Goal: Task Accomplishment & Management: Manage account settings

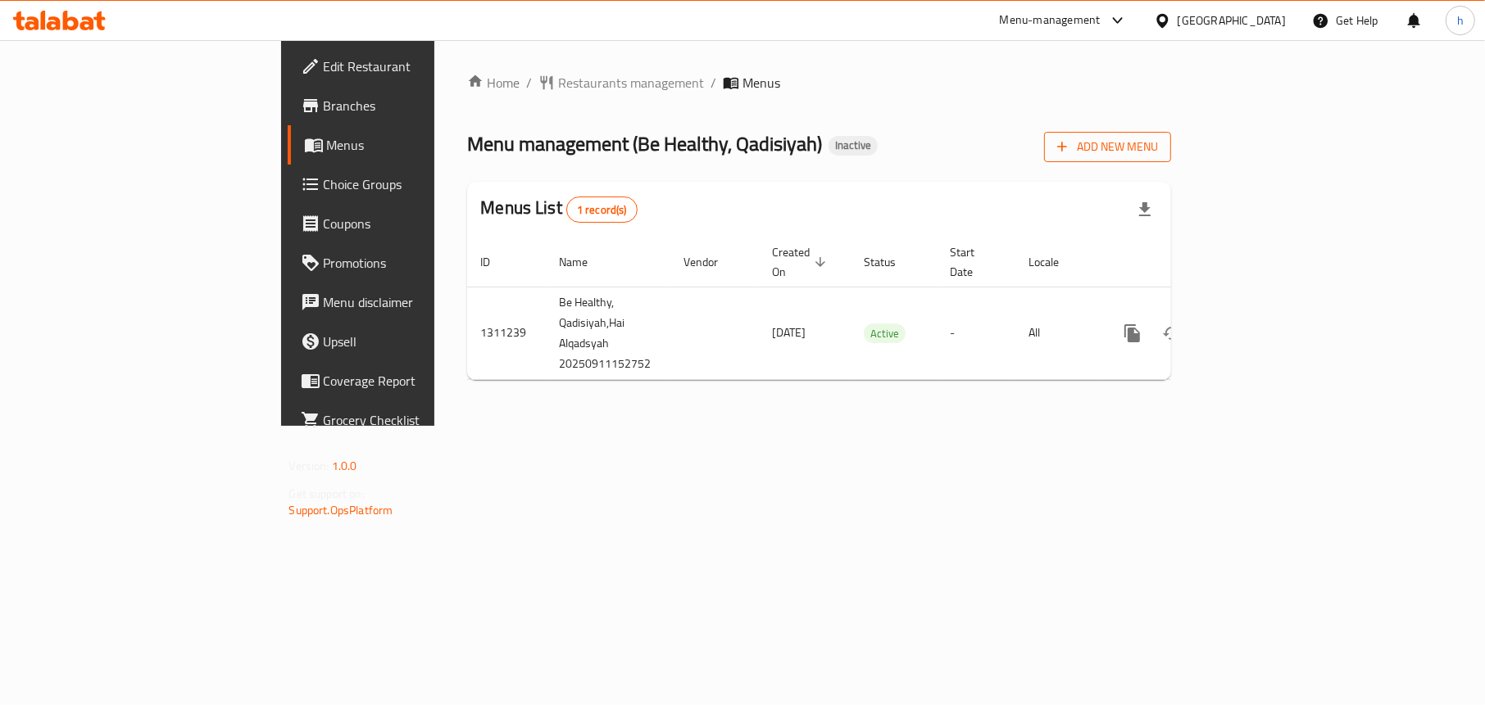
click at [1158, 137] on span "Add New Menu" at bounding box center [1107, 147] width 101 height 20
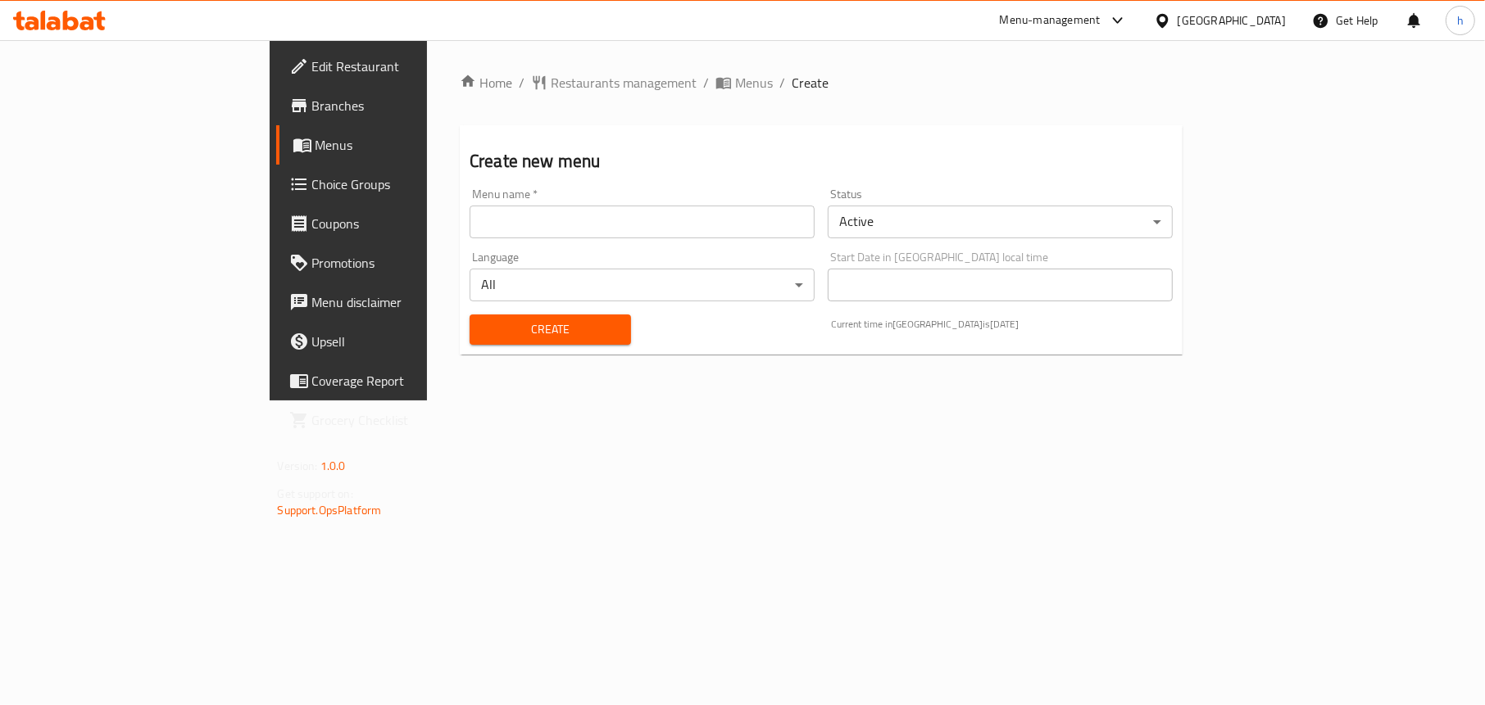
drag, startPoint x: 501, startPoint y: 214, endPoint x: 489, endPoint y: 218, distance: 12.2
click at [501, 214] on input "text" at bounding box center [641, 222] width 345 height 33
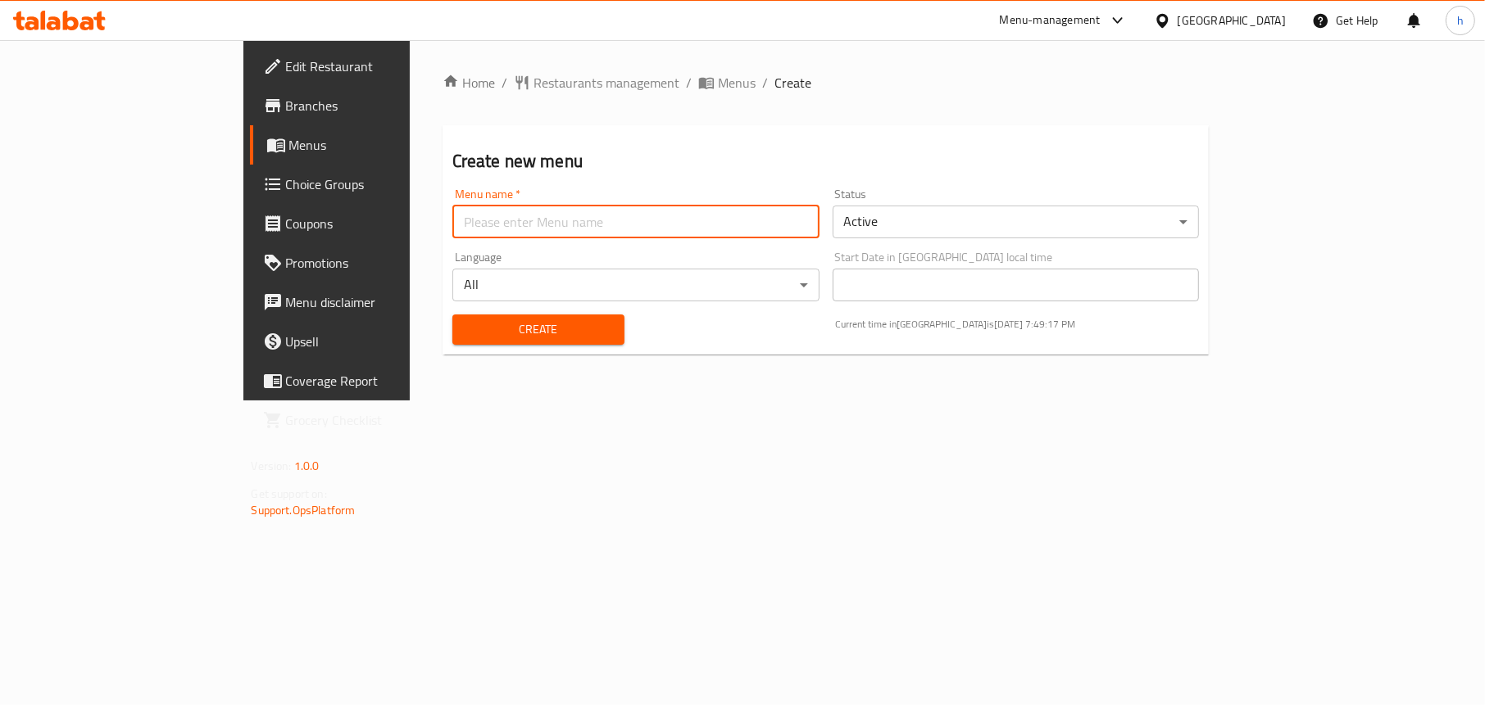
type input "Menu"
click at [465, 327] on span "Create" at bounding box center [538, 330] width 146 height 20
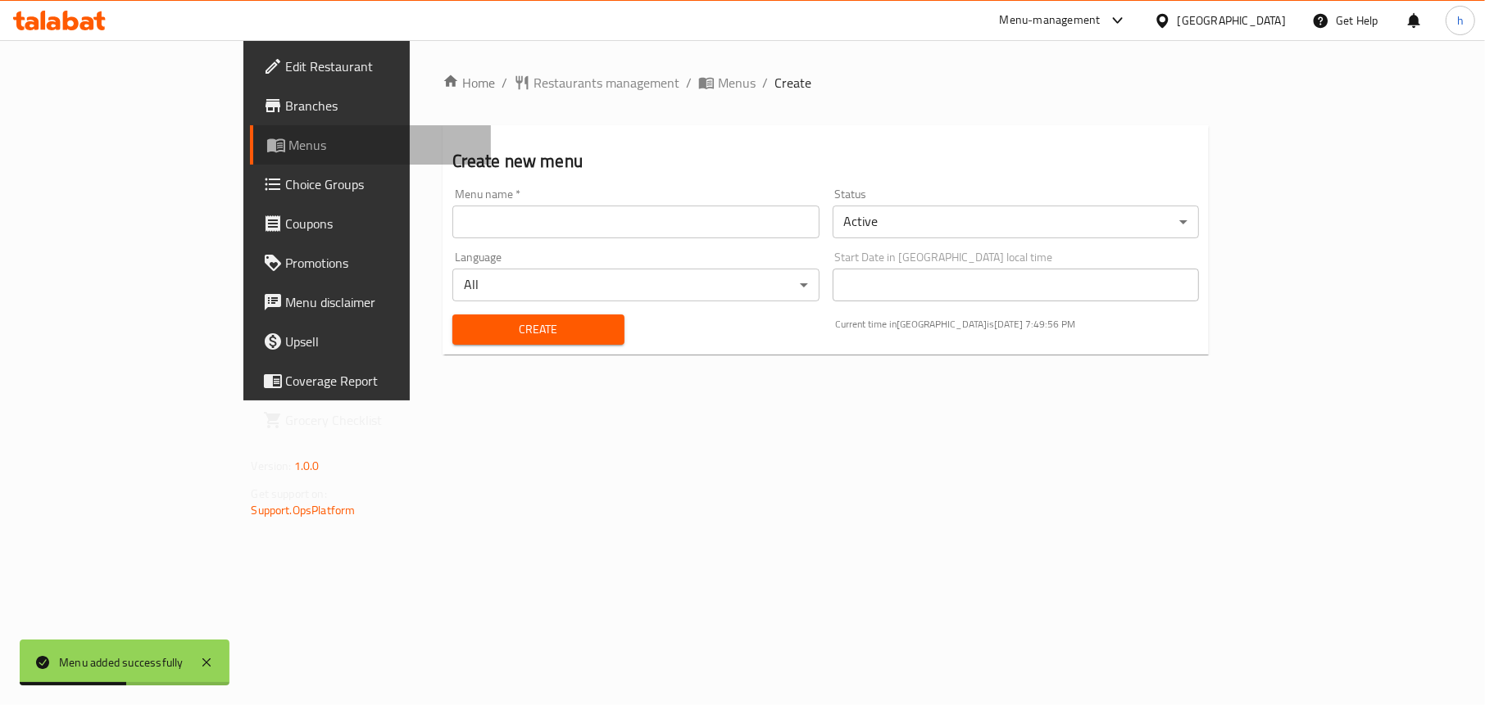
click at [289, 142] on span "Menus" at bounding box center [383, 145] width 189 height 20
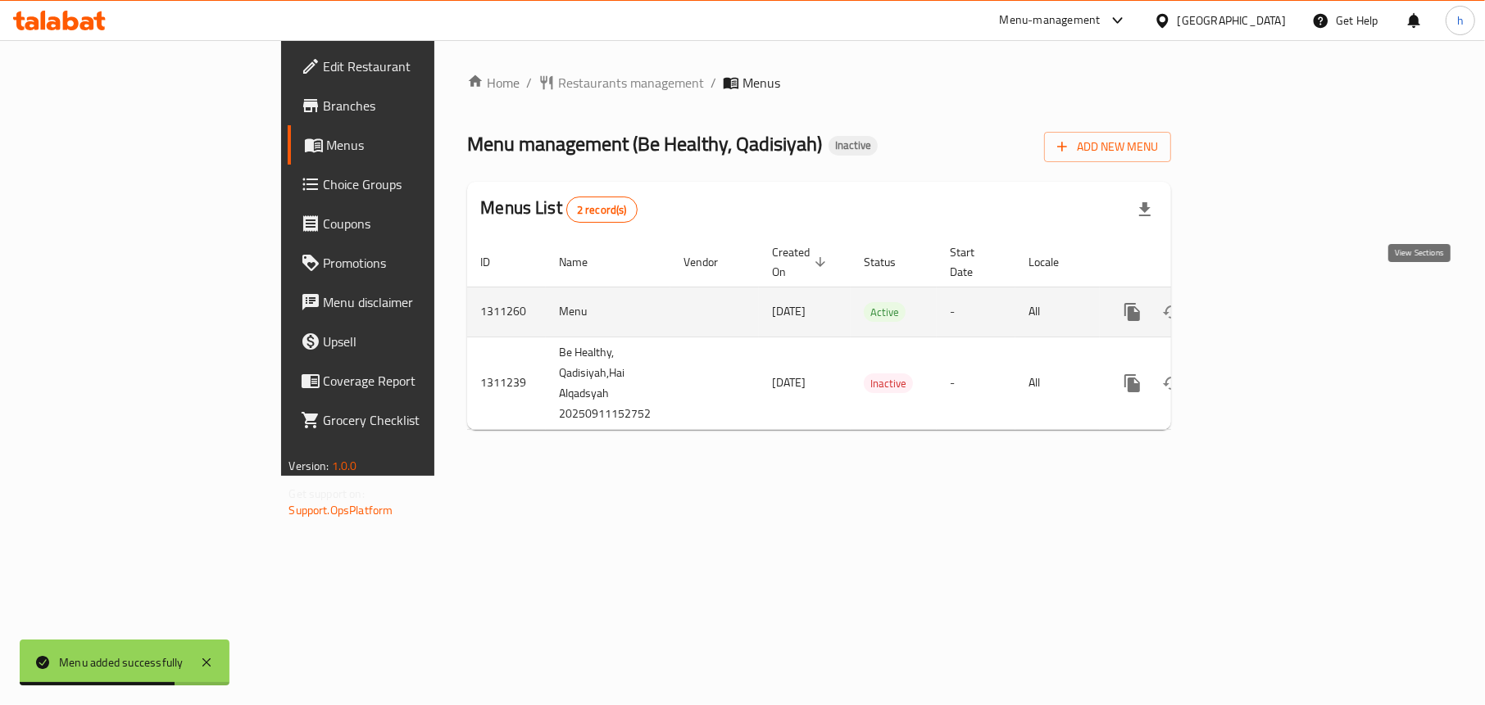
click at [1260, 302] on icon "enhanced table" at bounding box center [1251, 312] width 20 height 20
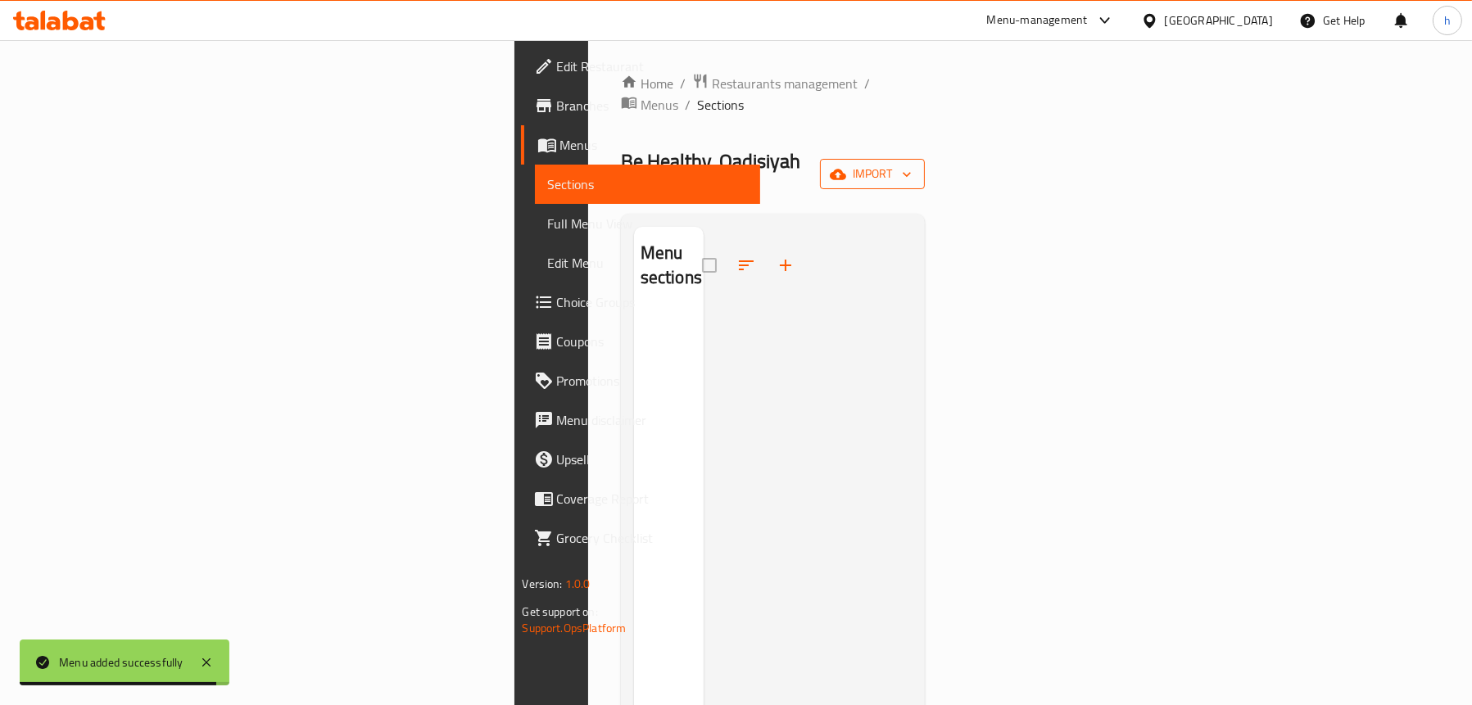
click at [912, 164] on span "import" at bounding box center [872, 174] width 79 height 20
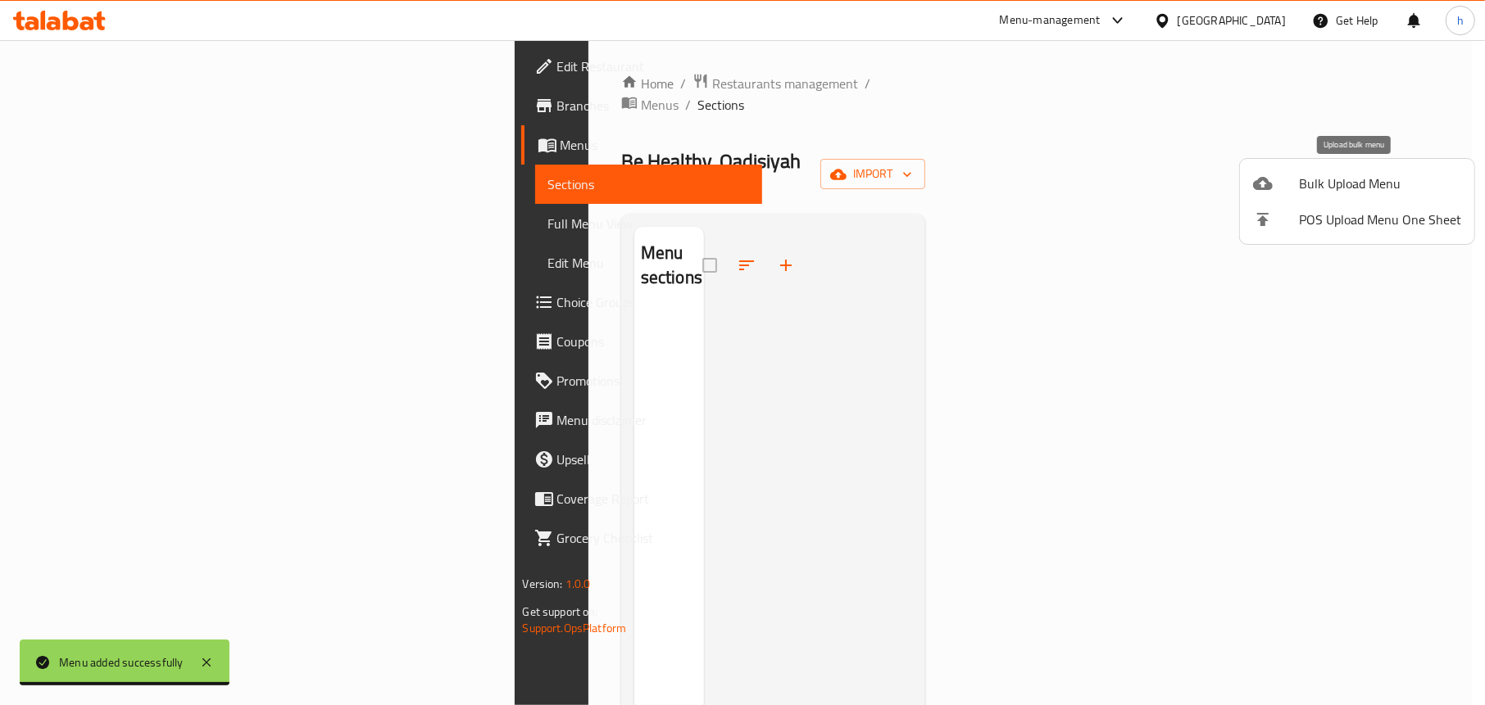
click at [1273, 184] on div at bounding box center [1276, 184] width 46 height 20
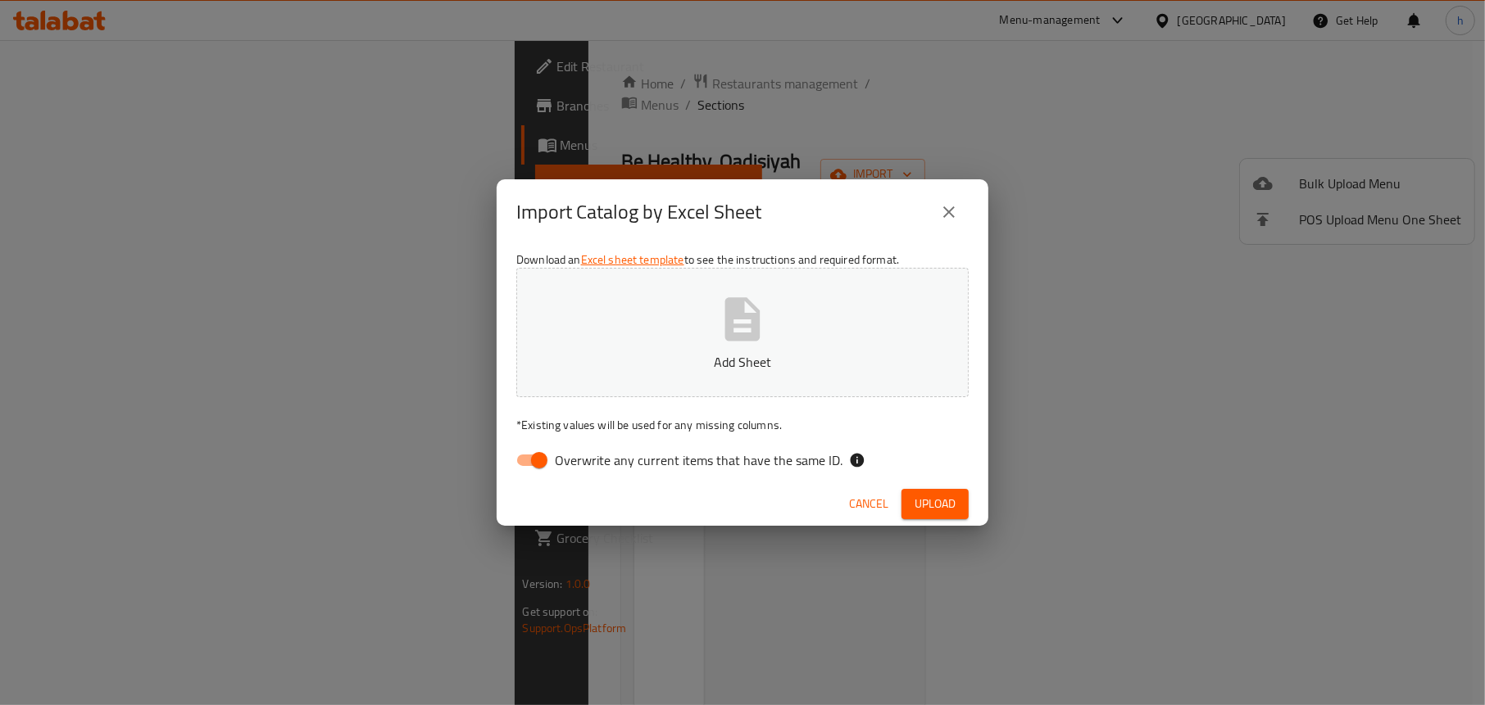
click at [524, 459] on input "Overwrite any current items that have the same ID." at bounding box center [538, 460] width 93 height 31
checkbox input "false"
click at [735, 337] on icon "button" at bounding box center [742, 318] width 35 height 43
click at [953, 494] on span "Upload" at bounding box center [934, 504] width 41 height 20
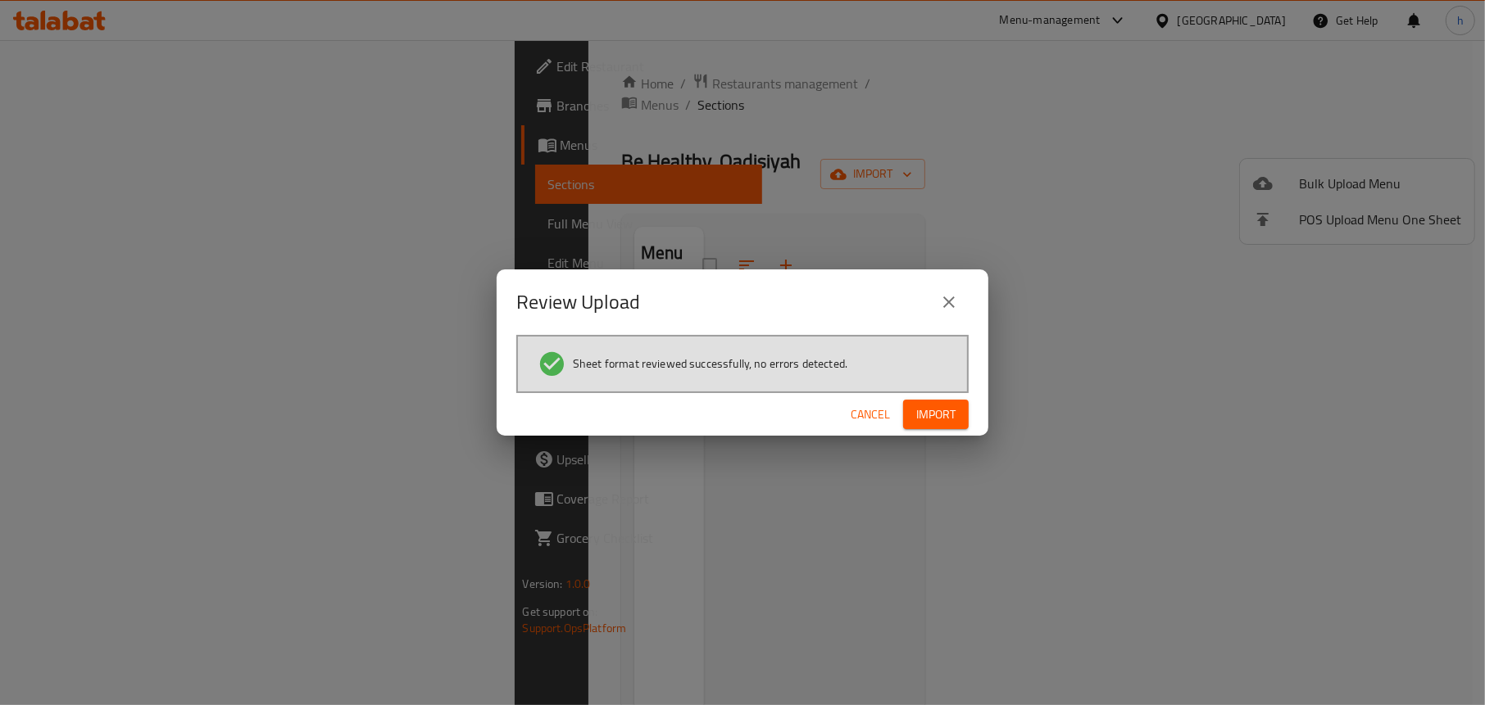
click at [909, 406] on button "Import" at bounding box center [936, 415] width 66 height 30
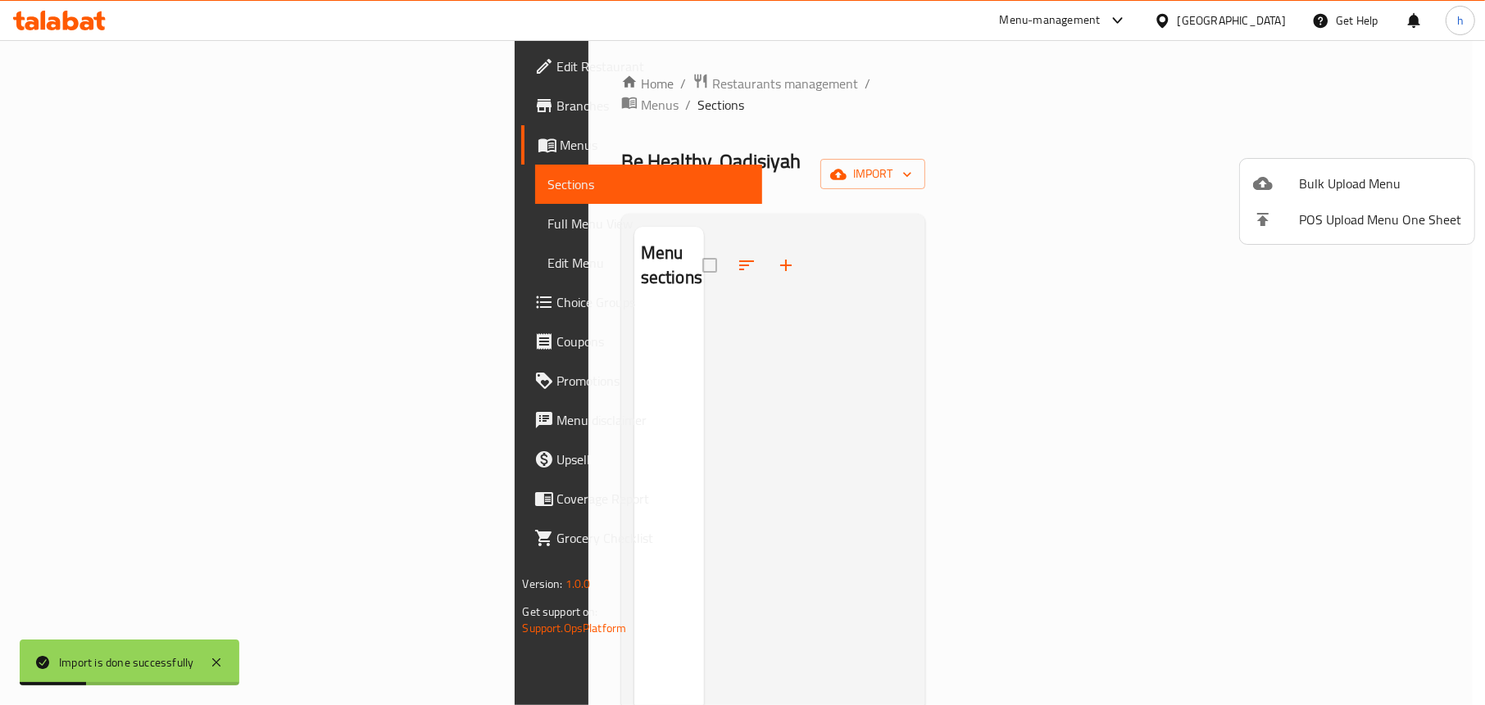
click at [848, 137] on div at bounding box center [742, 352] width 1485 height 705
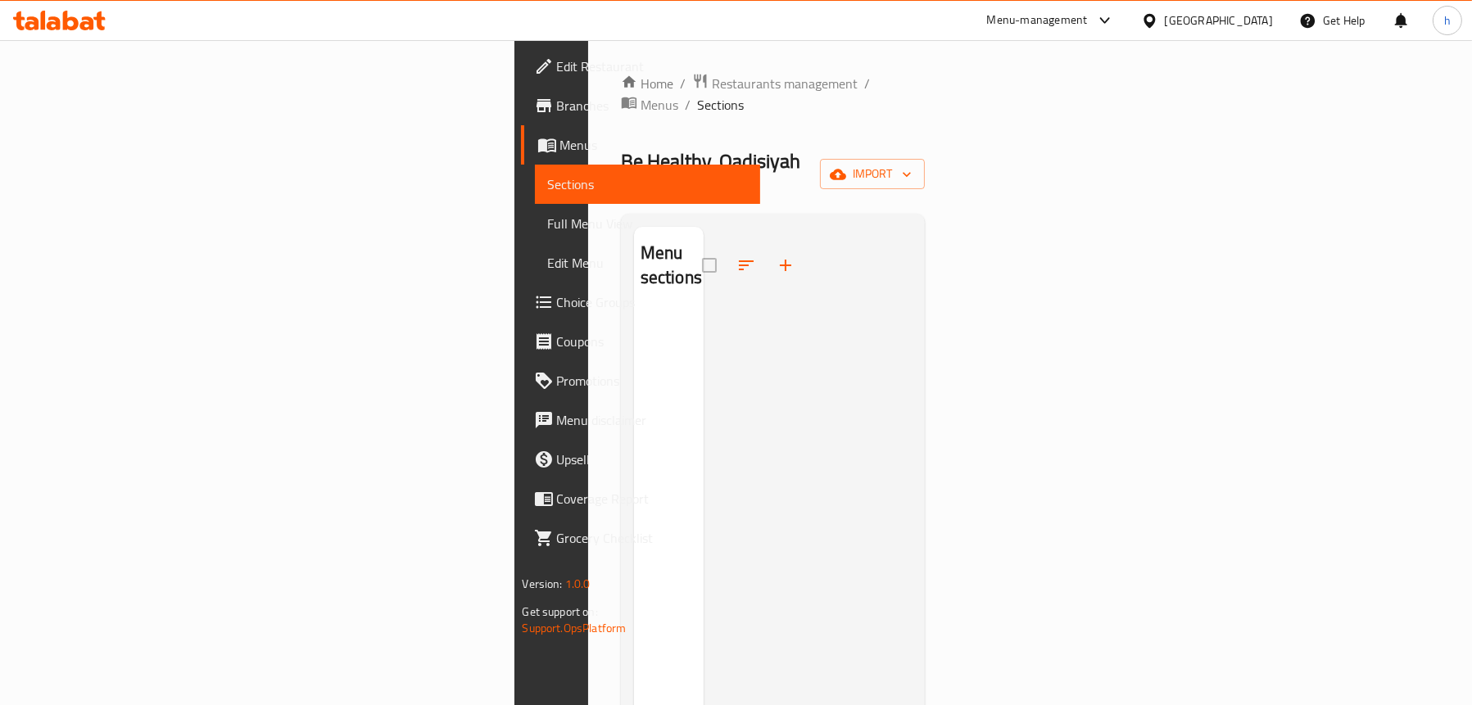
click at [819, 125] on div "Home / Restaurants management / Menus / Sections Be Healthy, Qadisiyah Inactive…" at bounding box center [773, 509] width 305 height 873
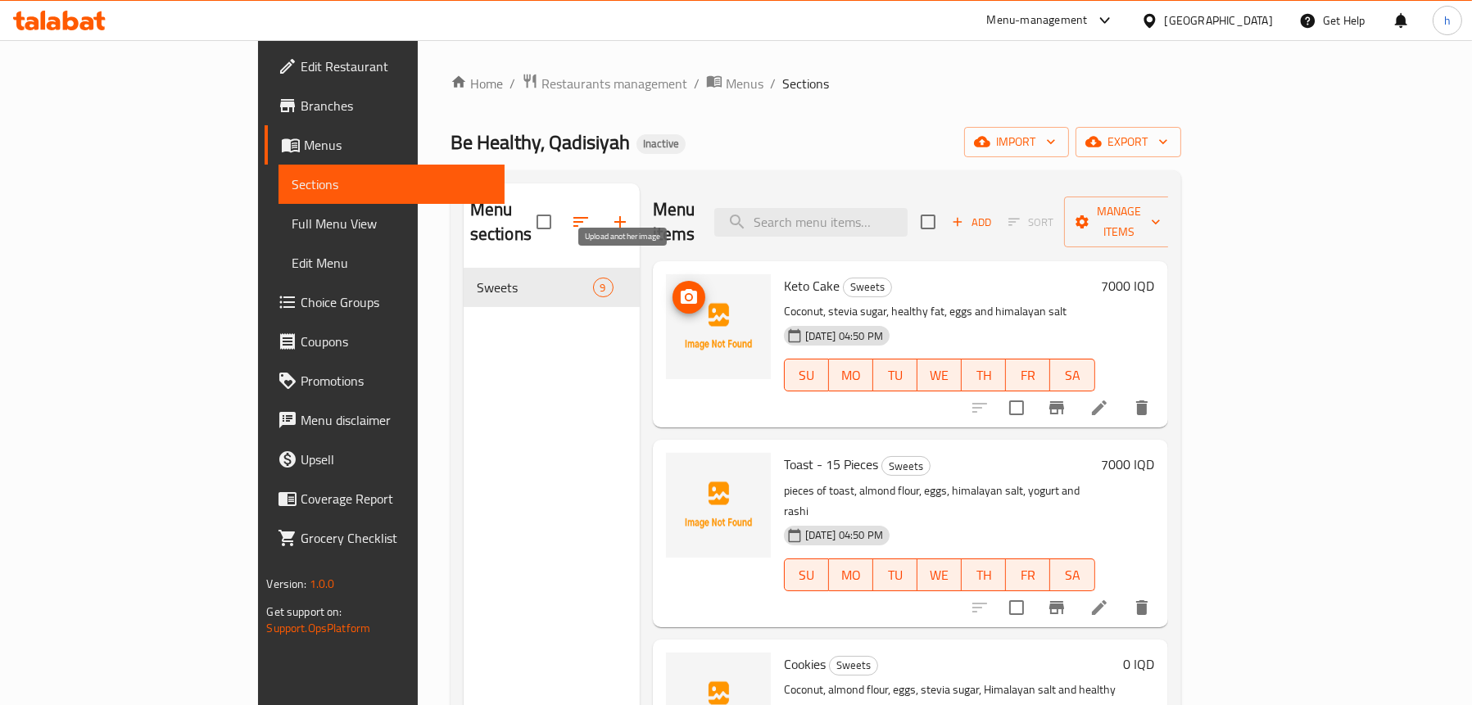
click at [681, 289] on icon "upload picture" at bounding box center [689, 296] width 16 height 15
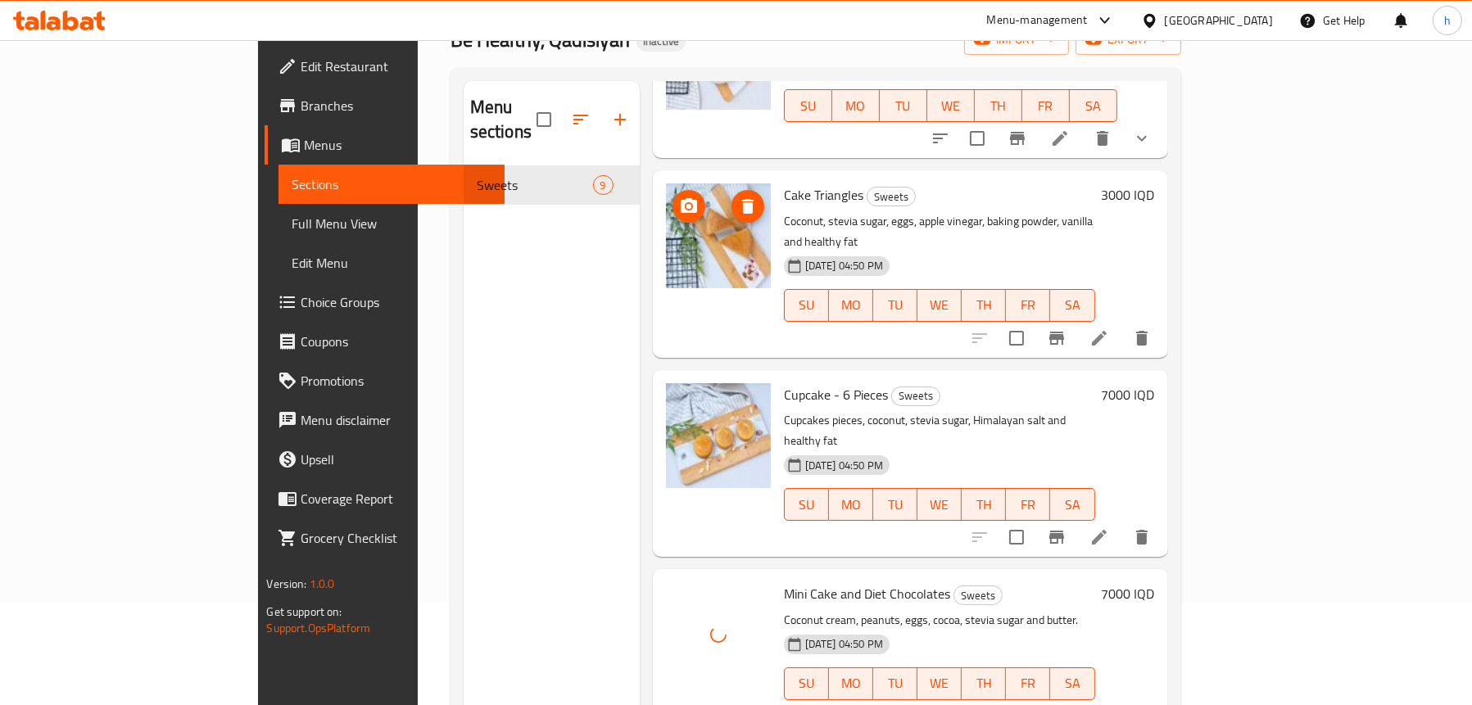
scroll to position [230, 0]
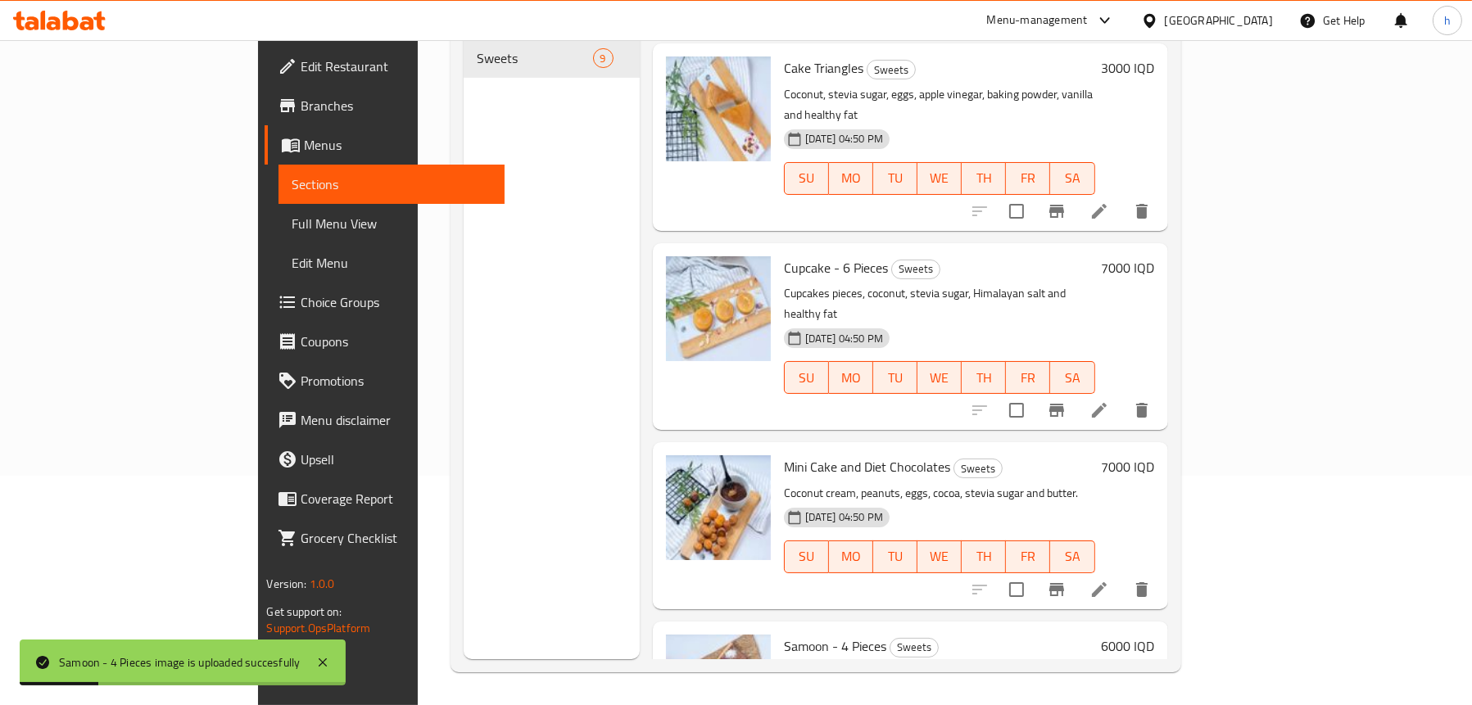
click at [1123, 575] on li at bounding box center [1100, 589] width 46 height 29
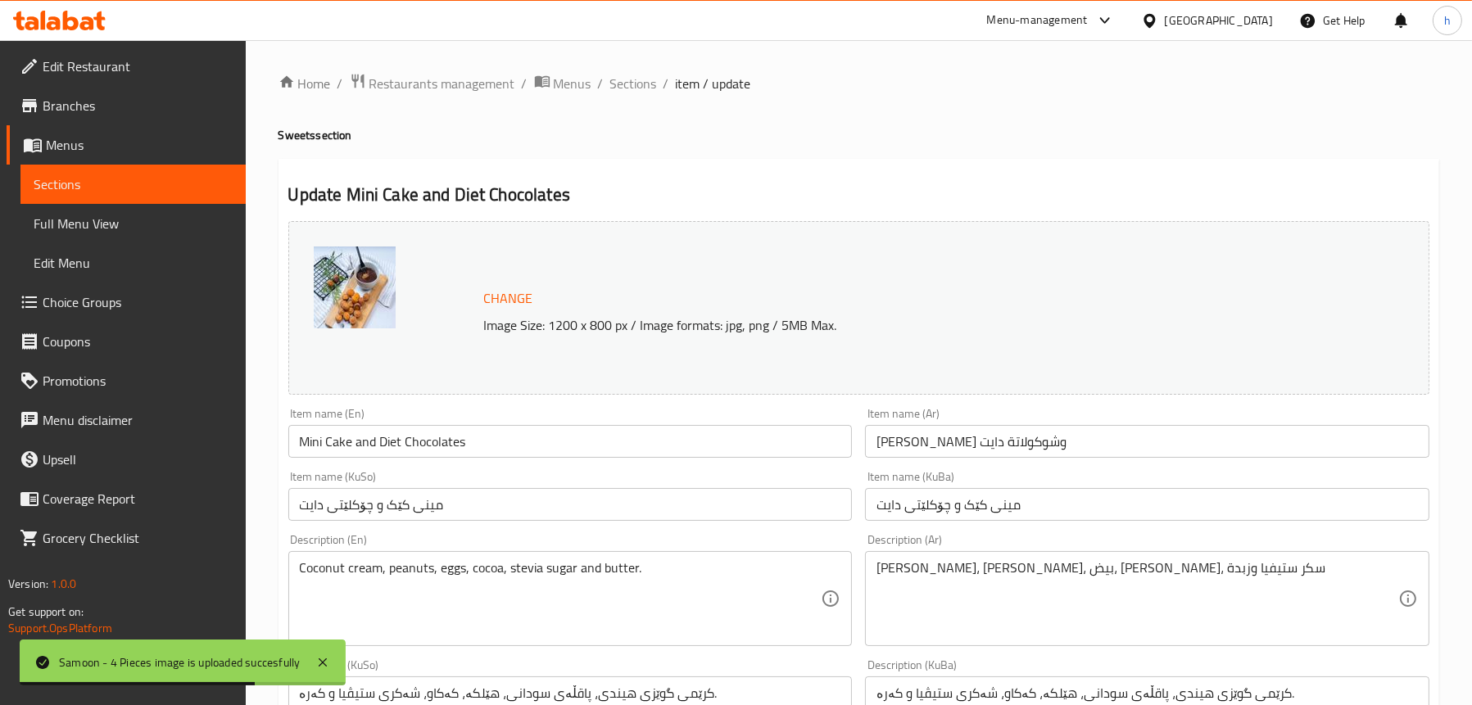
click at [360, 440] on input "Mini Cake and Diet Chocolates" at bounding box center [570, 441] width 565 height 33
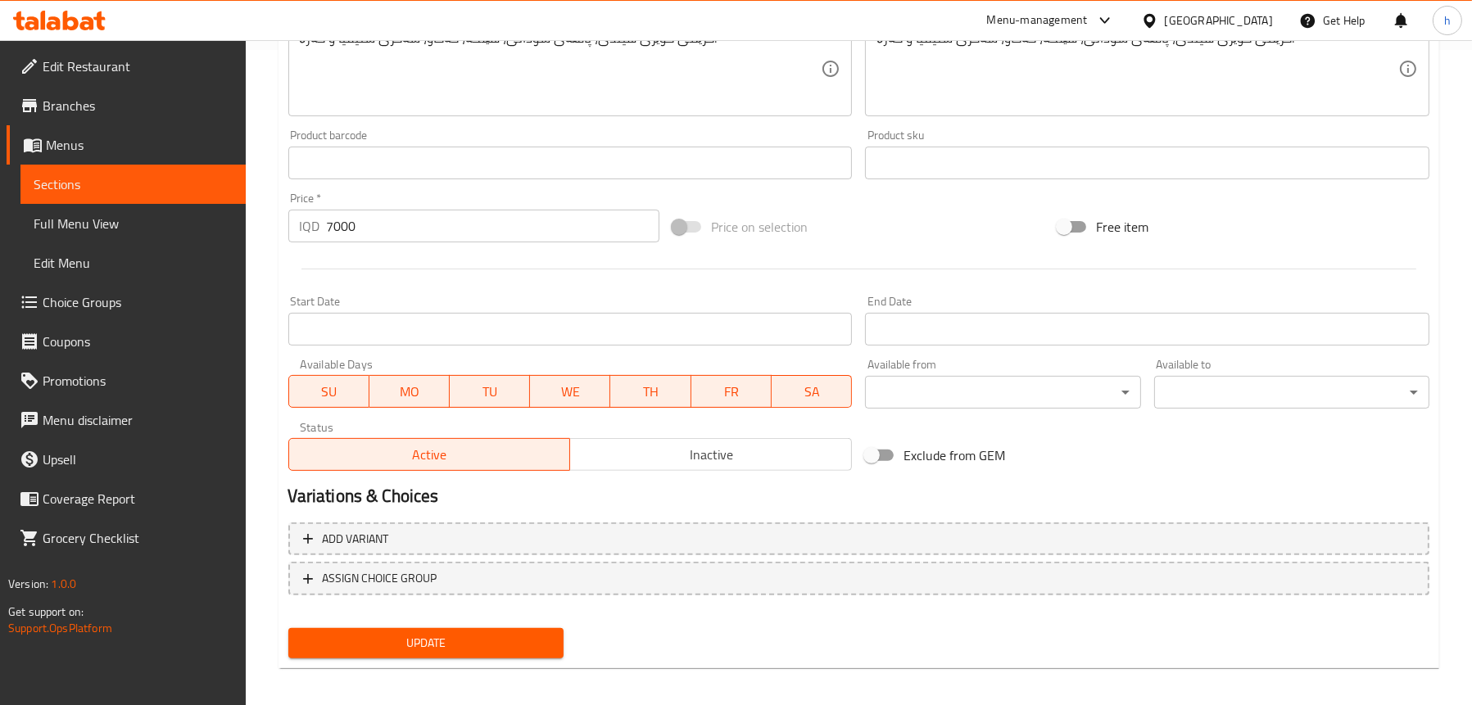
type input "Mini Cake And Diet Chocolates"
click at [443, 637] on span "Update" at bounding box center [426, 643] width 249 height 20
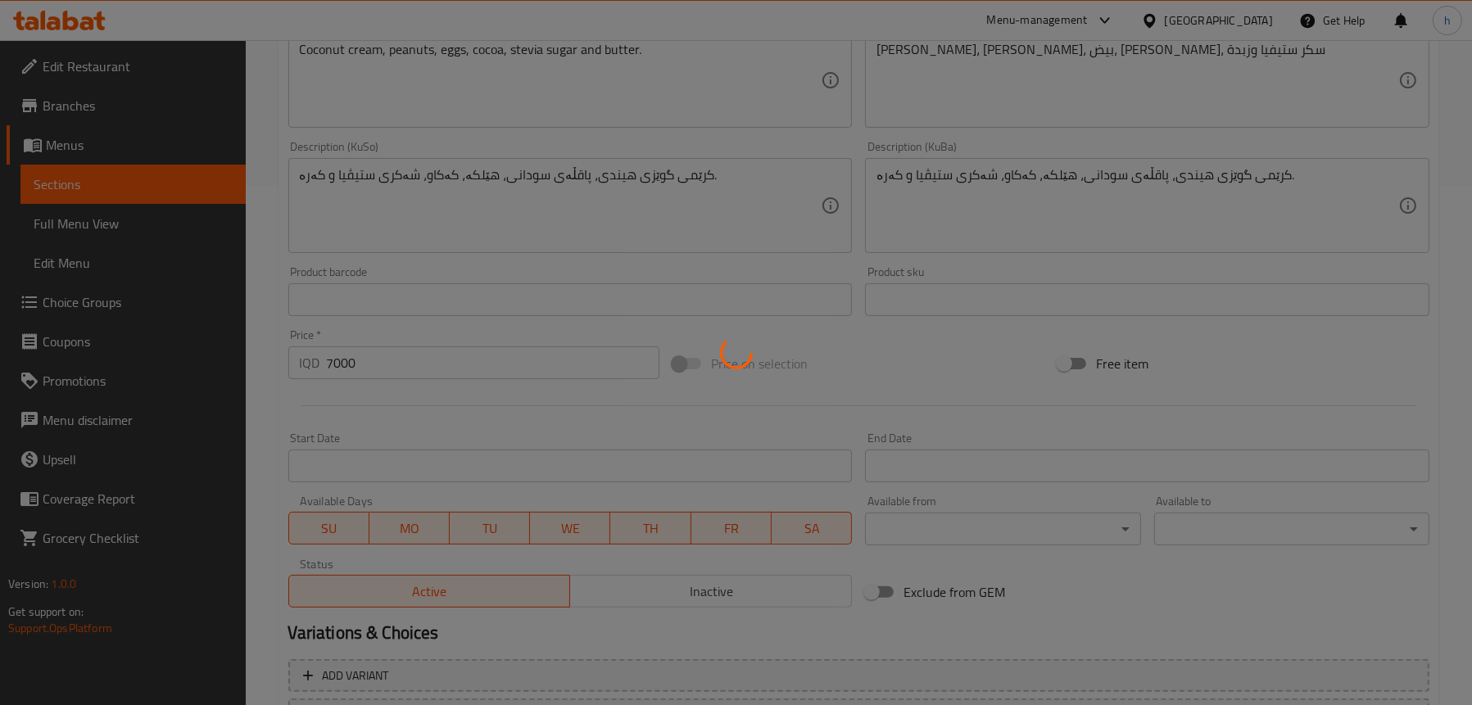
scroll to position [410, 0]
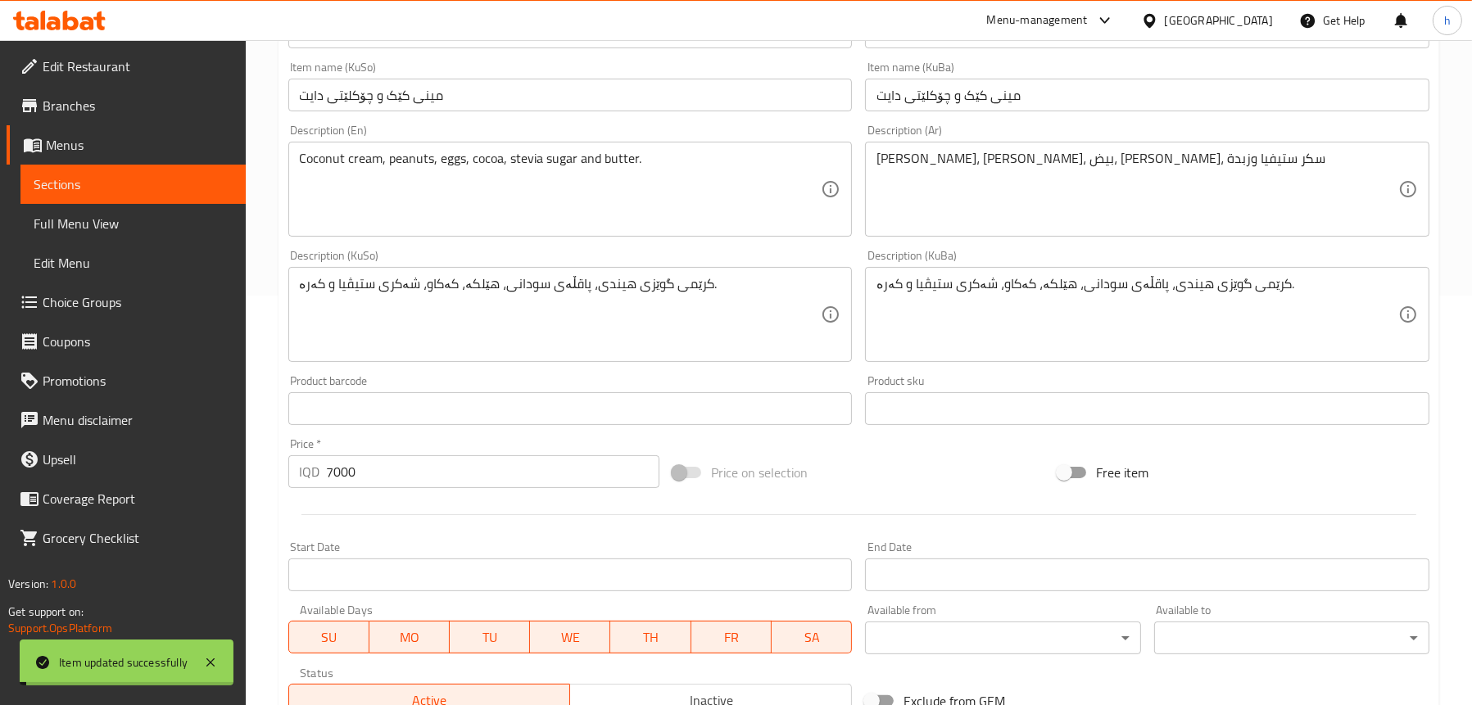
click at [83, 222] on span "Full Menu View" at bounding box center [133, 224] width 199 height 20
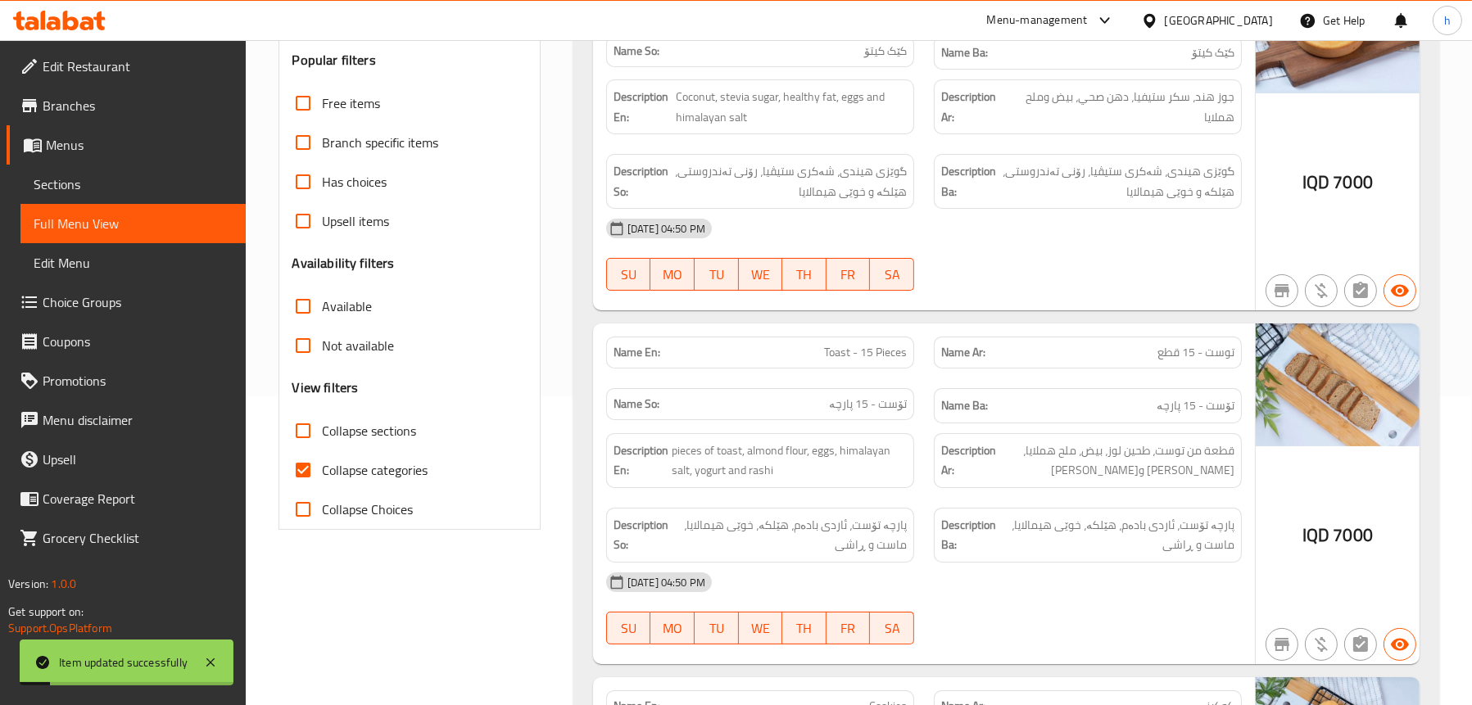
scroll to position [164, 0]
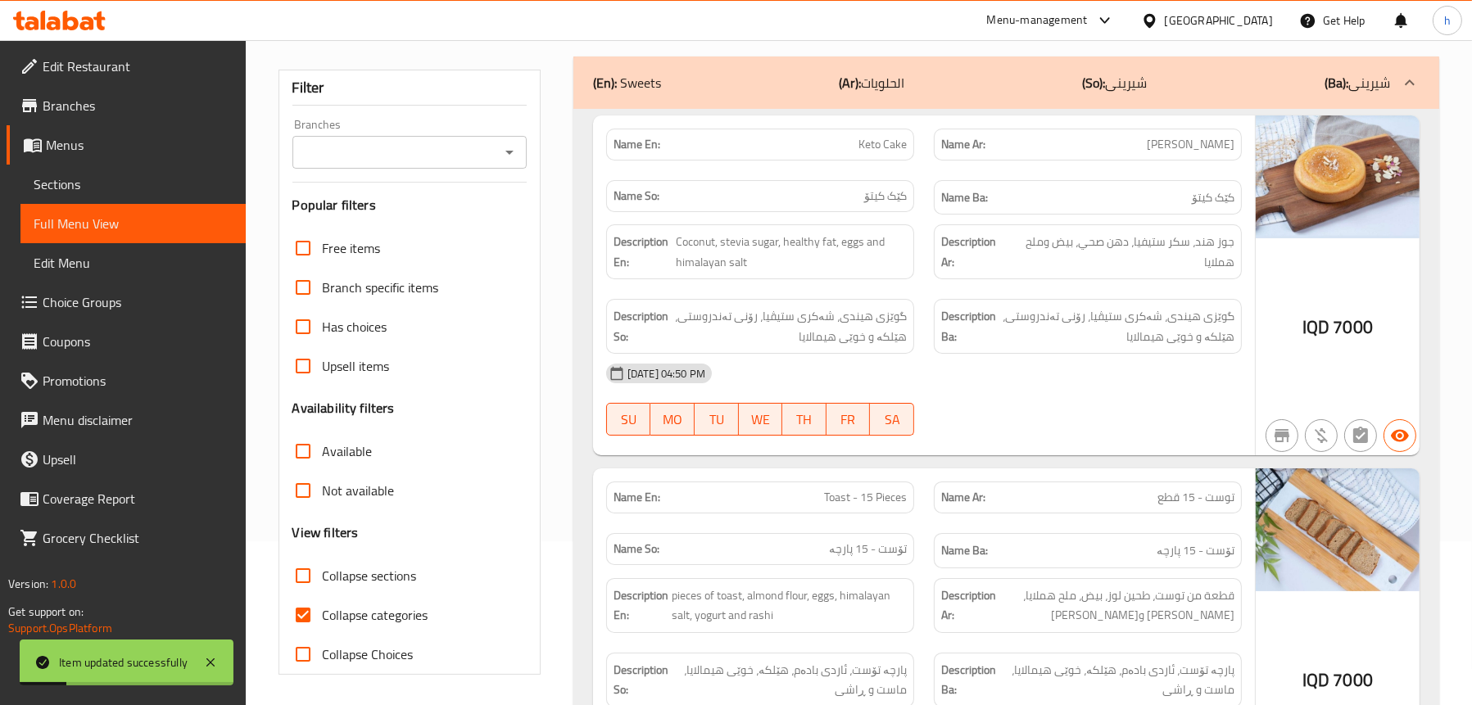
click at [511, 154] on icon "Open" at bounding box center [510, 153] width 20 height 20
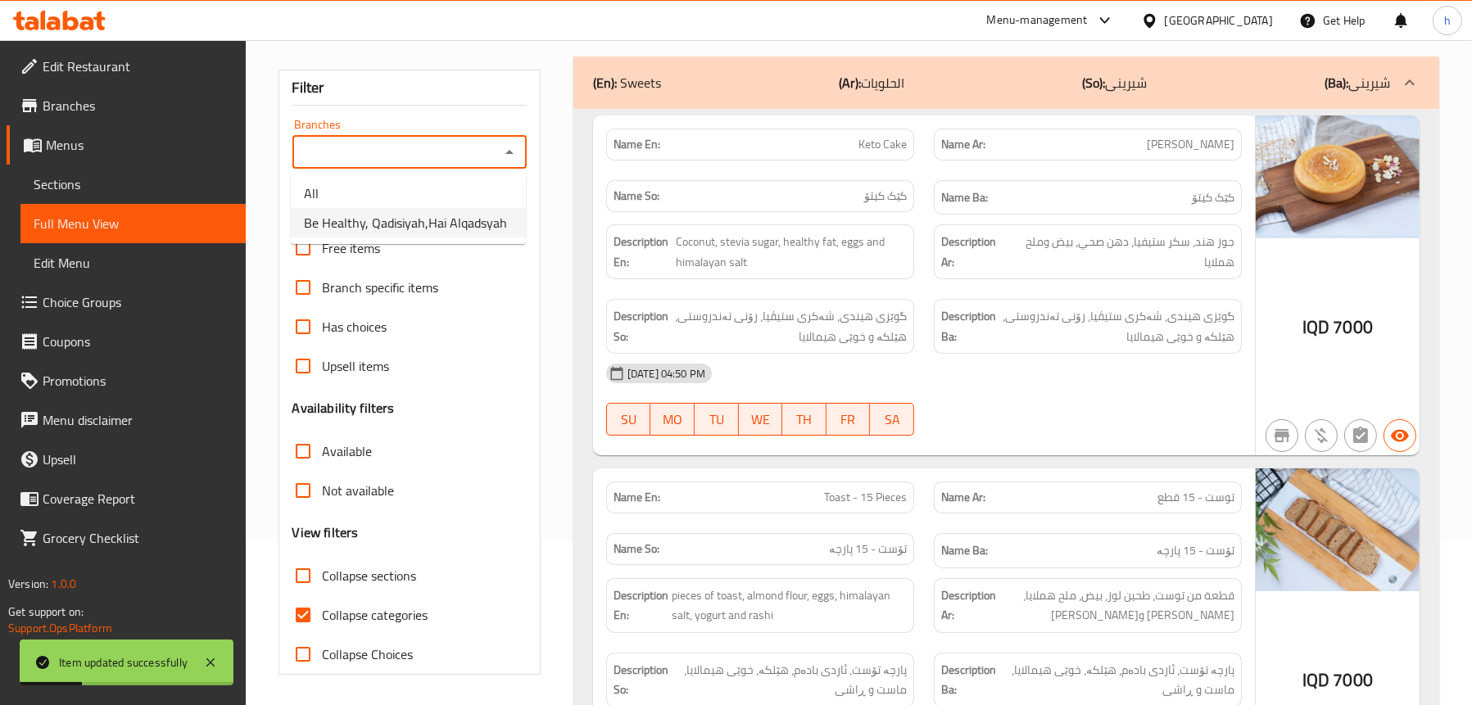
click at [408, 227] on span "Be Healthy, Qadisiyah,Hai Alqadsyah" at bounding box center [405, 223] width 203 height 20
type input "Be Healthy, Qadisiyah,Hai Alqadsyah"
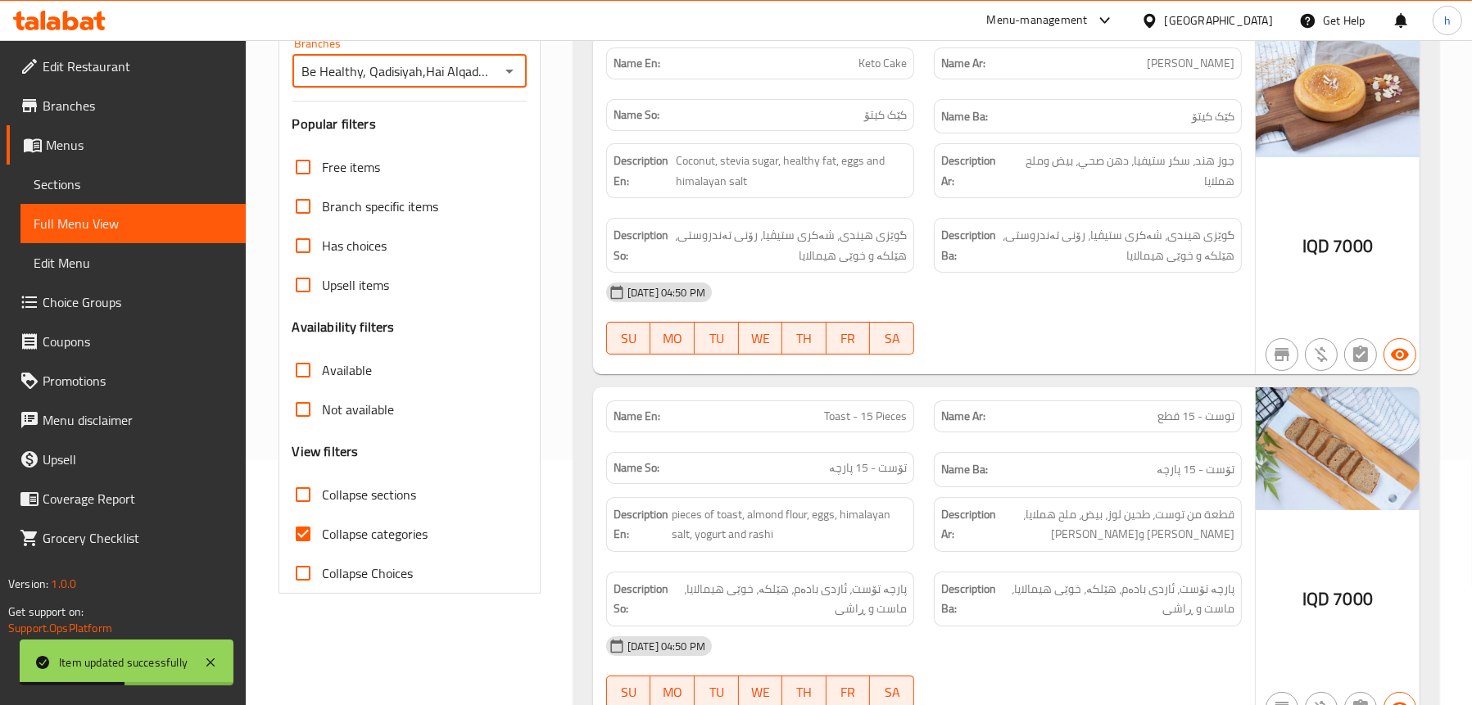
scroll to position [410, 0]
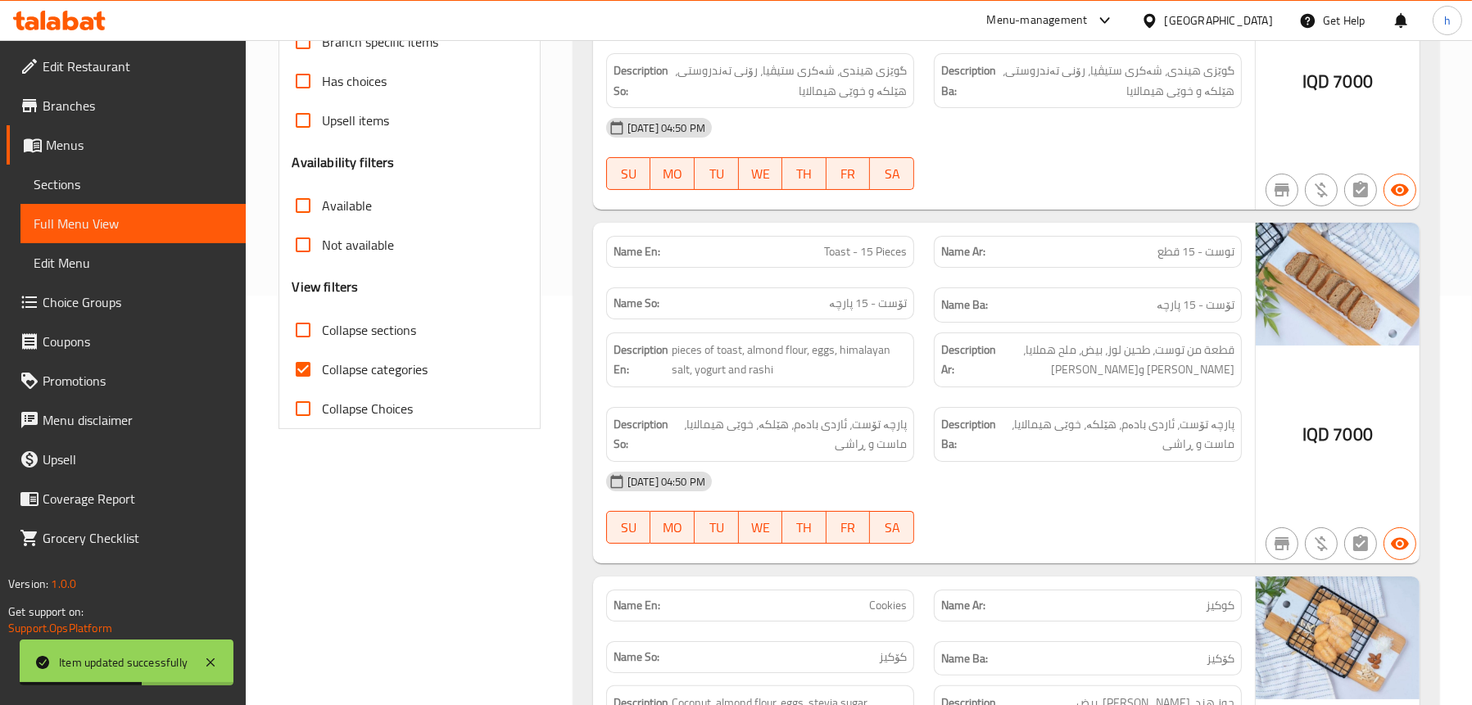
click at [363, 369] on span "Collapse categories" at bounding box center [376, 370] width 106 height 20
click at [323, 369] on input "Collapse categories" at bounding box center [302, 369] width 39 height 39
checkbox input "false"
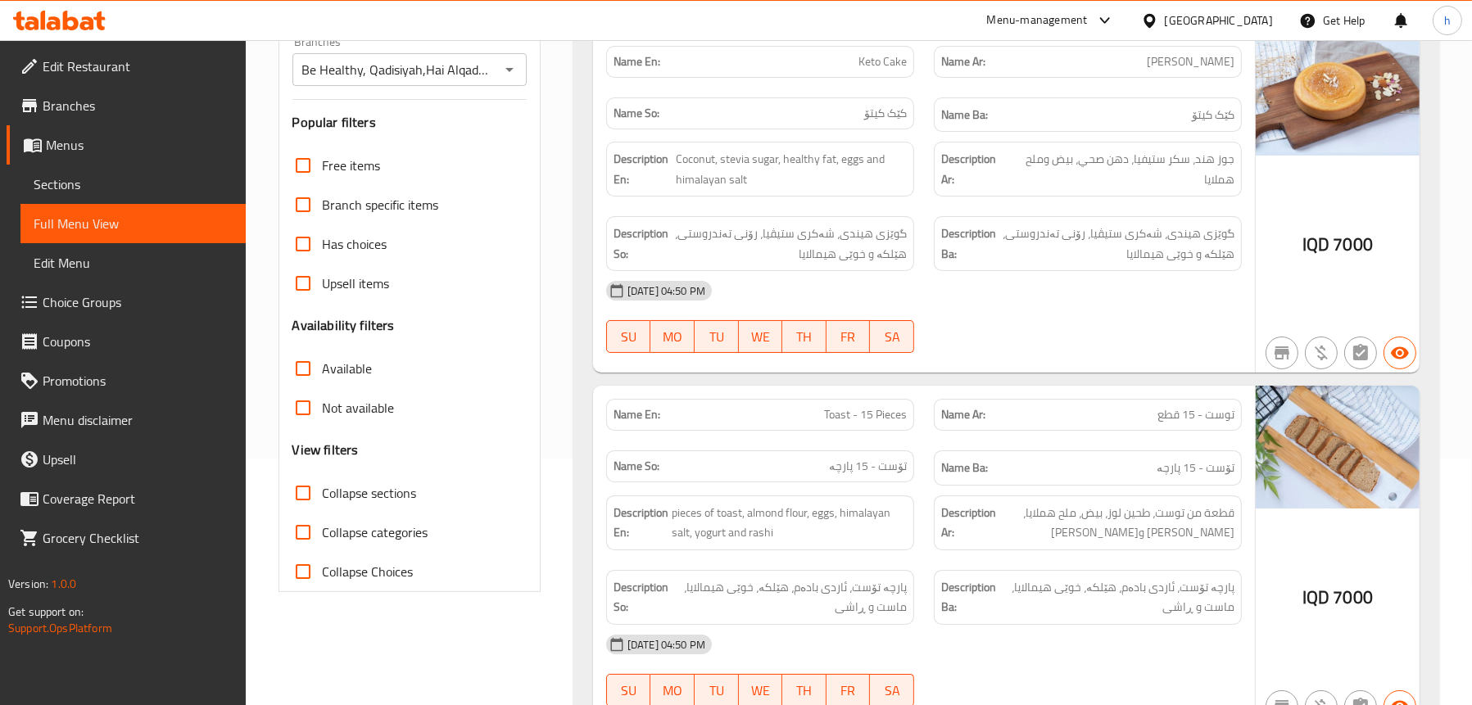
scroll to position [328, 0]
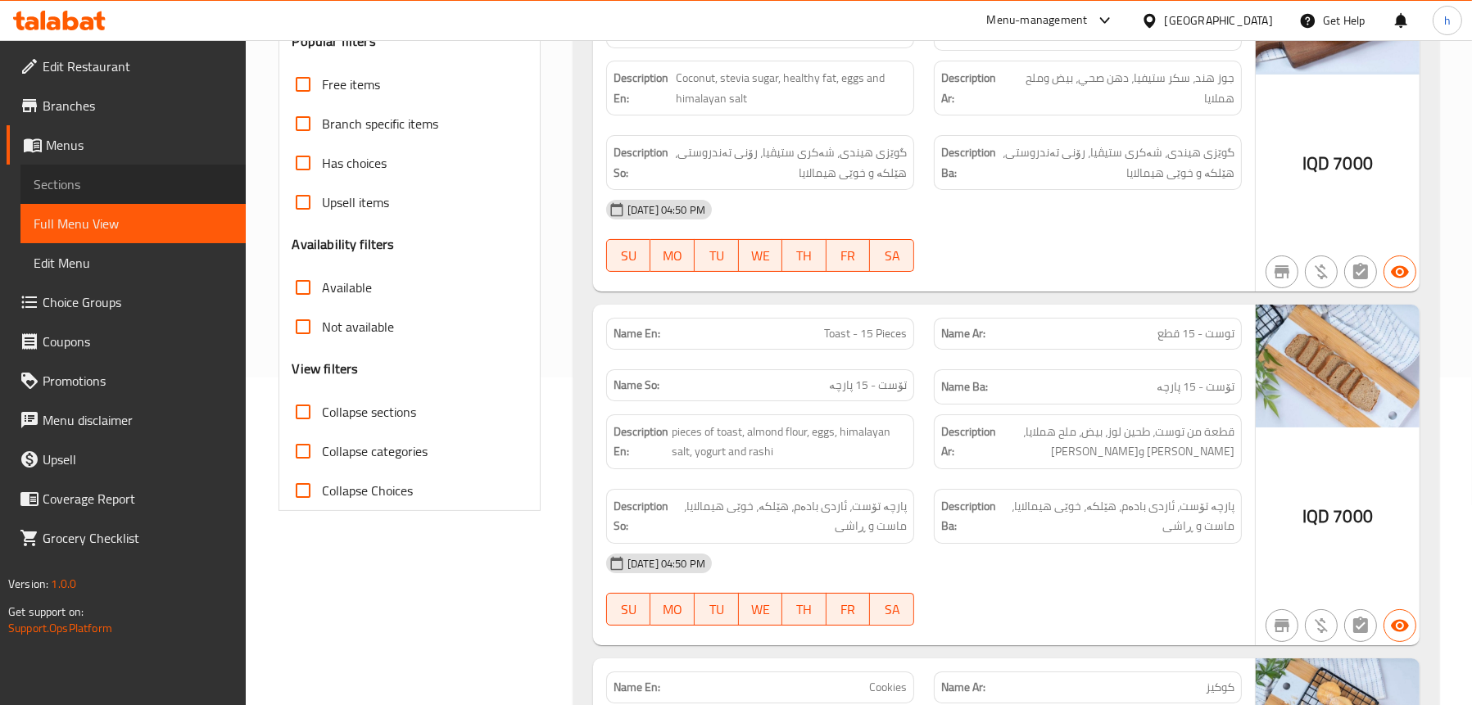
click at [59, 183] on span "Sections" at bounding box center [133, 185] width 199 height 20
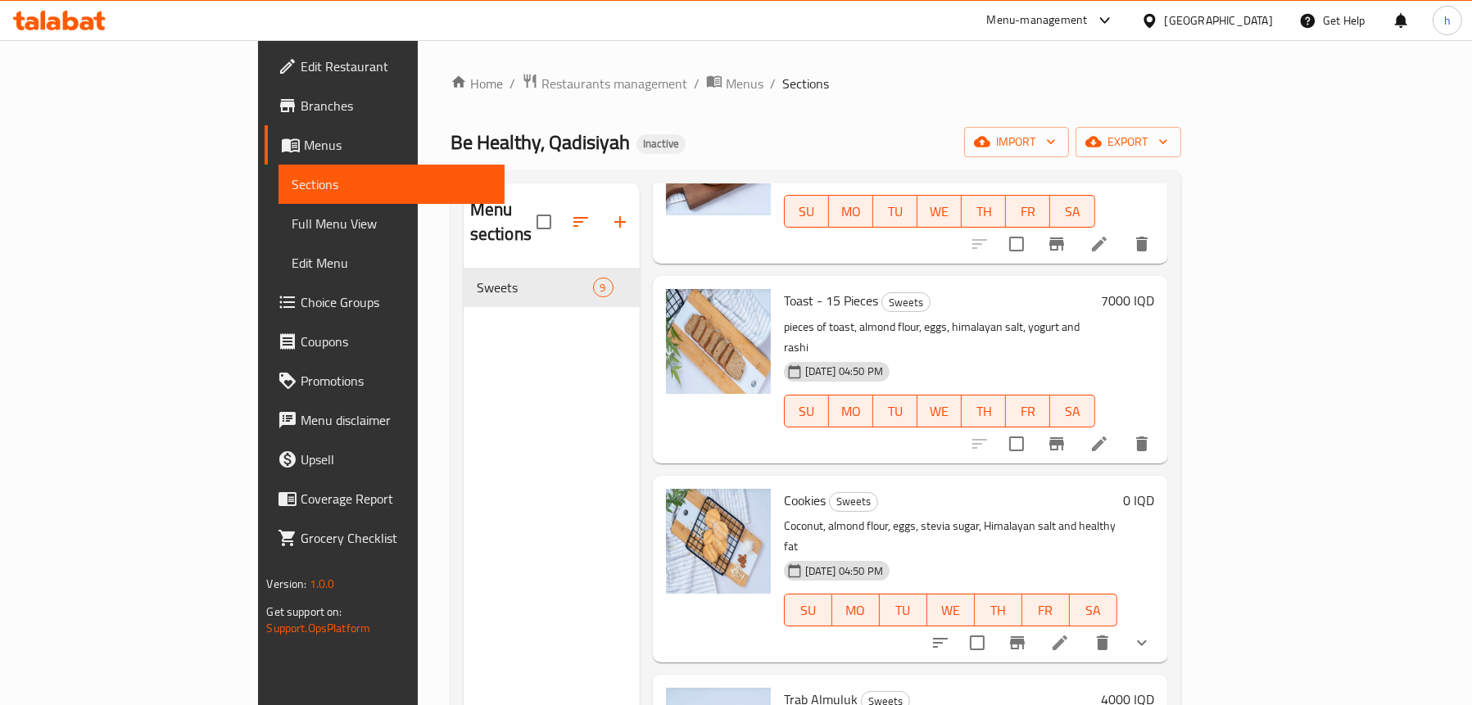
scroll to position [82, 0]
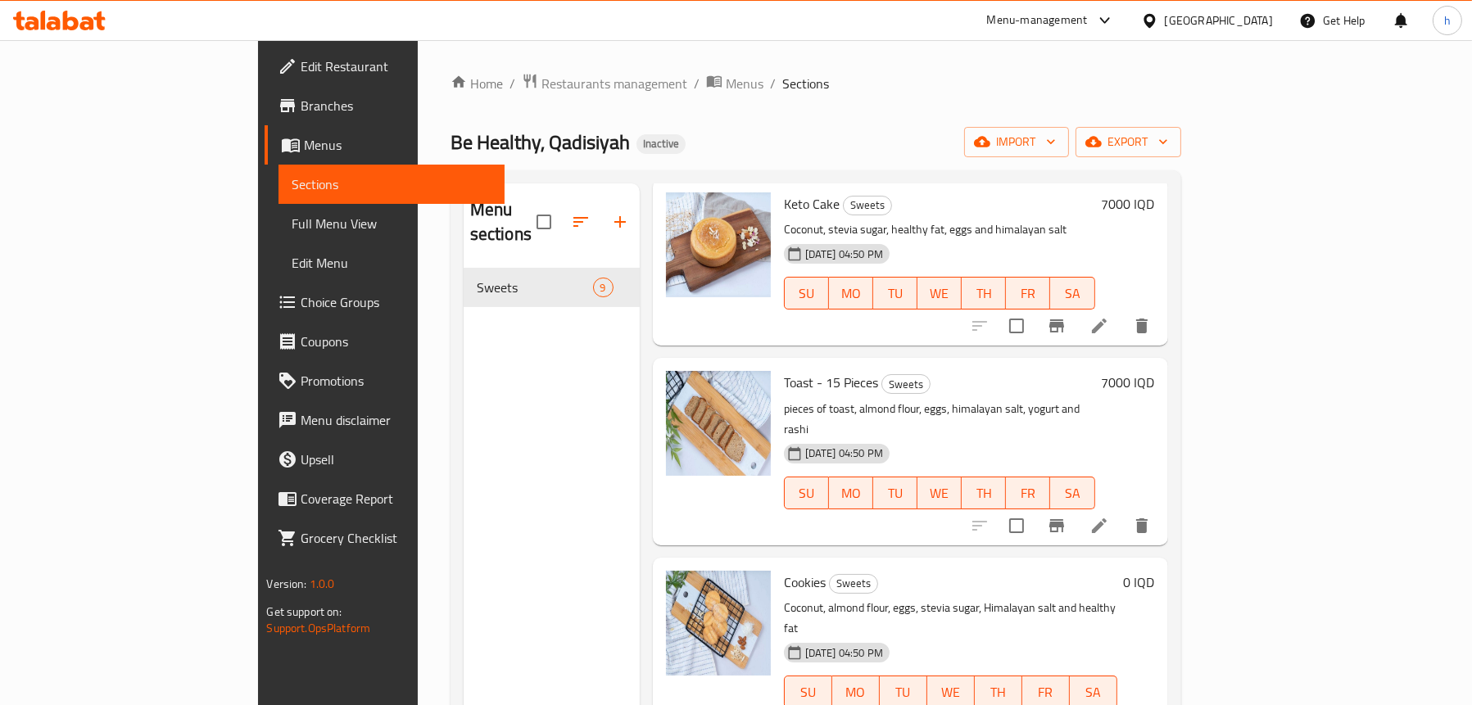
click at [1123, 511] on li at bounding box center [1100, 525] width 46 height 29
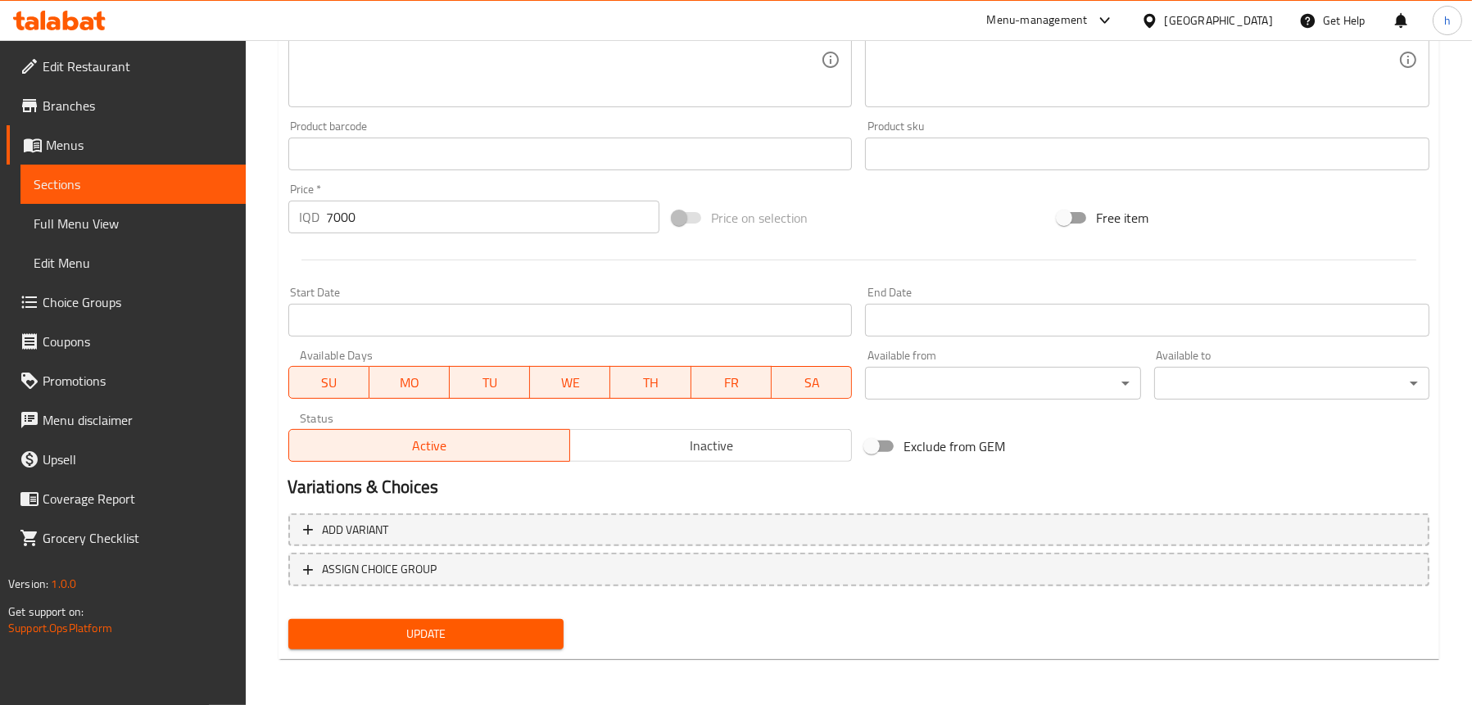
type textarea "Pieces of toast, almond flour, eggs, himalayan salt, yogurt and rashi"
click at [460, 630] on span "Update" at bounding box center [426, 634] width 249 height 20
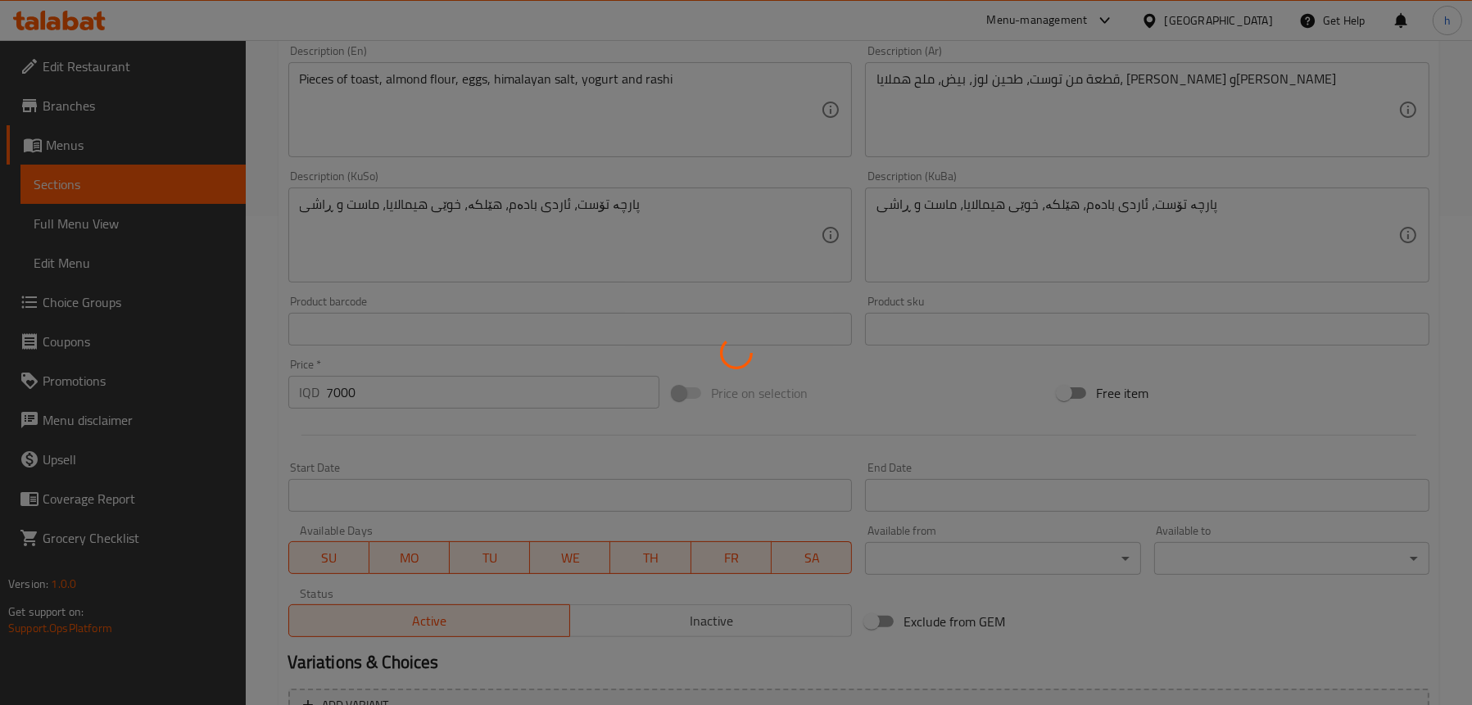
scroll to position [337, 0]
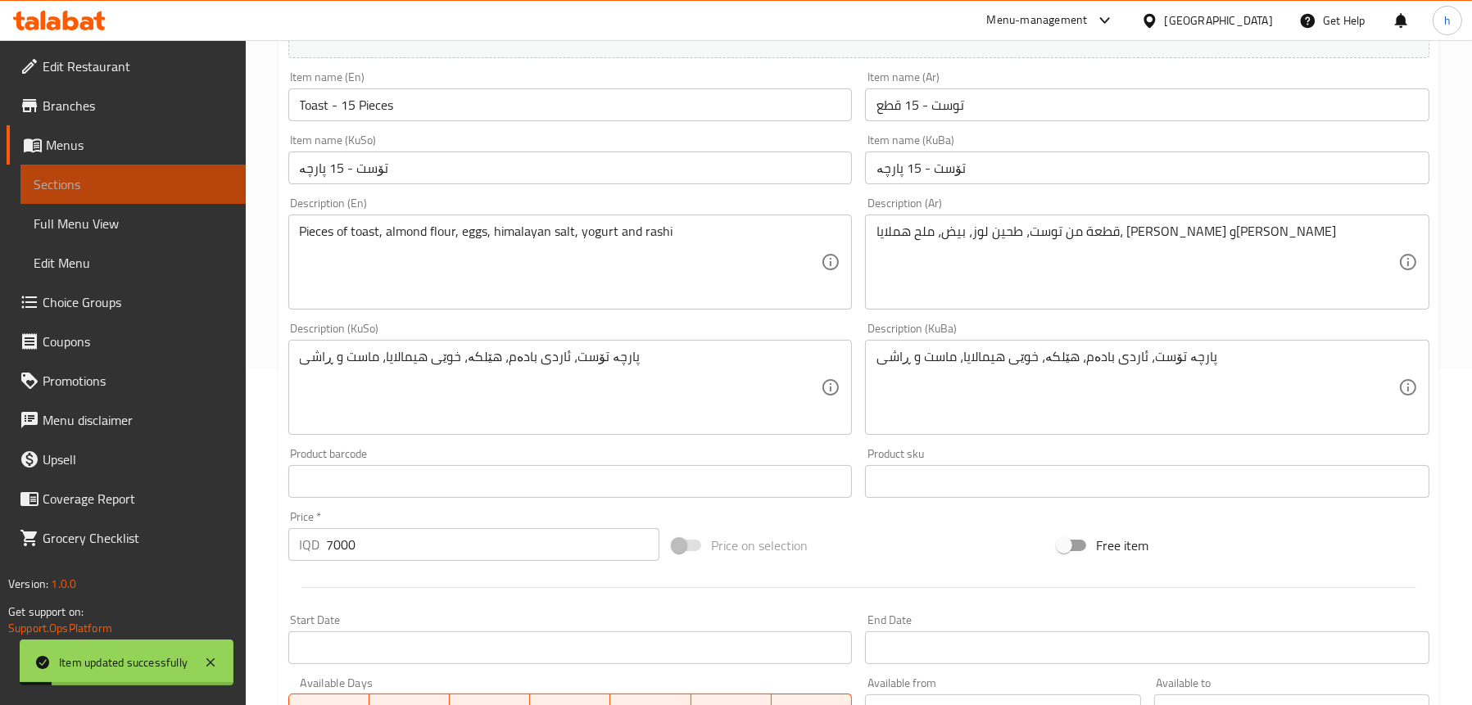
click at [88, 182] on span "Sections" at bounding box center [133, 185] width 199 height 20
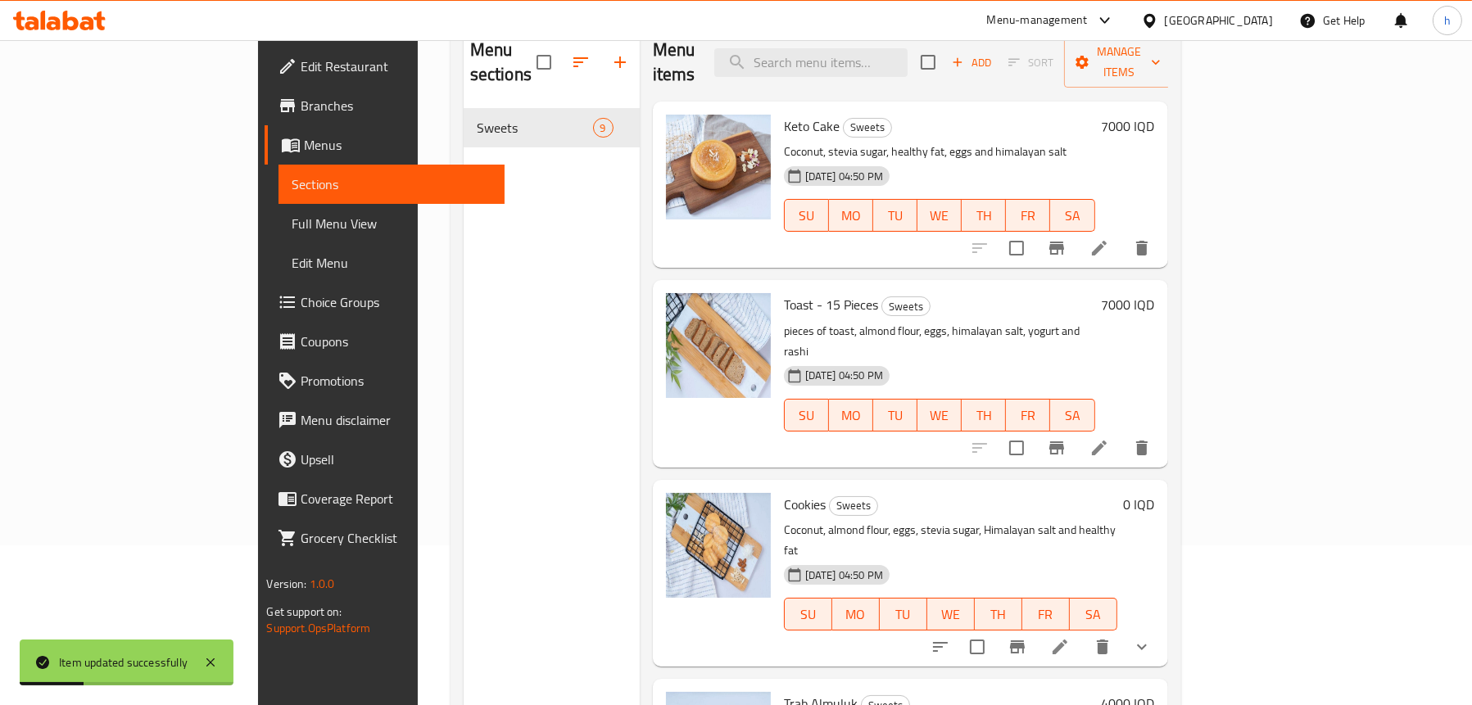
scroll to position [230, 0]
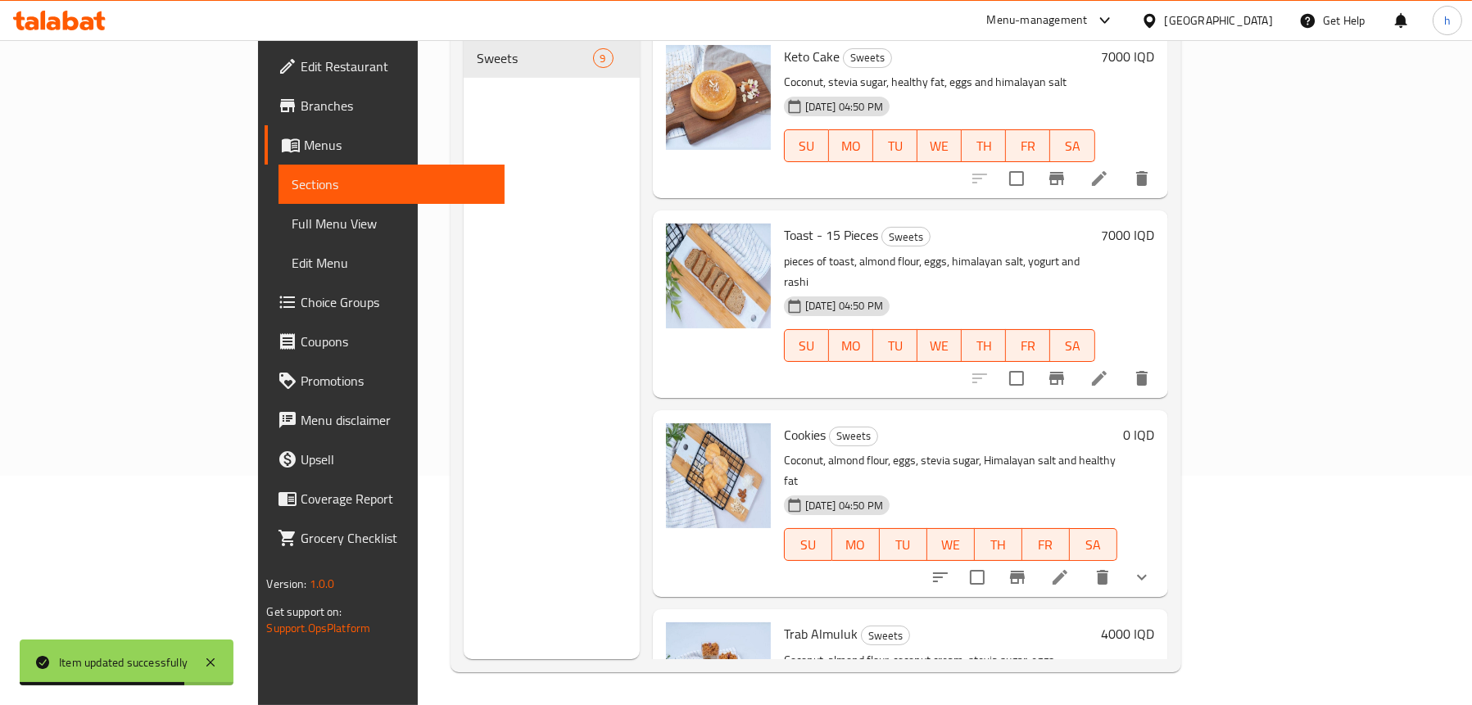
click at [1109, 369] on icon at bounding box center [1100, 379] width 20 height 20
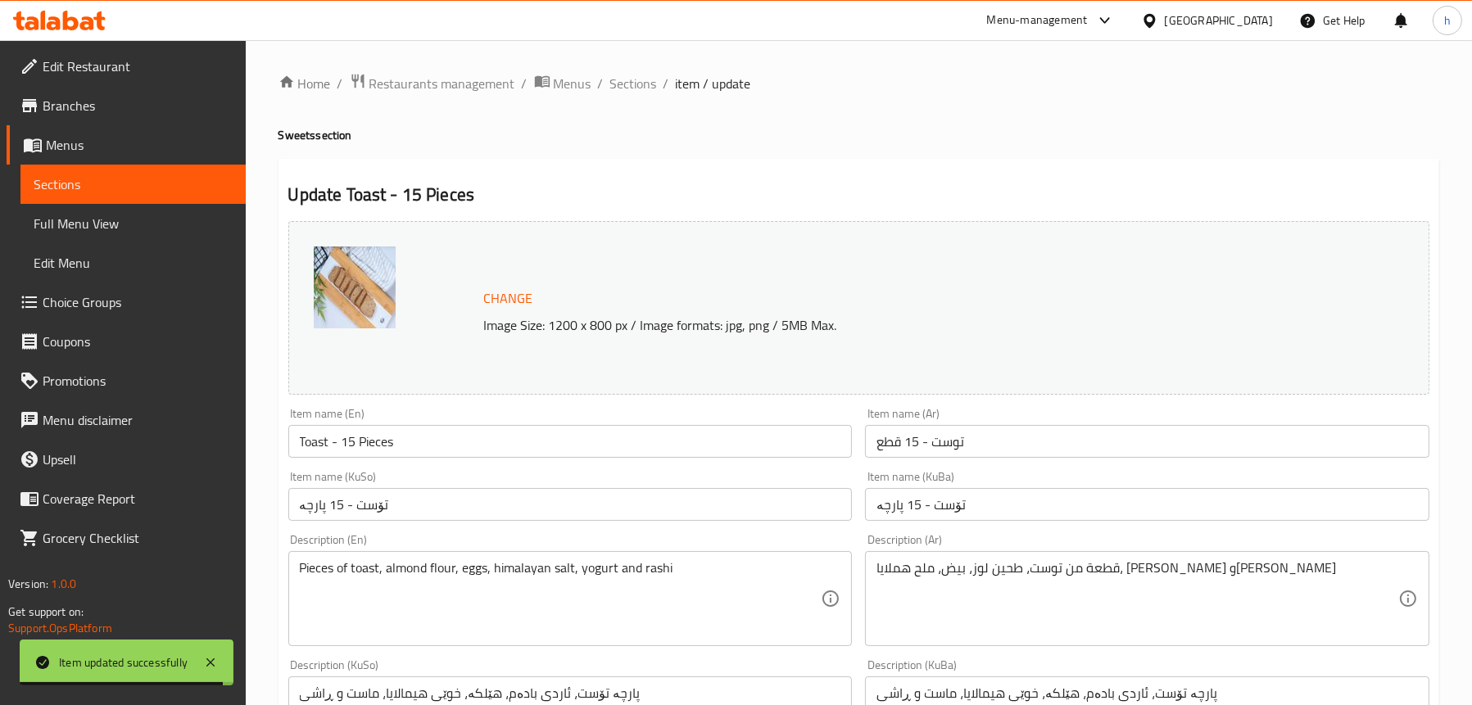
click at [125, 193] on span "Sections" at bounding box center [133, 185] width 199 height 20
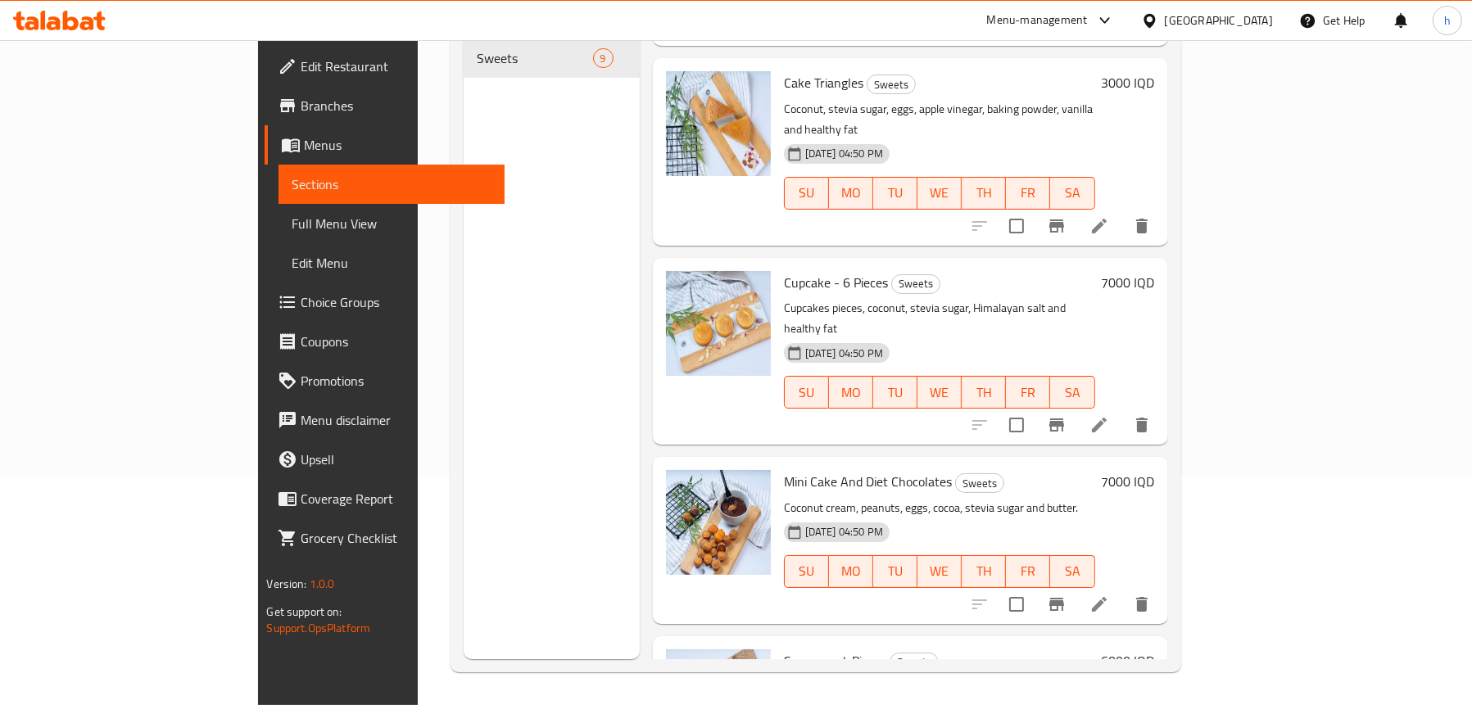
scroll to position [945, 0]
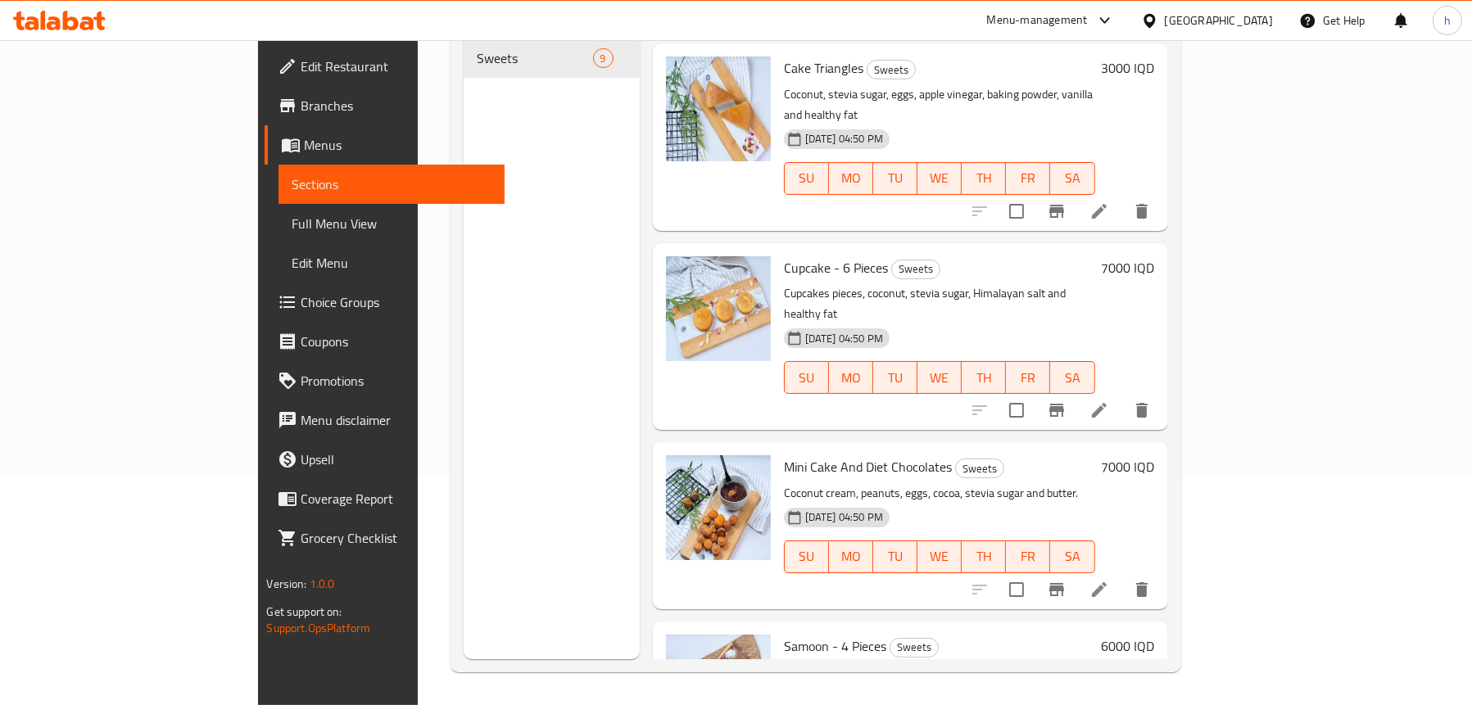
click at [464, 271] on div "Menu sections Sweets 9" at bounding box center [552, 306] width 176 height 705
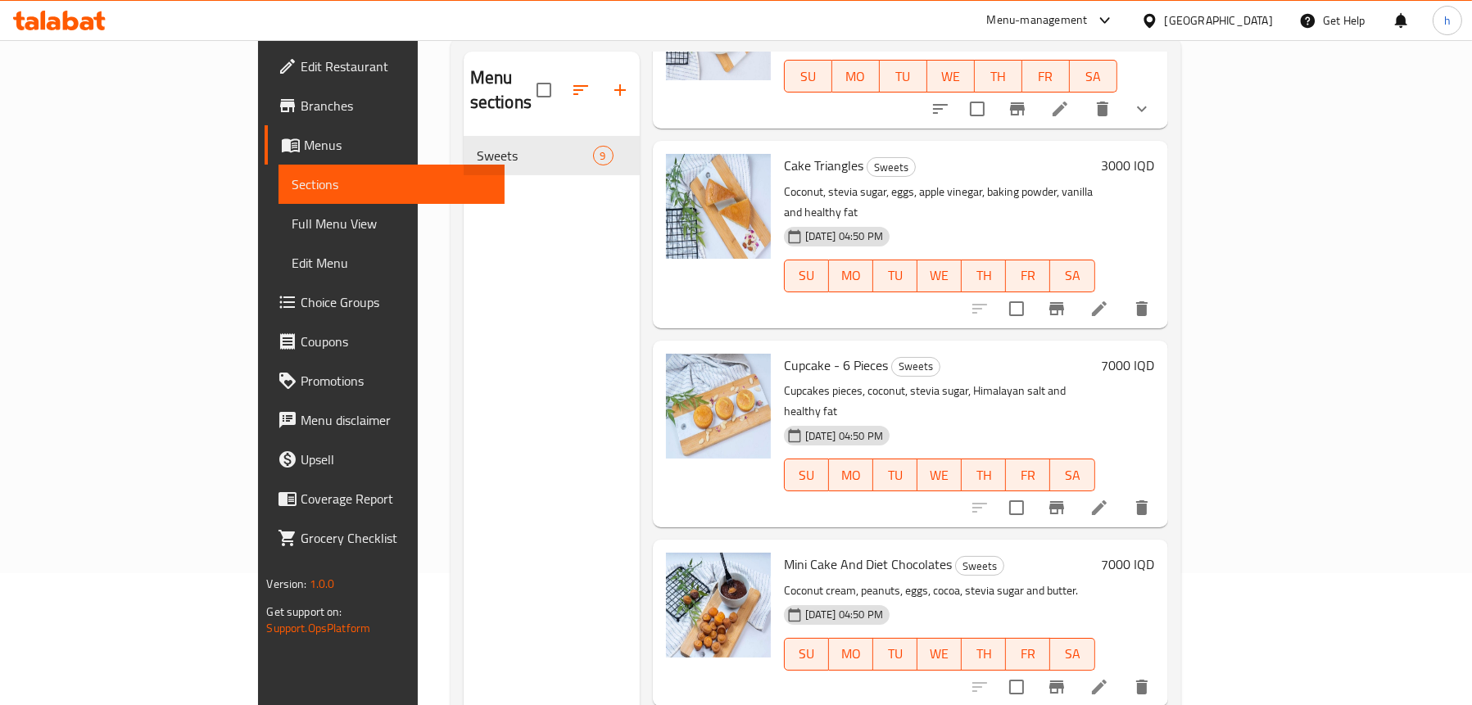
scroll to position [0, 0]
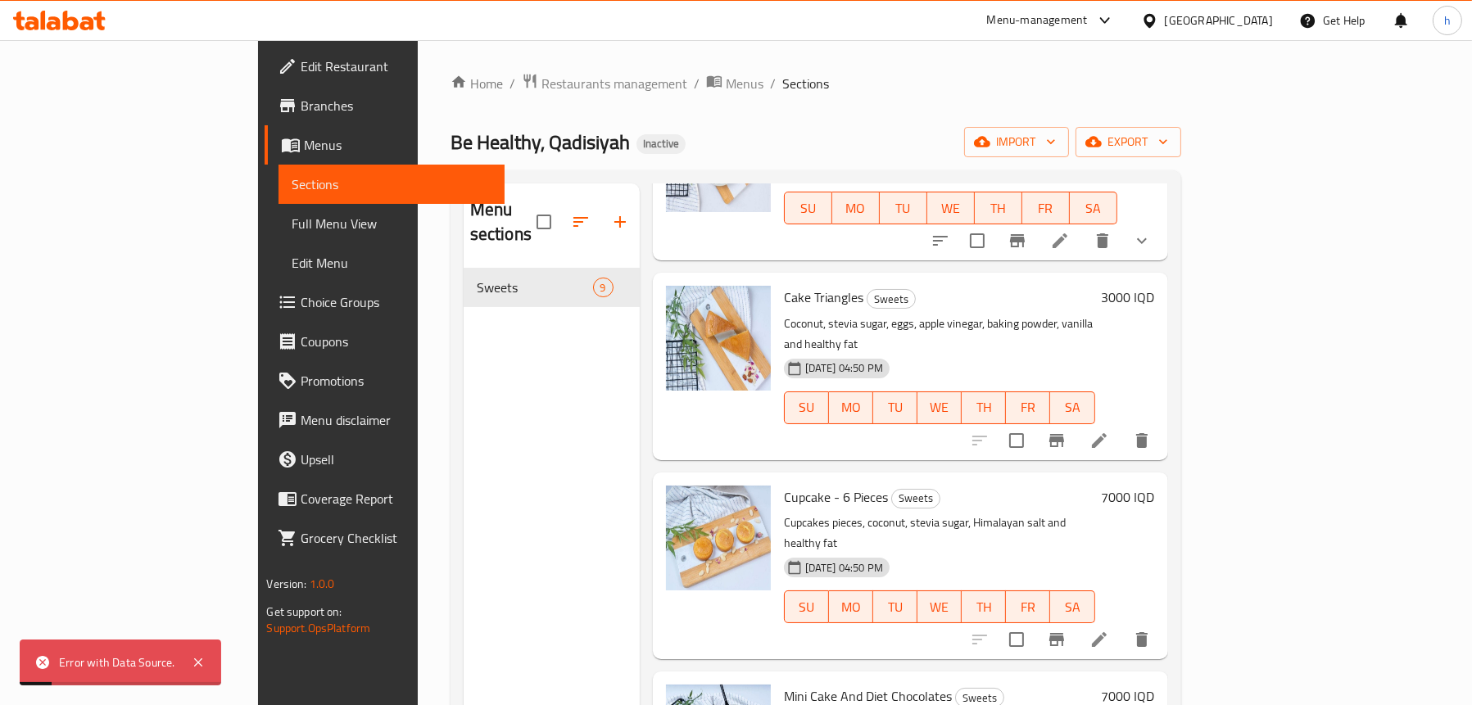
click at [292, 216] on span "Full Menu View" at bounding box center [391, 224] width 199 height 20
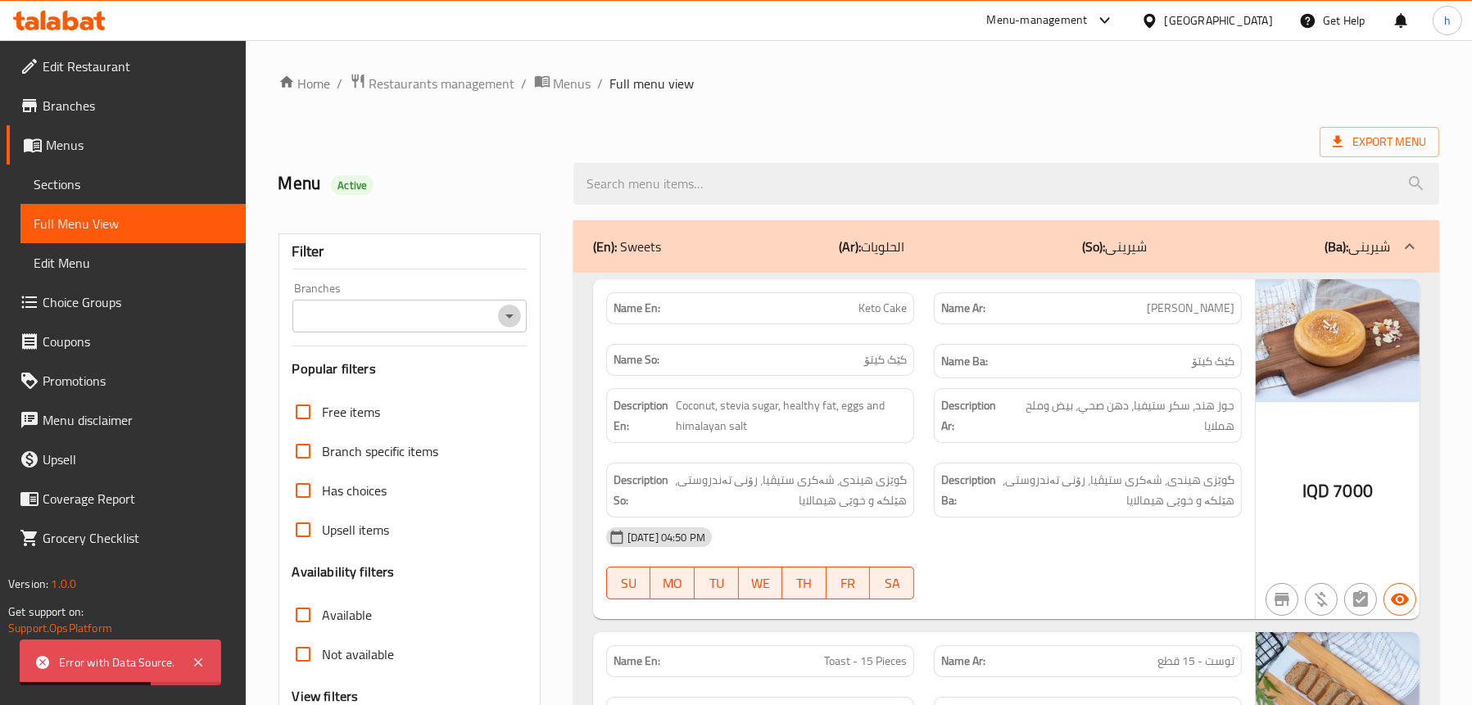
click at [511, 316] on icon "Open" at bounding box center [510, 317] width 8 height 4
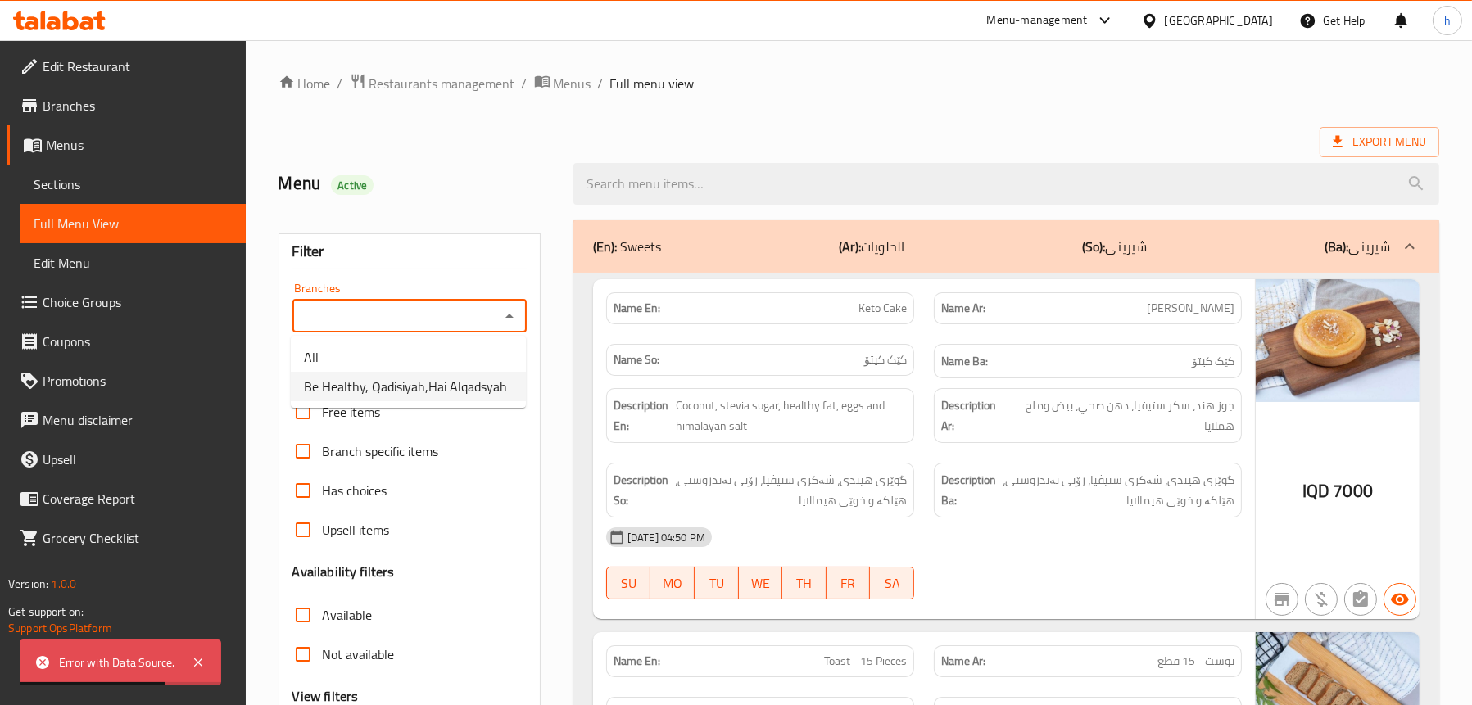
click at [448, 387] on span "Be Healthy, Qadisiyah,Hai Alqadsyah" at bounding box center [405, 387] width 203 height 20
type input "Be Healthy, Qadisiyah,Hai Alqadsyah"
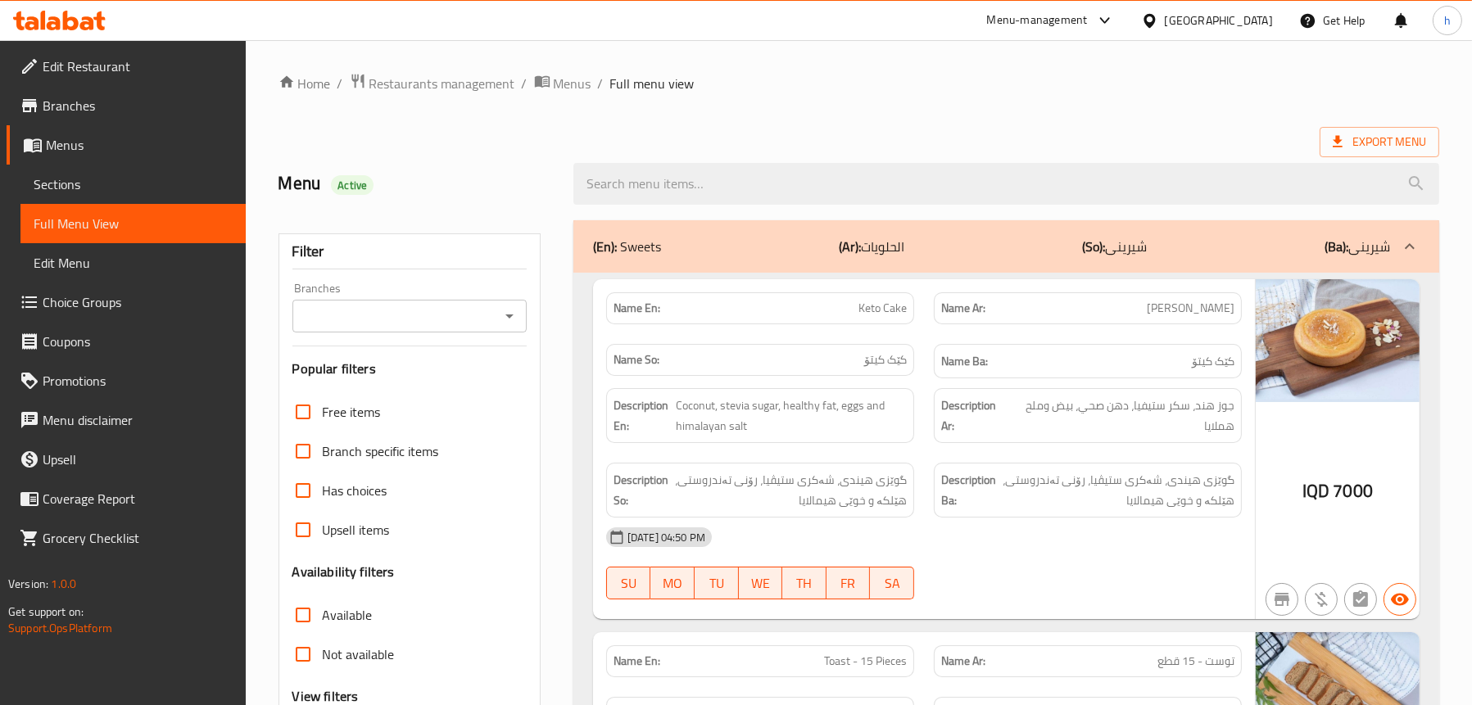
click at [510, 309] on icon "Open" at bounding box center [510, 316] width 20 height 20
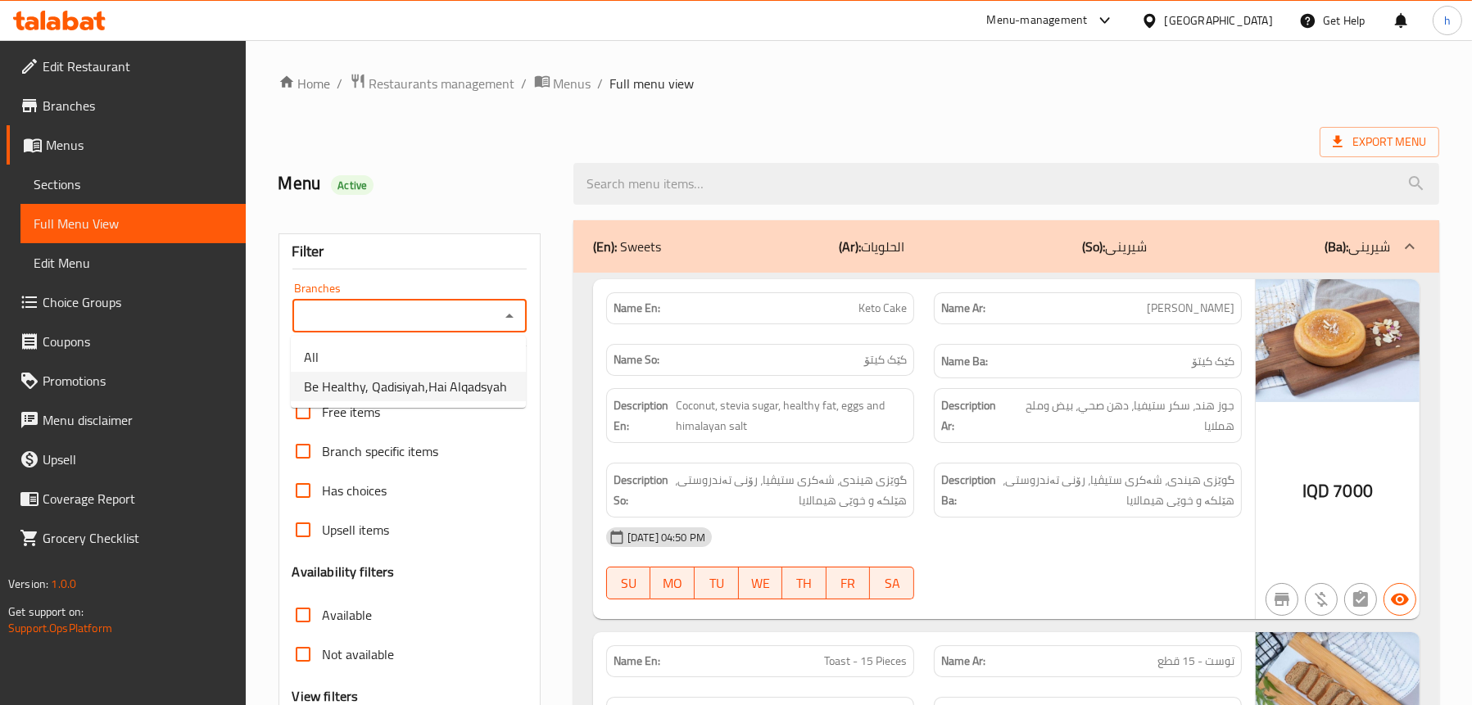
click at [451, 382] on span "Be Healthy, Qadisiyah,Hai Alqadsyah" at bounding box center [405, 387] width 203 height 20
type input "Be Healthy, Qadisiyah,Hai Alqadsyah"
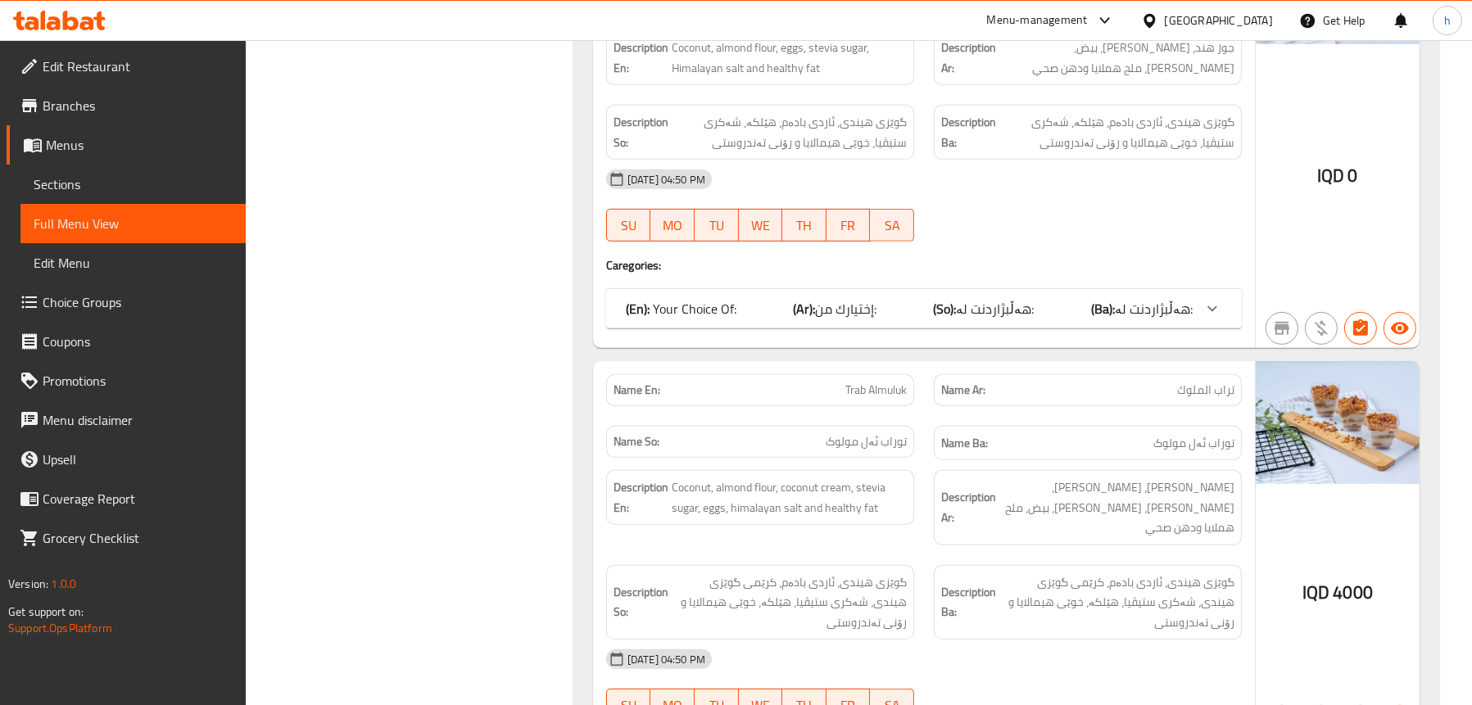
click at [822, 311] on span "إختيارك من:" at bounding box center [845, 309] width 61 height 25
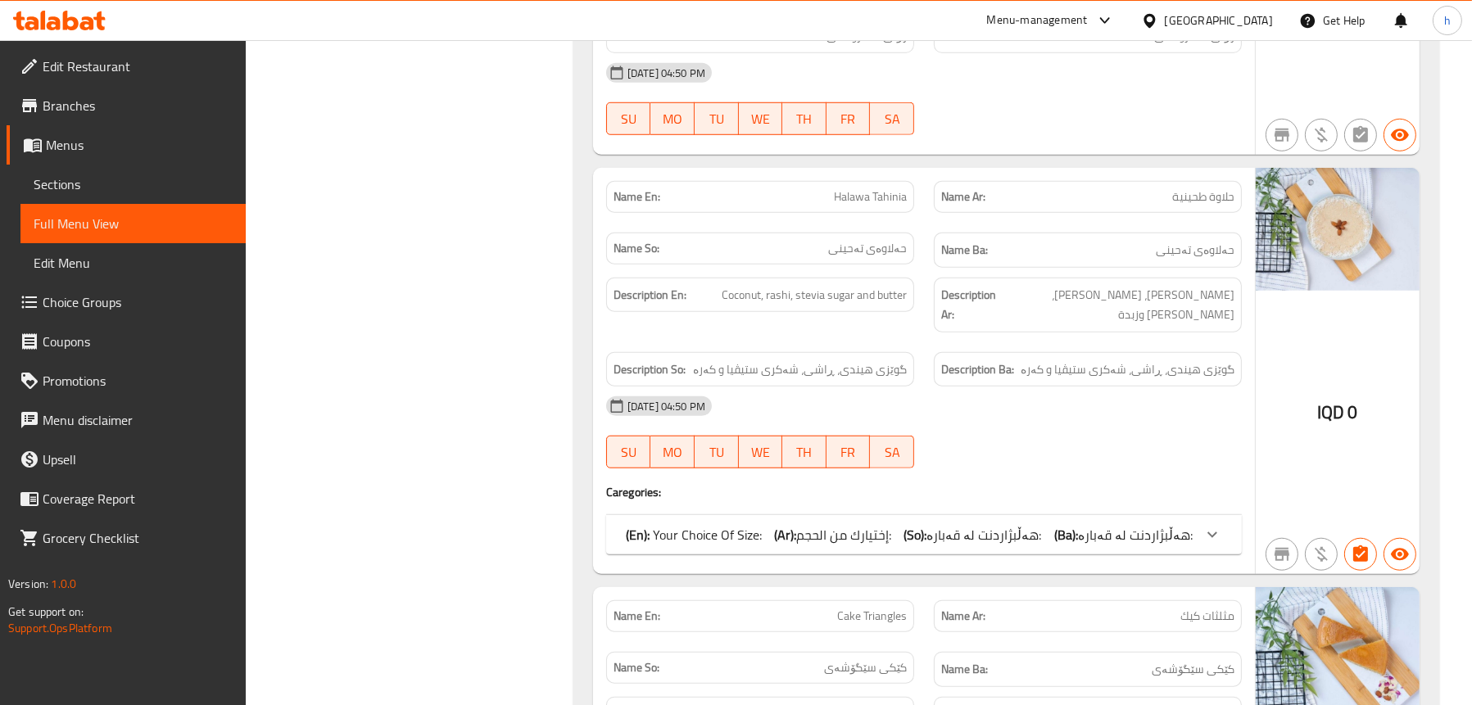
scroll to position [2130, 0]
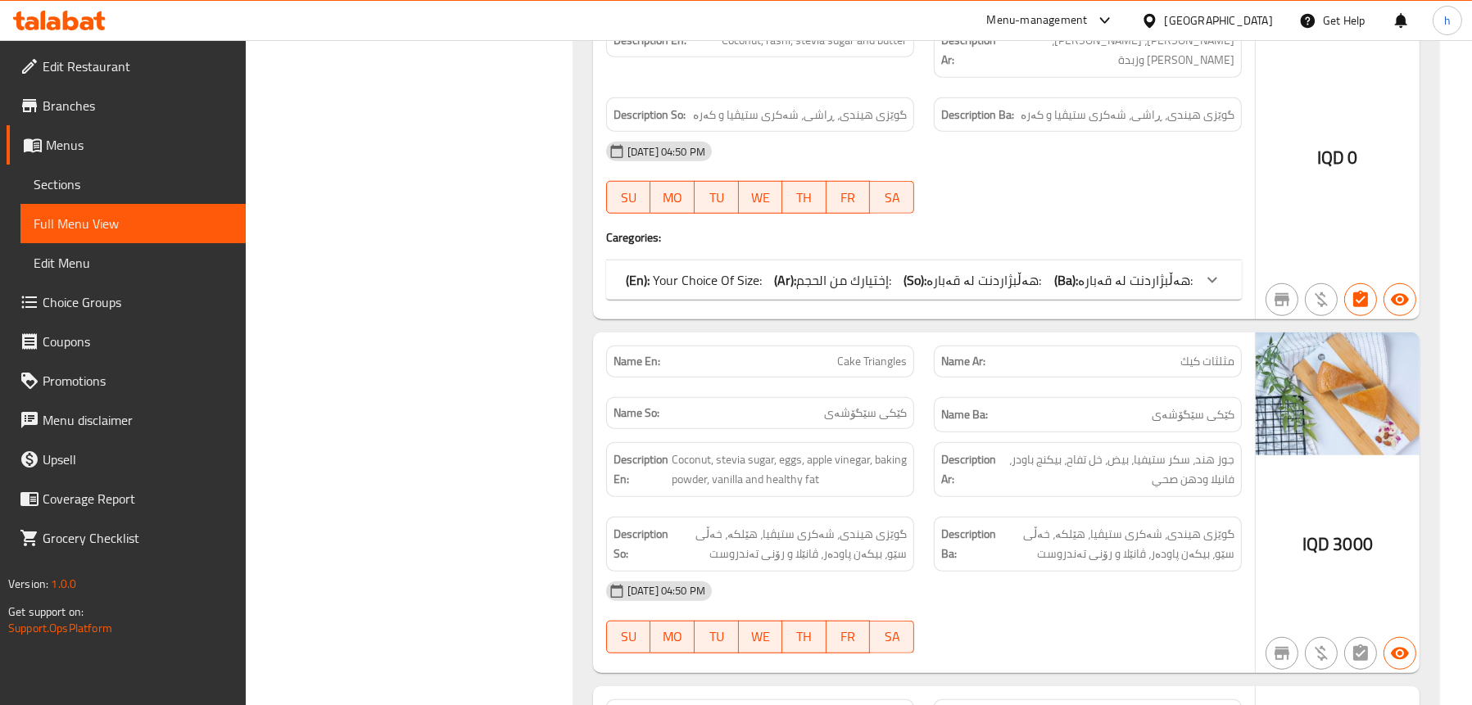
click at [909, 270] on div "(En): Your Choice Of Size: (Ar): إختيارك من الحجم: (So): هەڵبژاردنت لە قەبارە: …" at bounding box center [909, 280] width 567 height 20
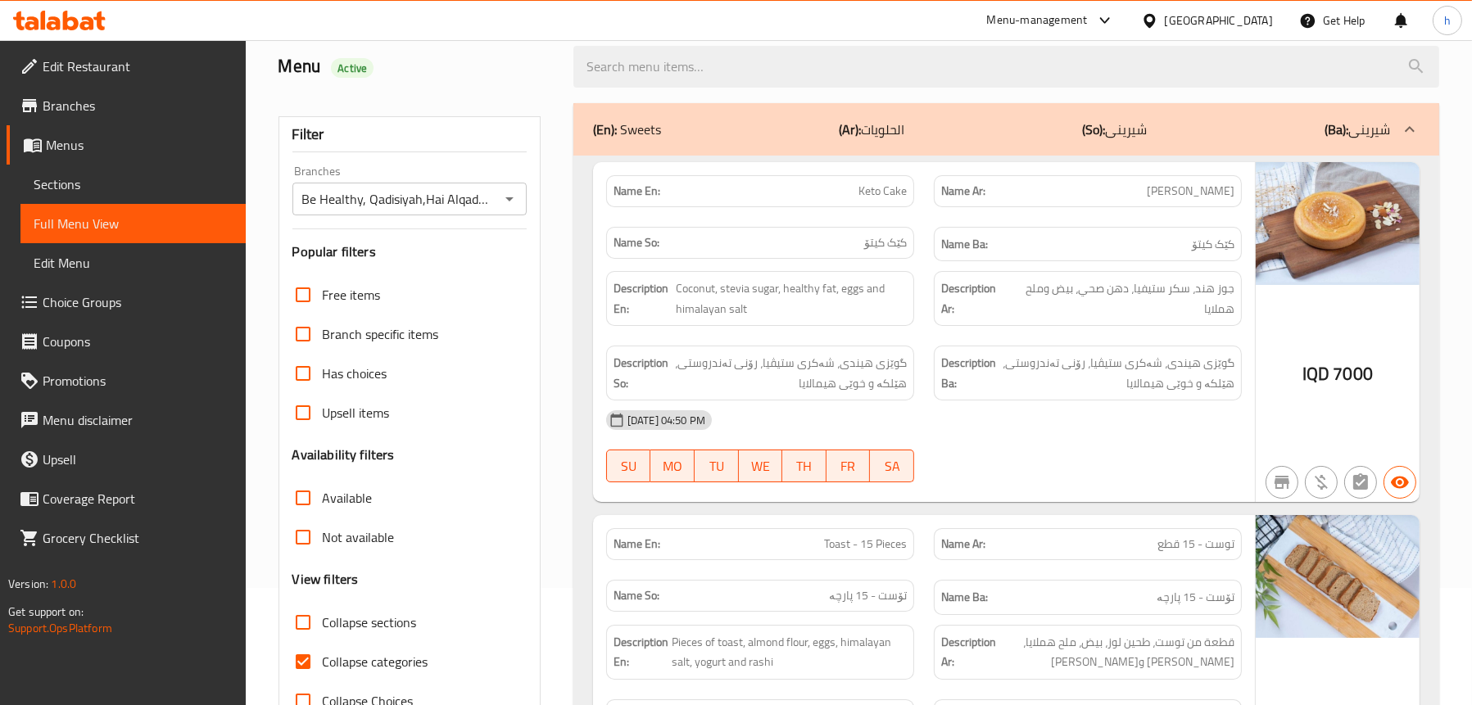
scroll to position [331, 0]
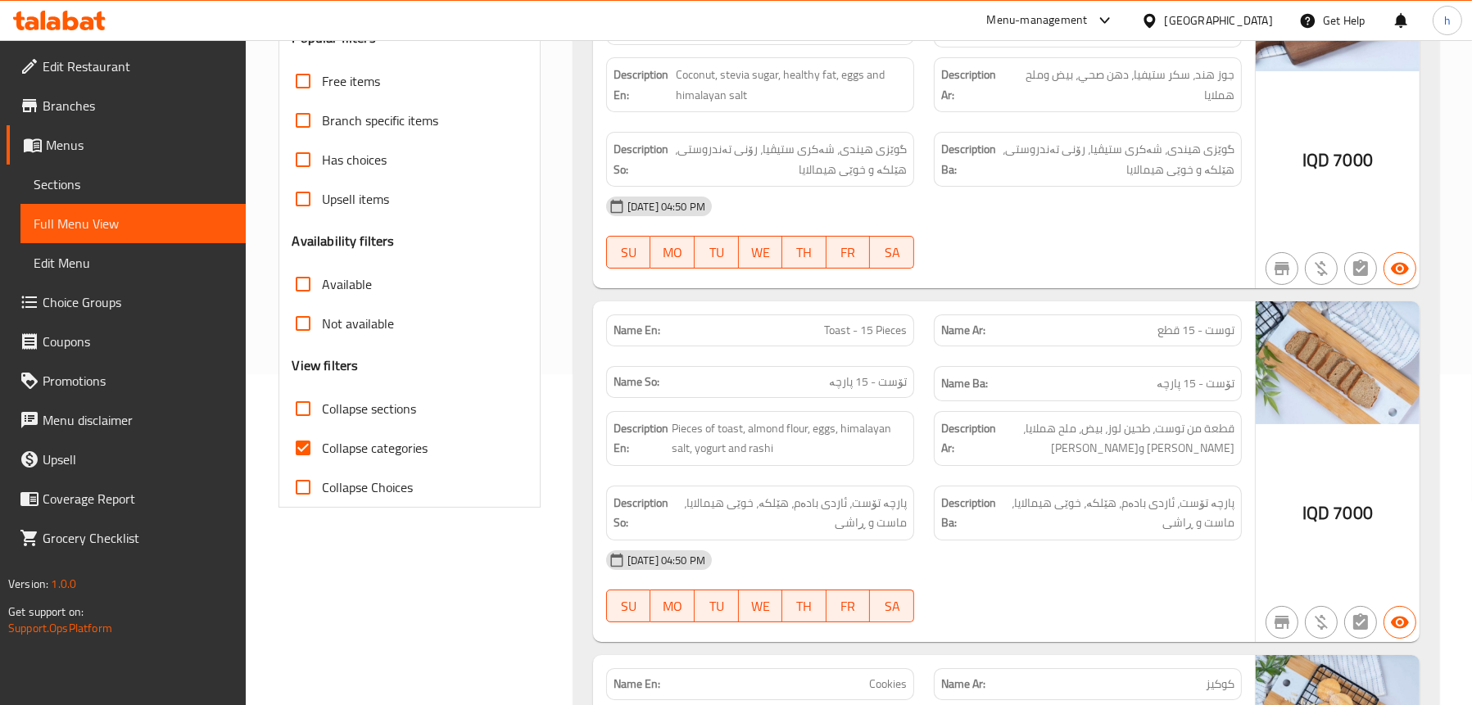
click at [80, 180] on span "Sections" at bounding box center [133, 185] width 199 height 20
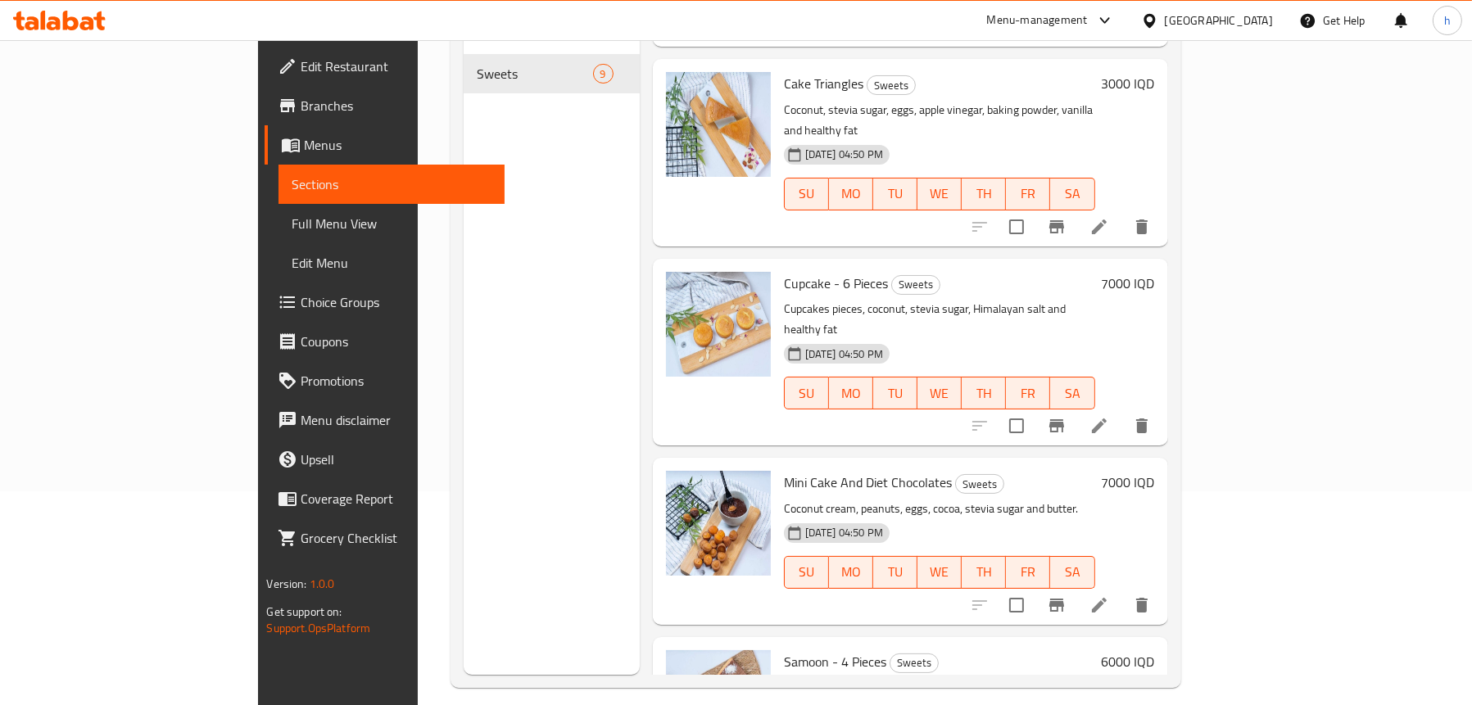
scroll to position [230, 0]
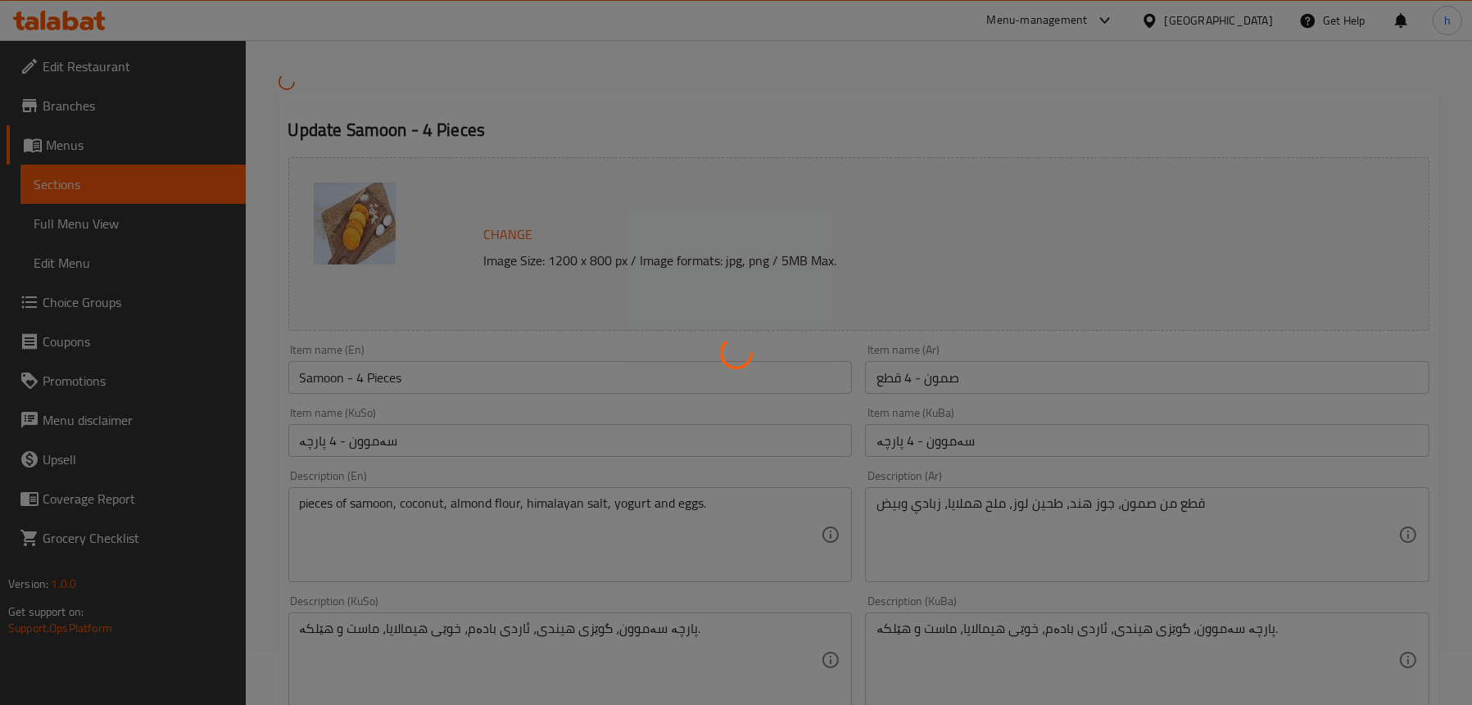
scroll to position [246, 0]
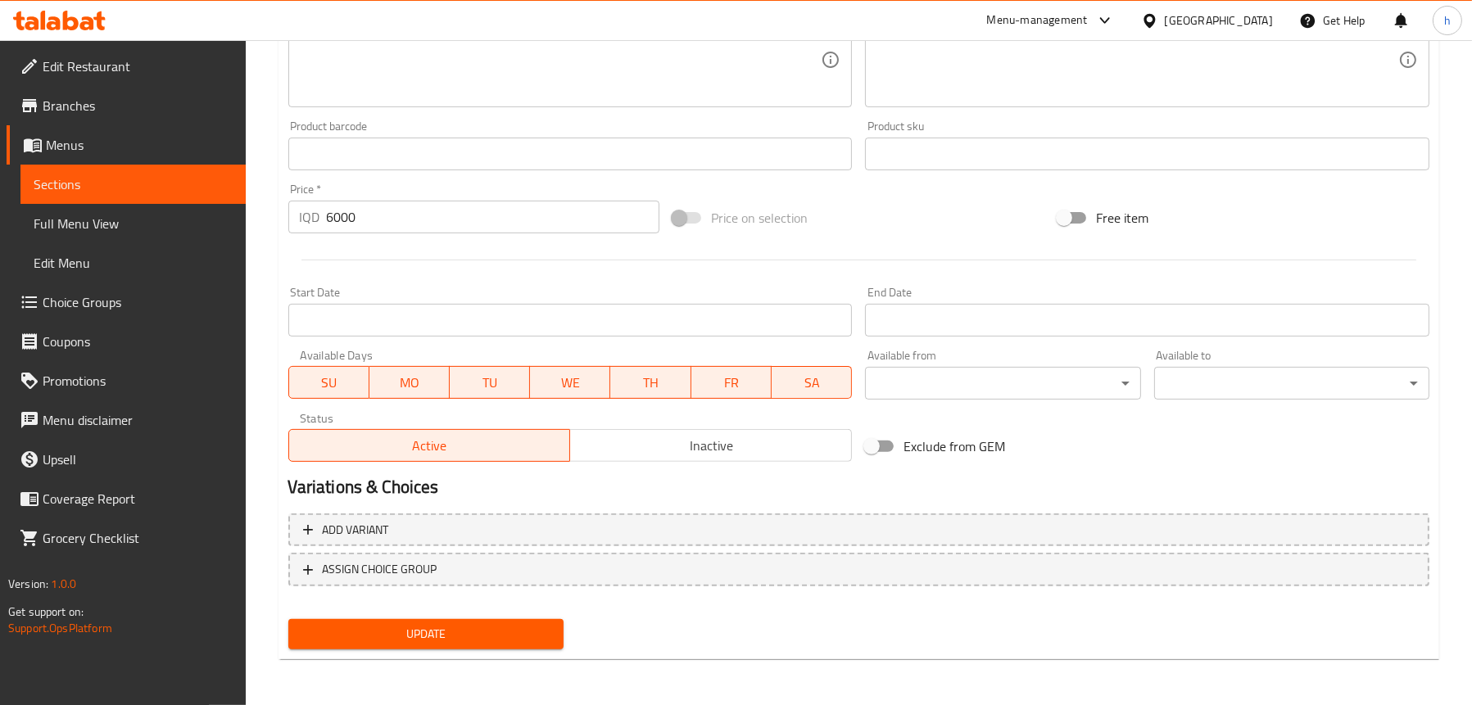
type textarea "Pieces of samoon, coconut, almond flour, himalayan salt, yogurt and eggs."
click at [403, 643] on span "Update" at bounding box center [426, 634] width 249 height 20
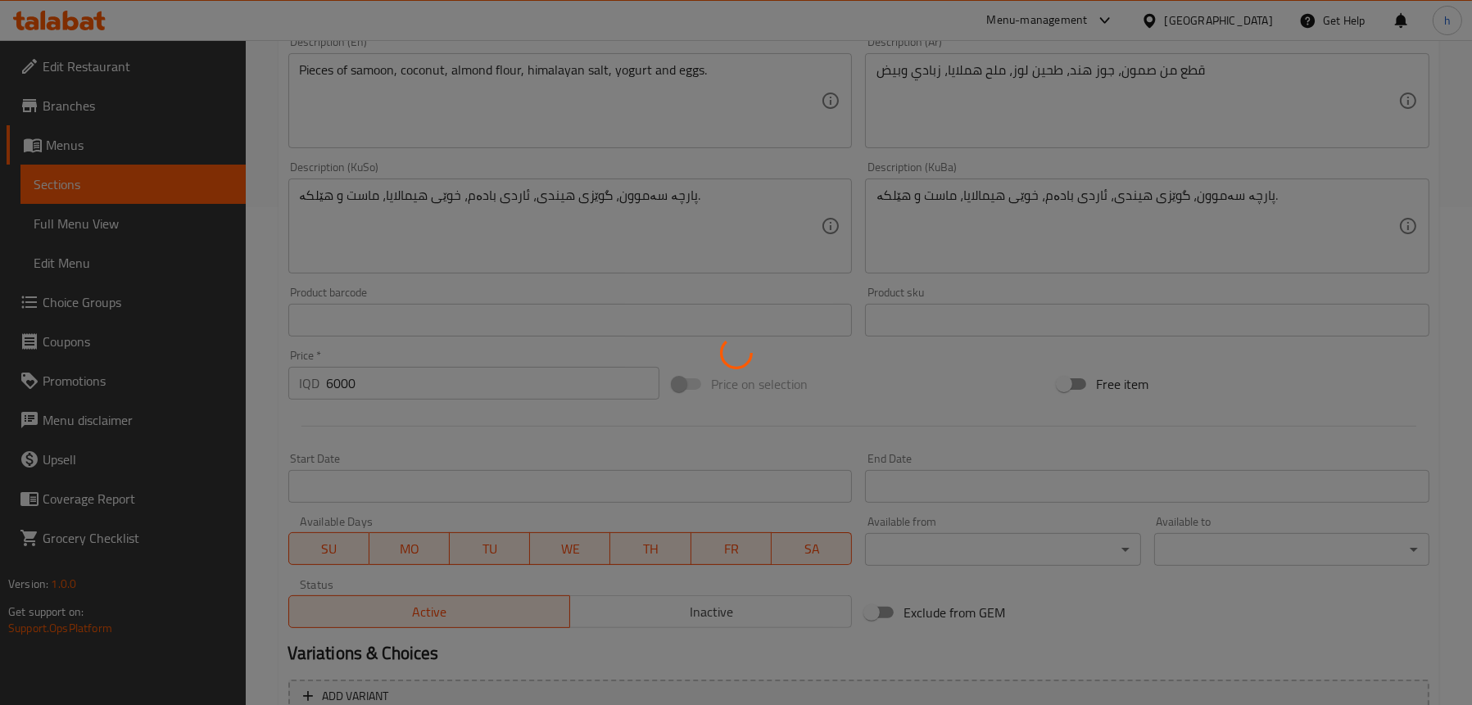
scroll to position [337, 0]
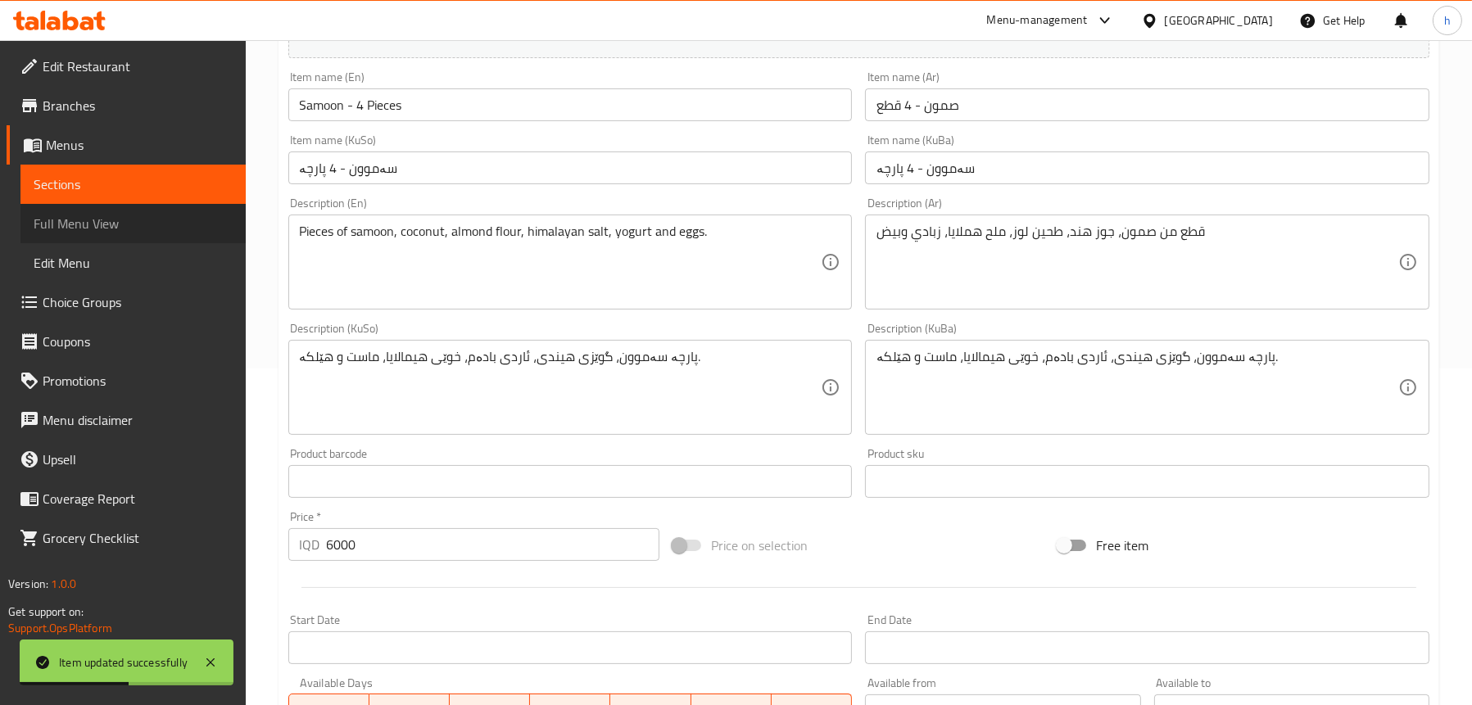
click at [62, 226] on span "Full Menu View" at bounding box center [133, 224] width 199 height 20
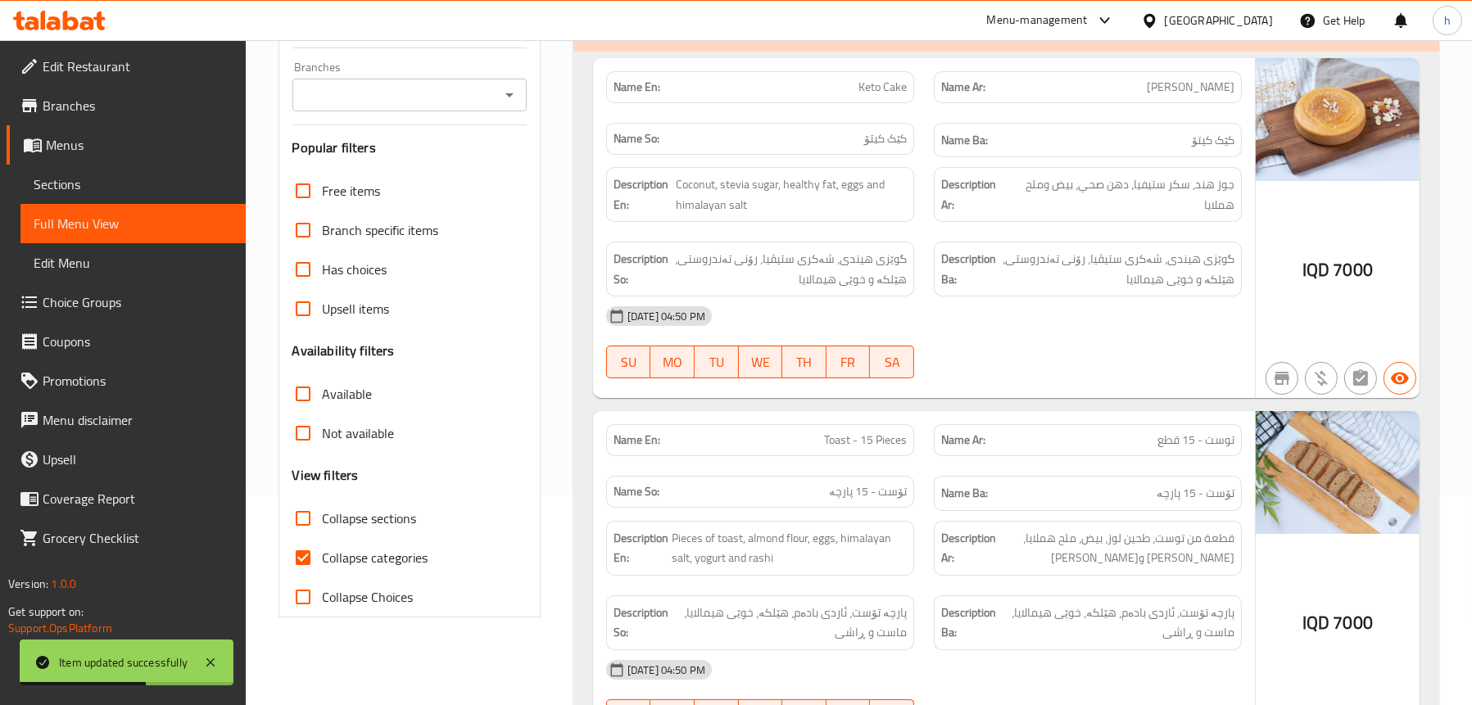
scroll to position [9, 0]
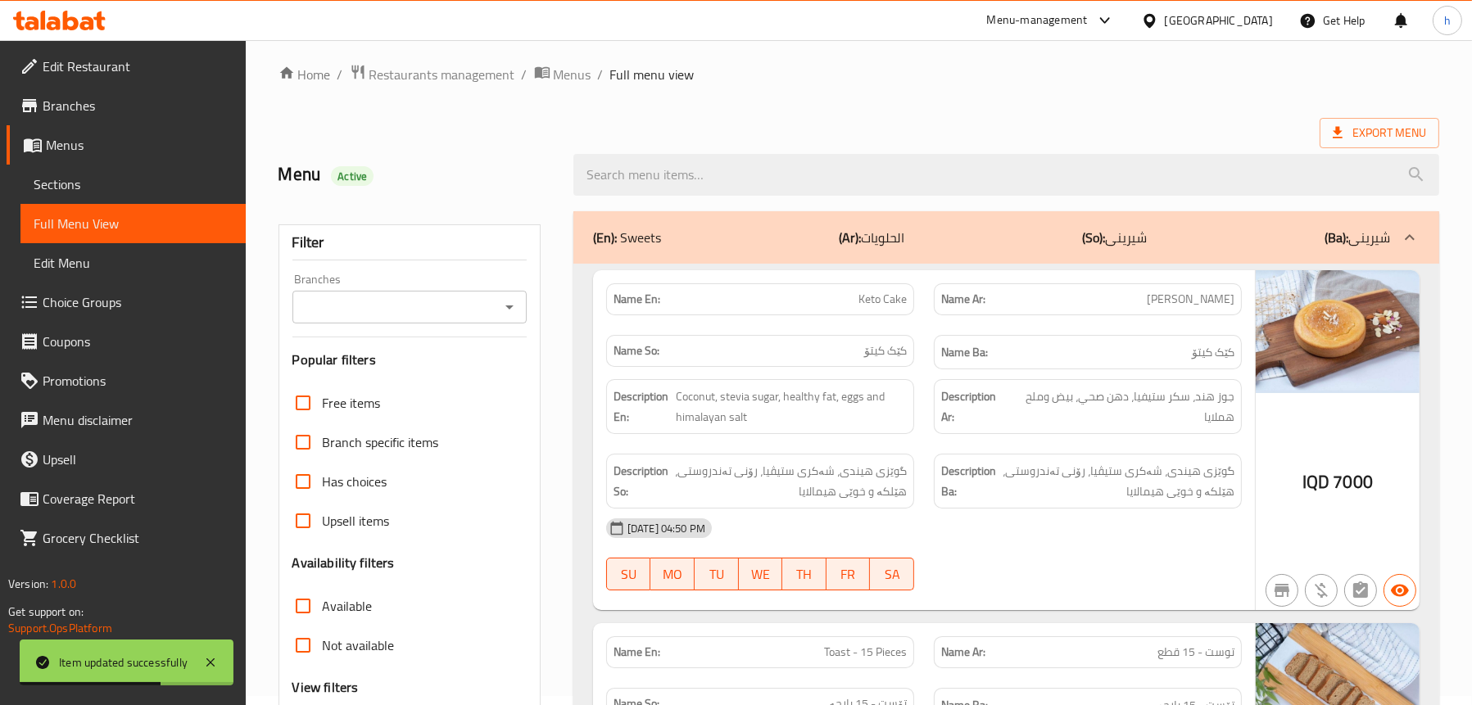
click at [514, 302] on icon "Open" at bounding box center [510, 307] width 20 height 20
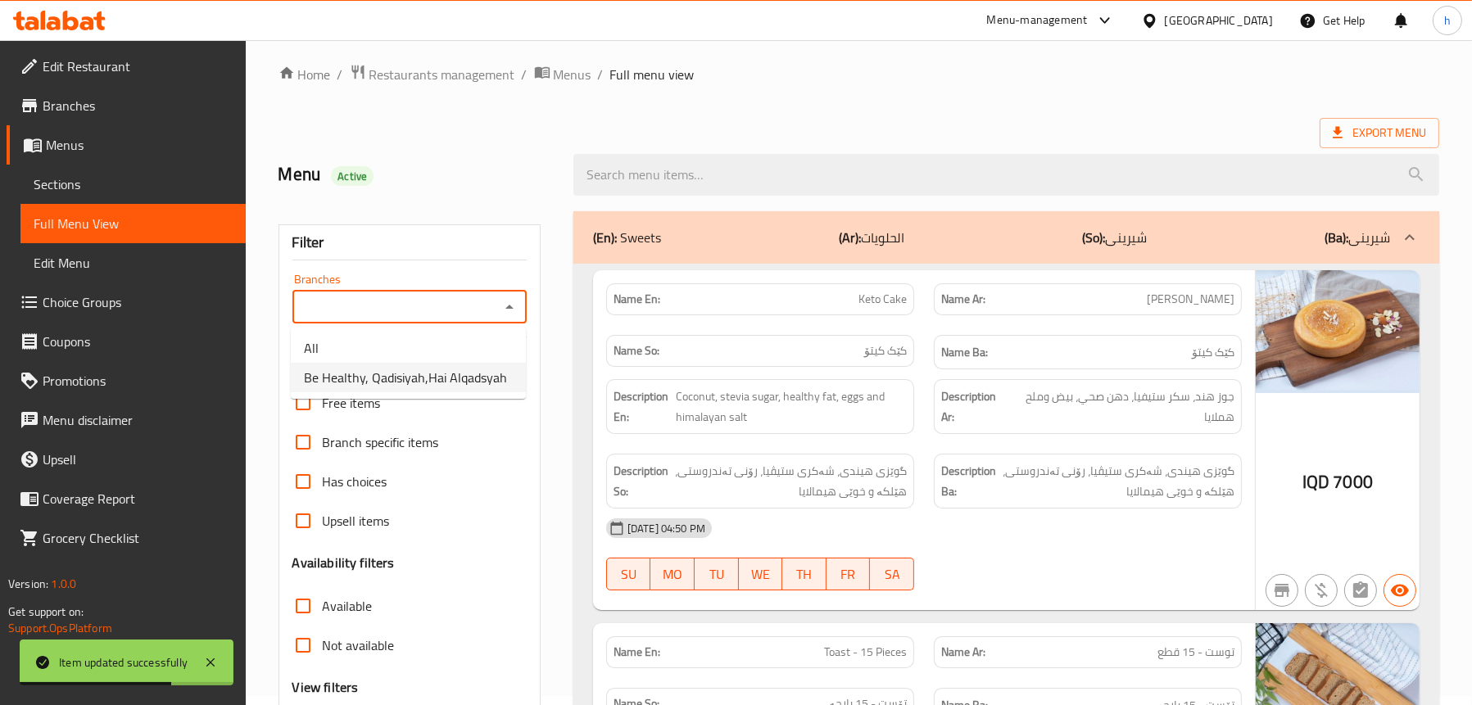
click at [431, 379] on span "Be Healthy, Qadisiyah,Hai Alqadsyah" at bounding box center [405, 378] width 203 height 20
type input "Be Healthy, Qadisiyah,Hai Alqadsyah"
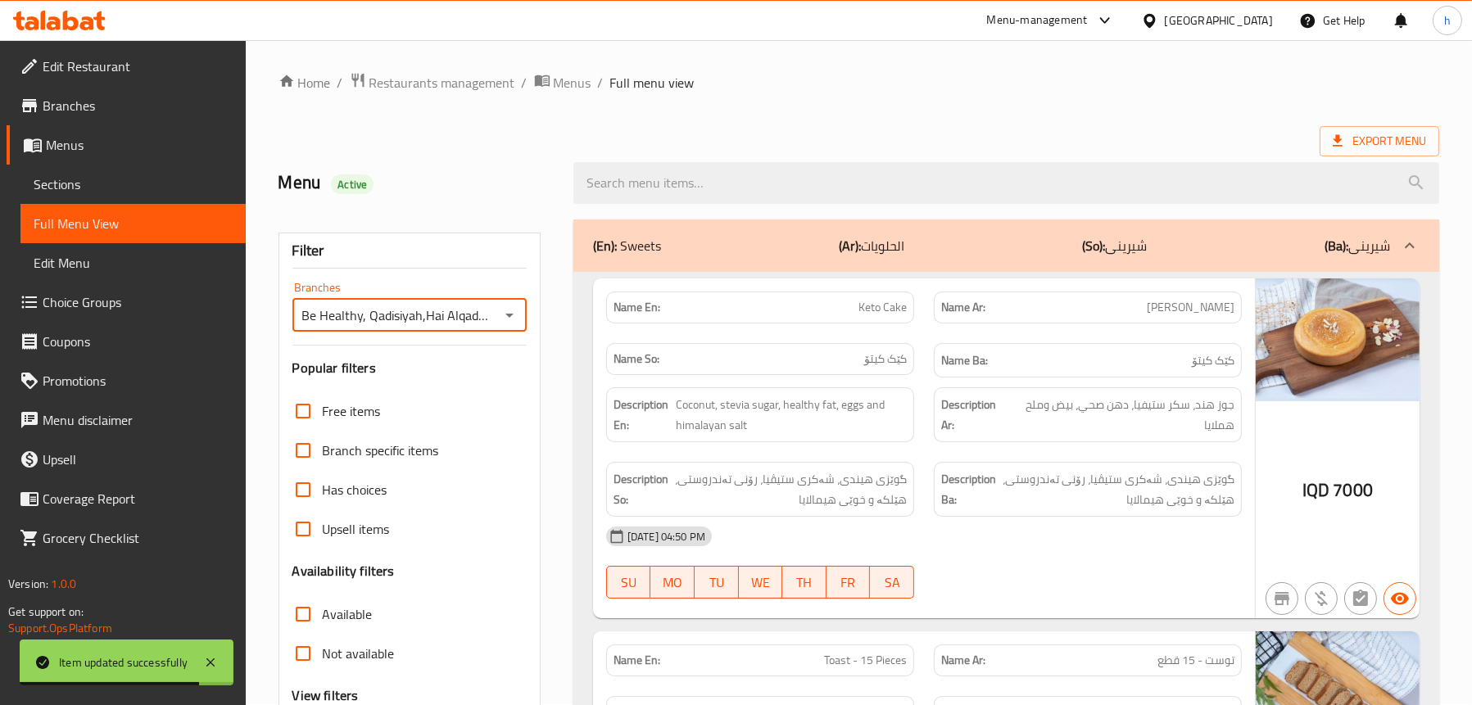
scroll to position [0, 0]
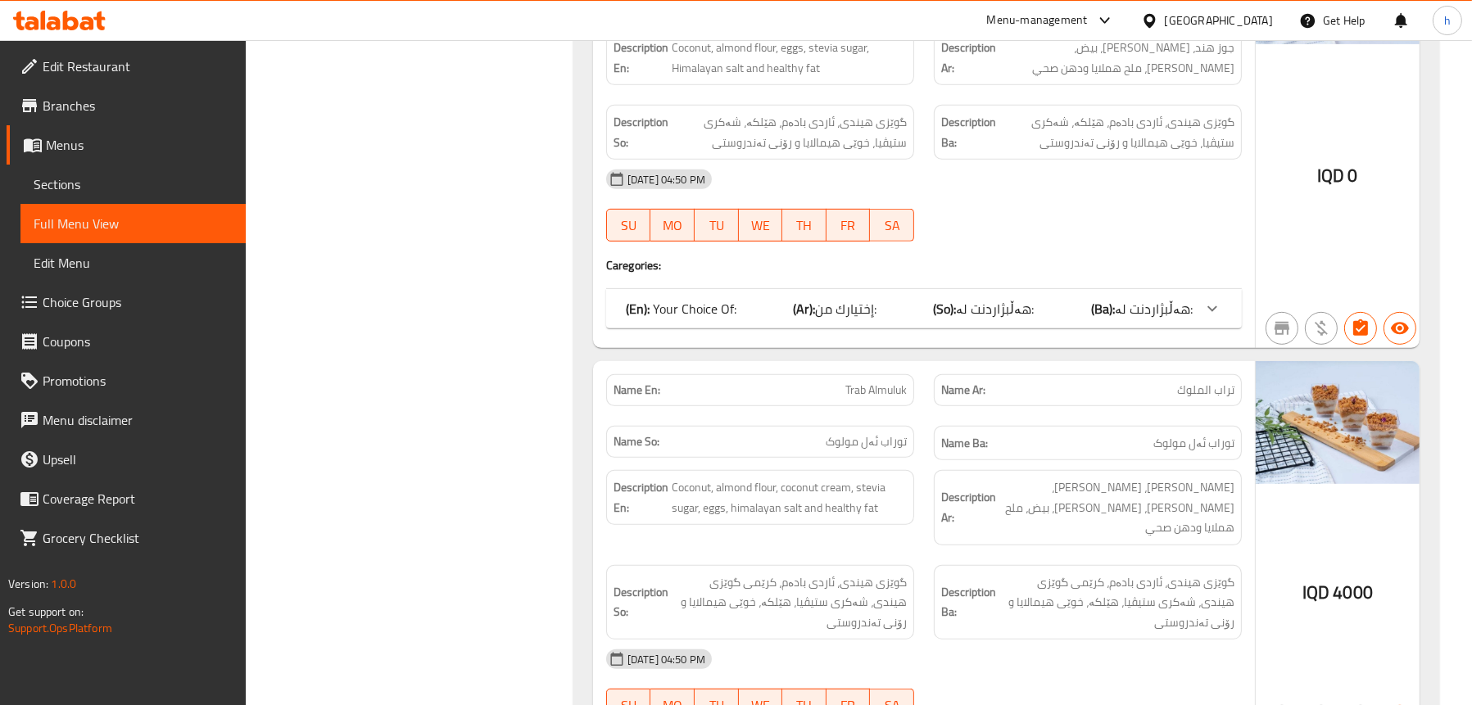
click at [770, 310] on div "(En): Your Choice Of: (Ar): إختيارك من: (So): هەڵبژاردنت لە: (Ba): هەڵبژاردنت ل…" at bounding box center [909, 309] width 567 height 20
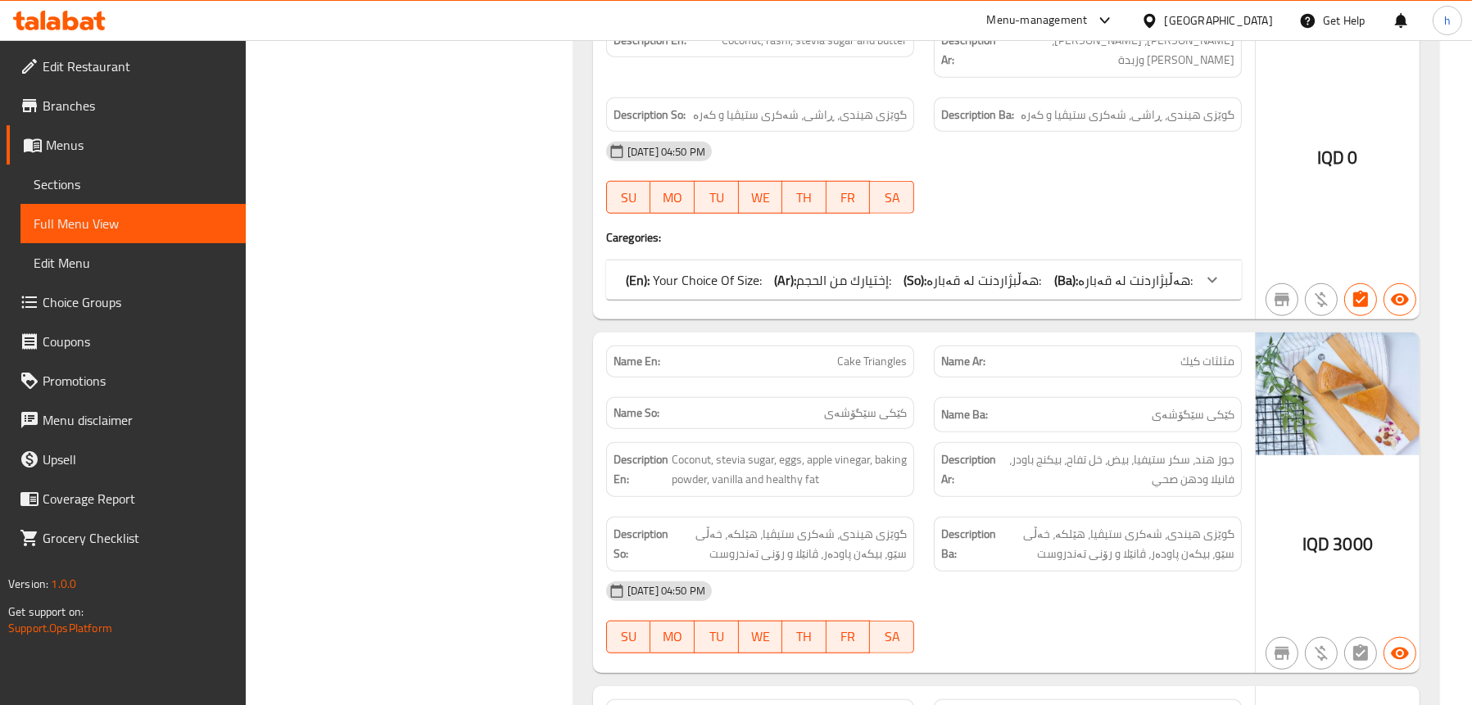
click at [777, 270] on div "(En): Your Choice Of Size: (Ar): إختيارك من الحجم: (So): هەڵبژاردنت لە قەبارە: …" at bounding box center [909, 280] width 567 height 20
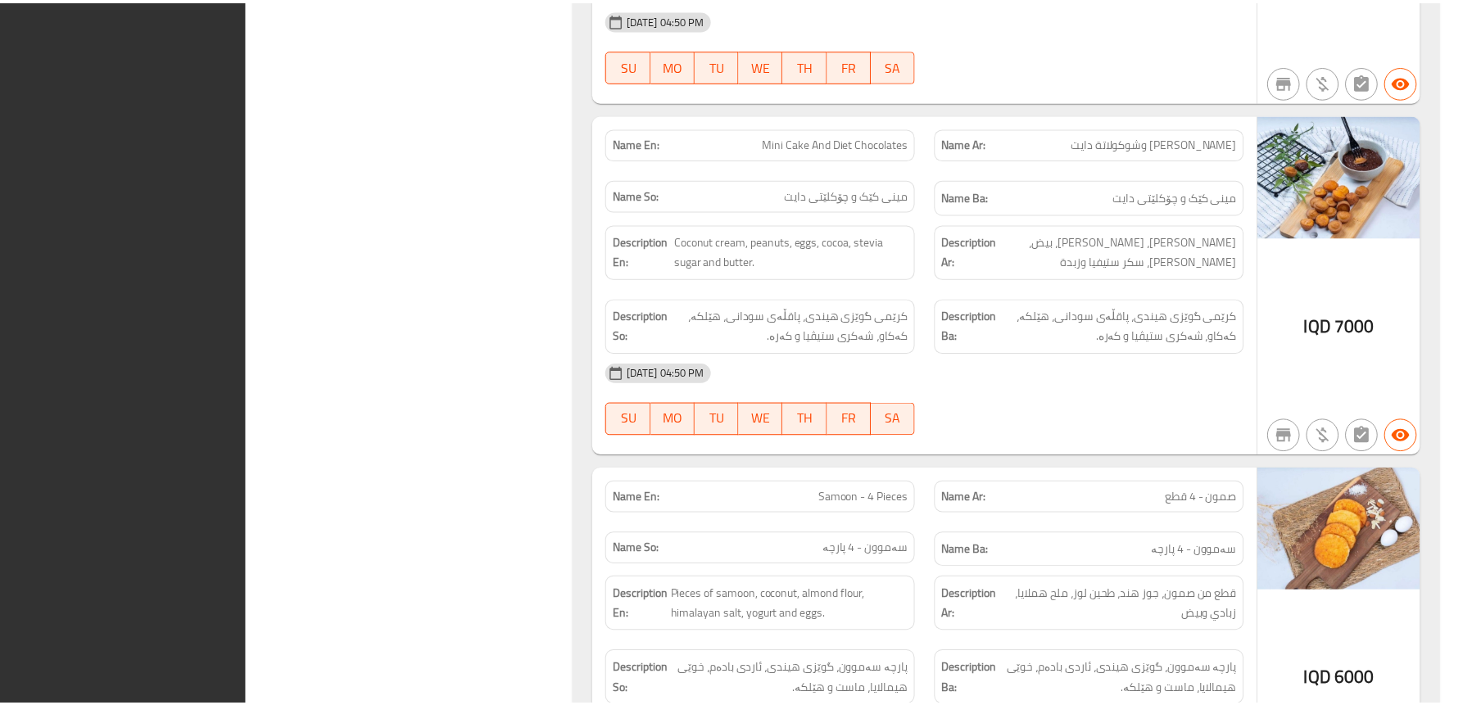
scroll to position [3363, 0]
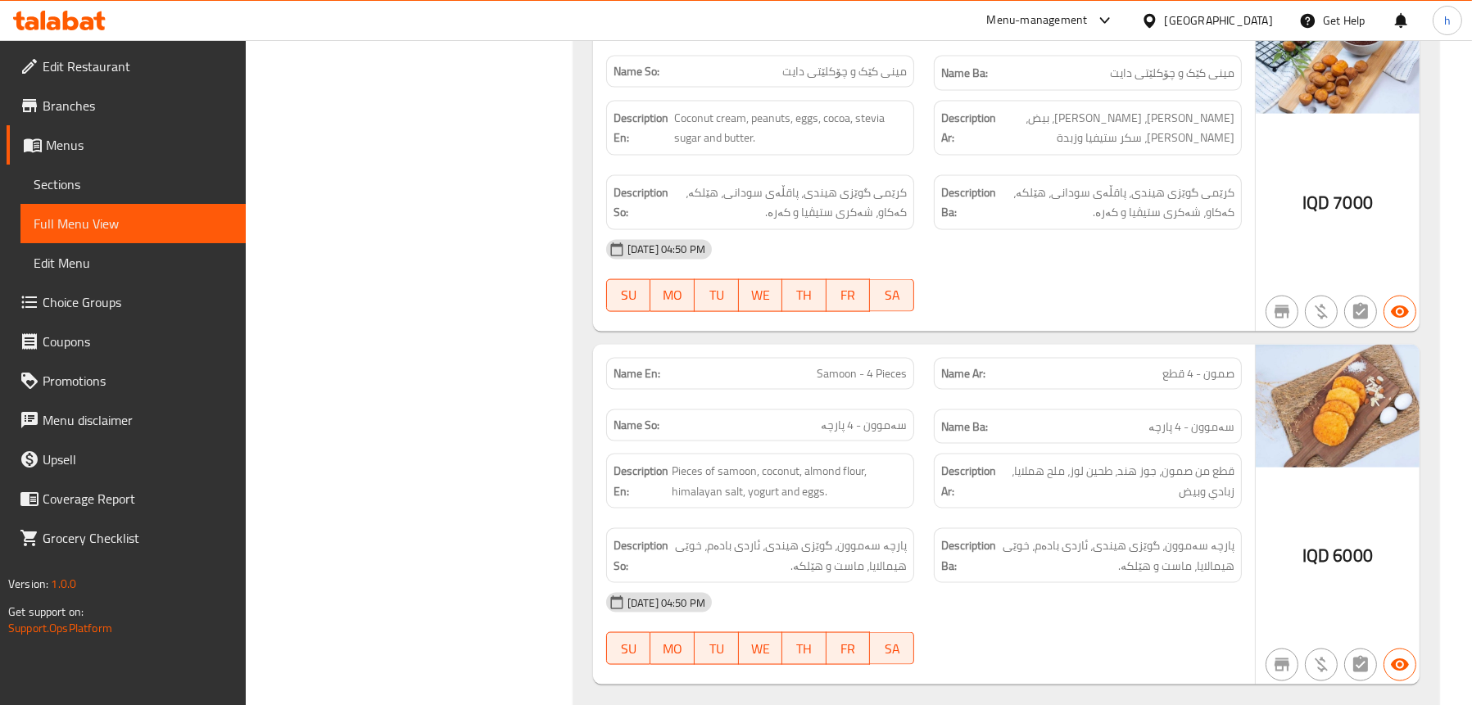
click at [82, 66] on span "Edit Restaurant" at bounding box center [138, 67] width 190 height 20
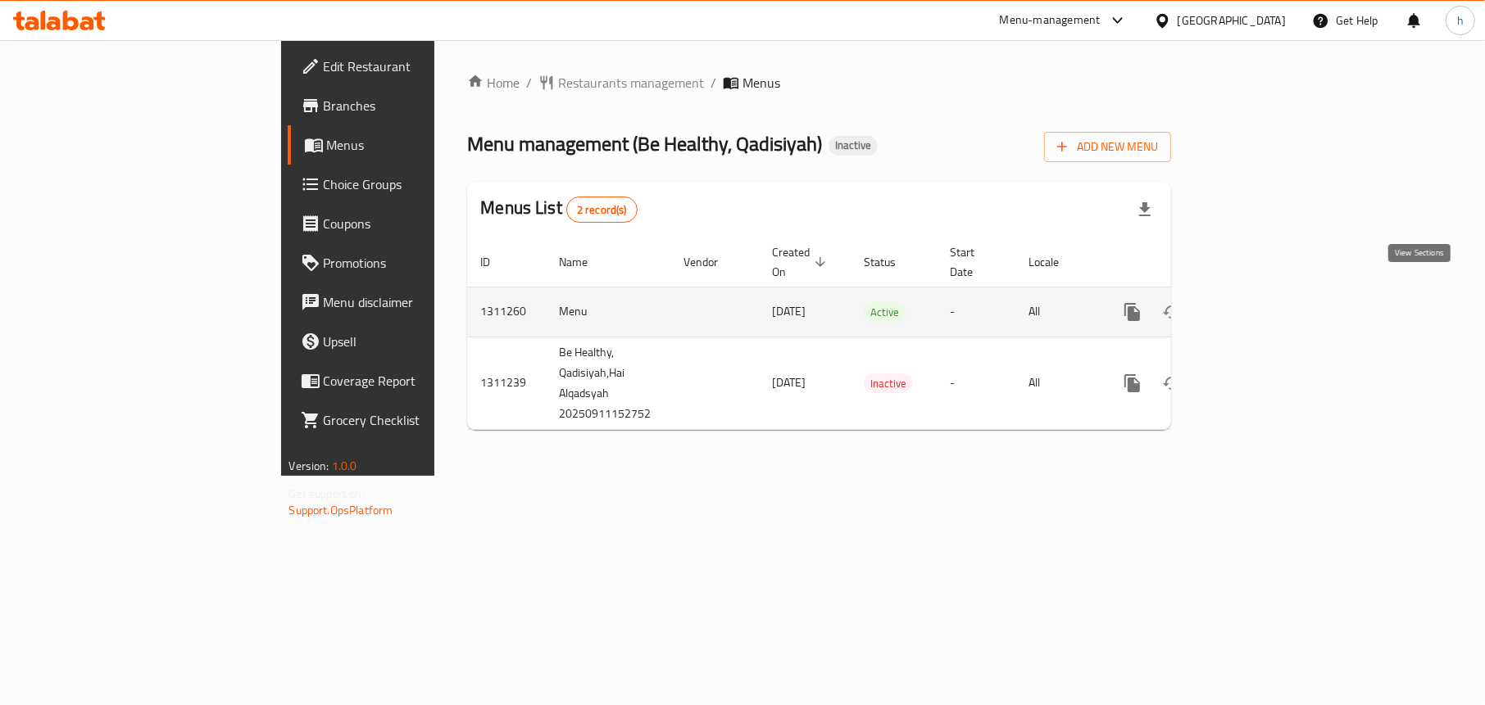
click at [1260, 302] on icon "enhanced table" at bounding box center [1251, 312] width 20 height 20
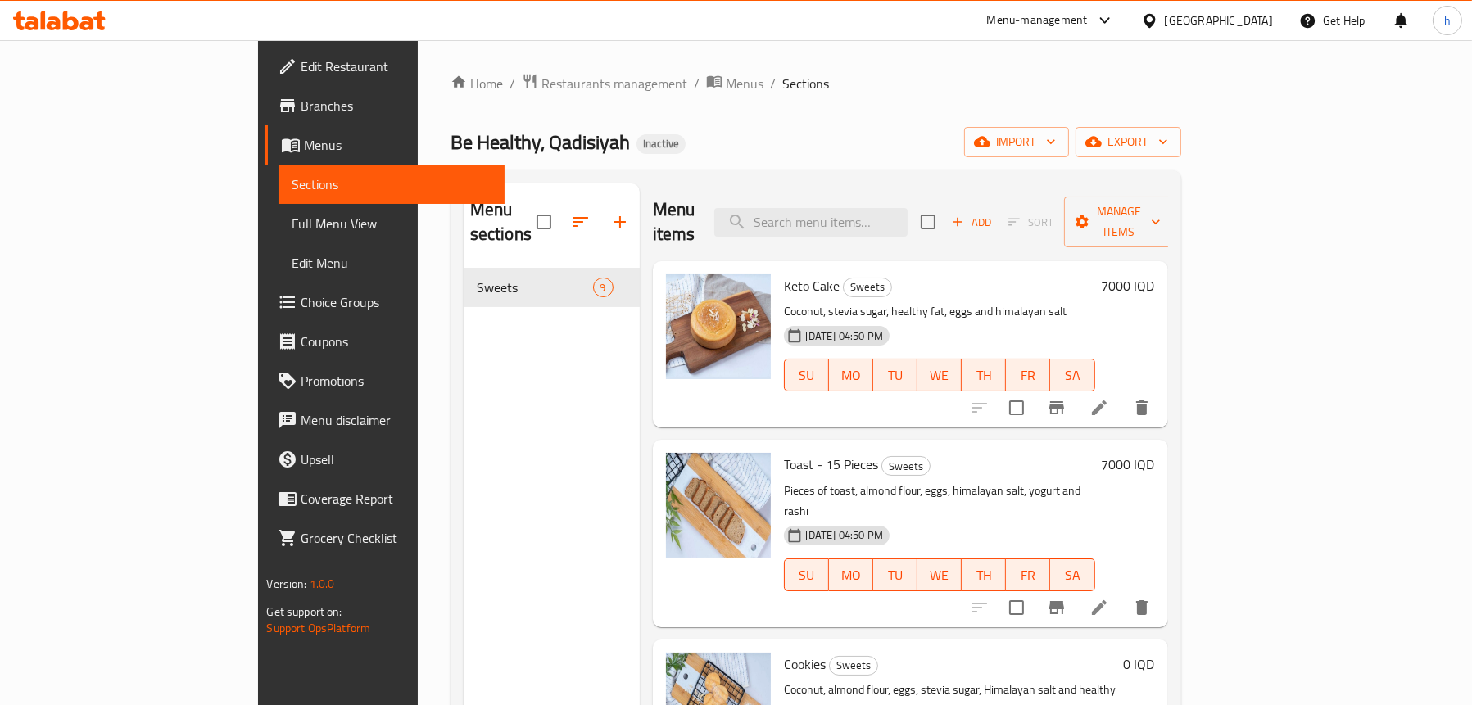
click at [292, 231] on span "Full Menu View" at bounding box center [391, 224] width 199 height 20
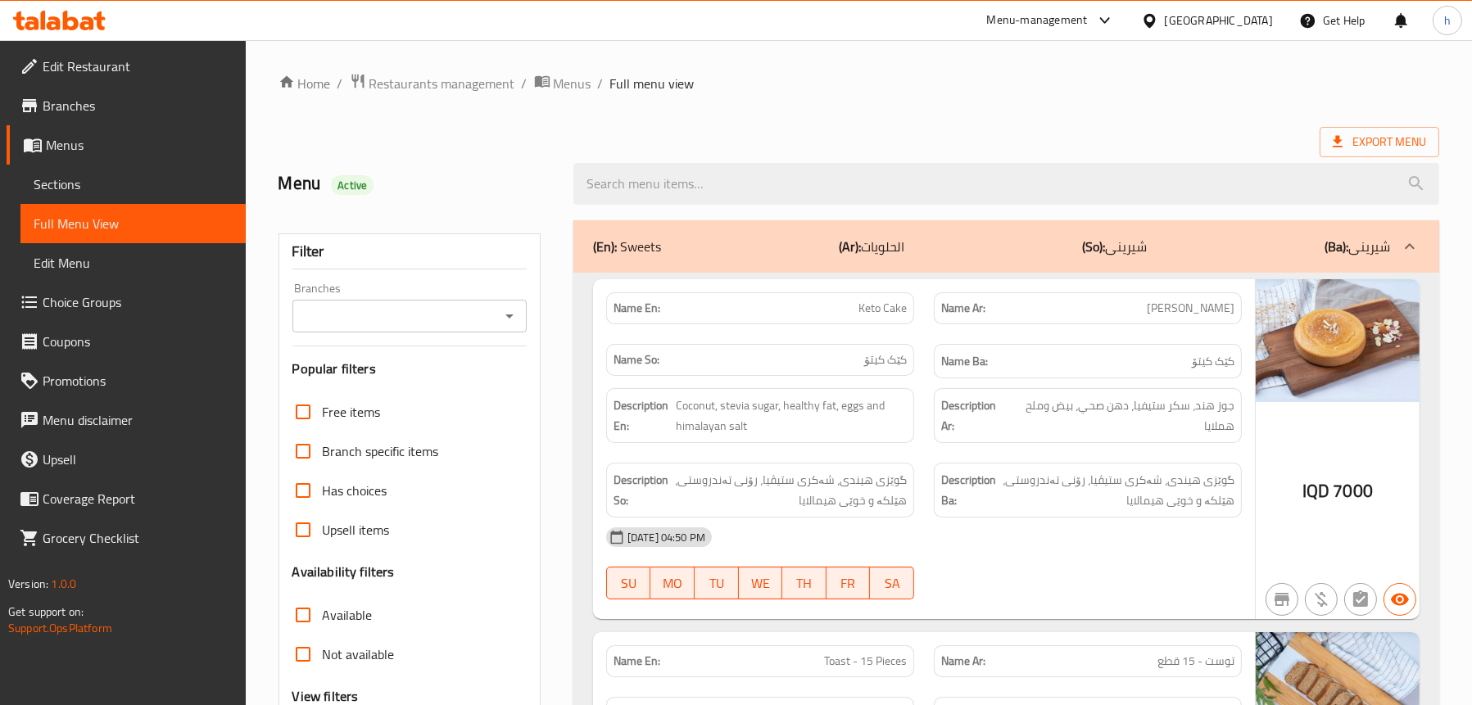
click at [510, 322] on icon "Open" at bounding box center [510, 316] width 20 height 20
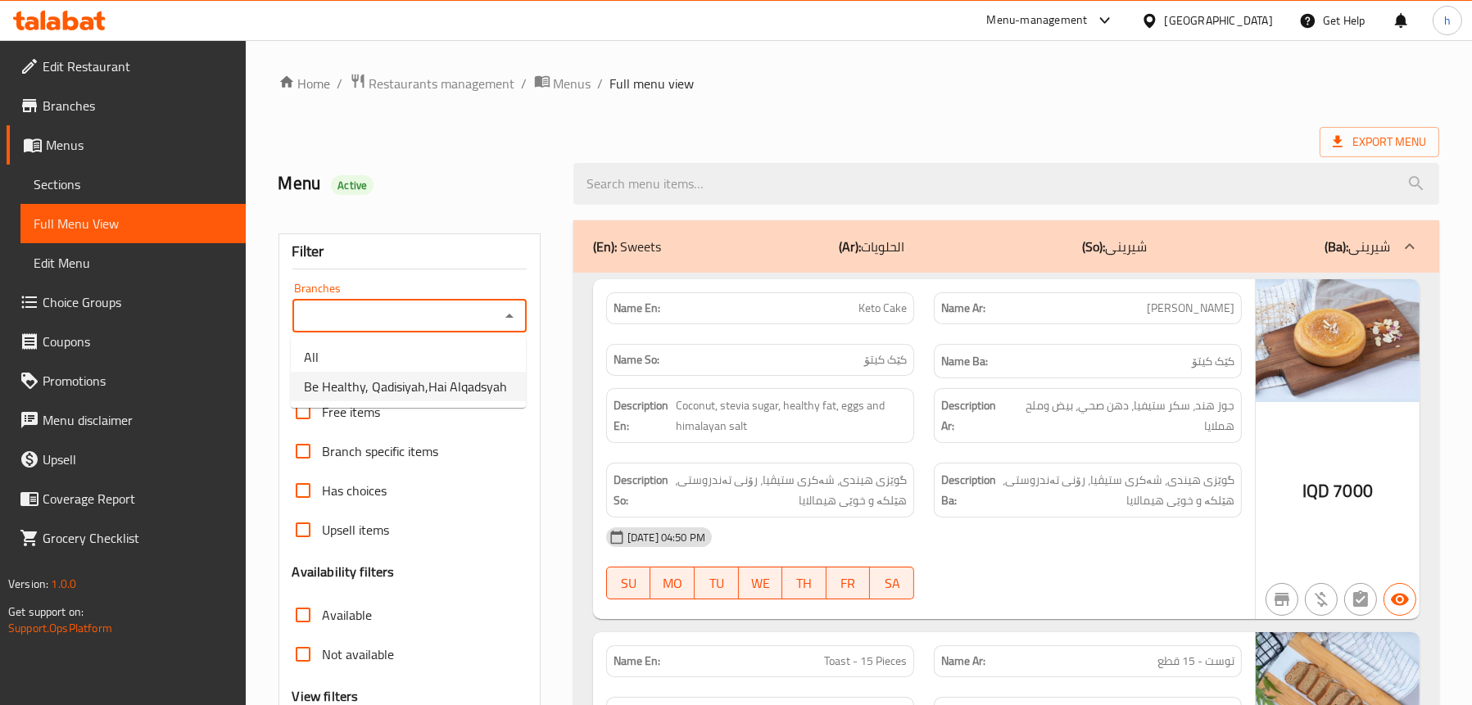
click at [405, 377] on span "Be Healthy, Qadisiyah,Hai Alqadsyah" at bounding box center [405, 387] width 203 height 20
type input "Be Healthy, Qadisiyah,Hai Alqadsyah"
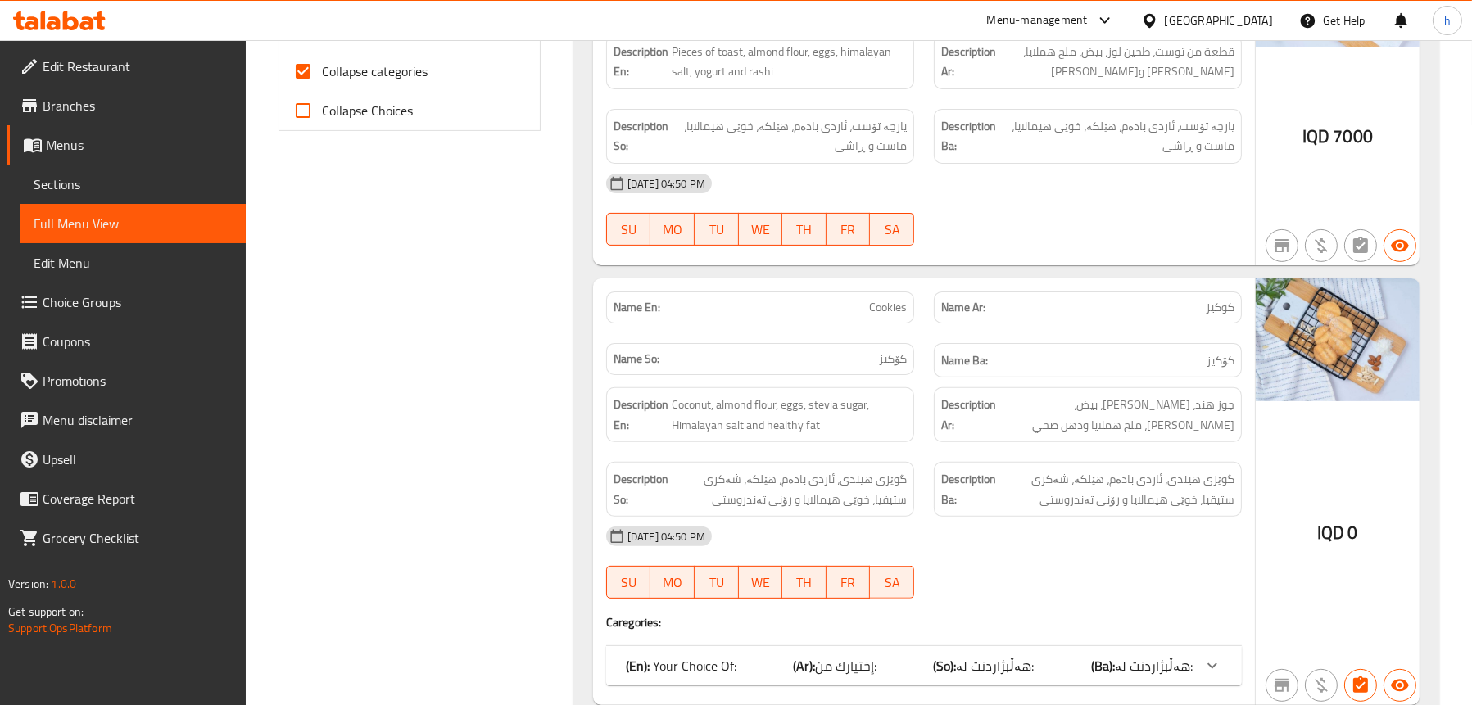
scroll to position [740, 0]
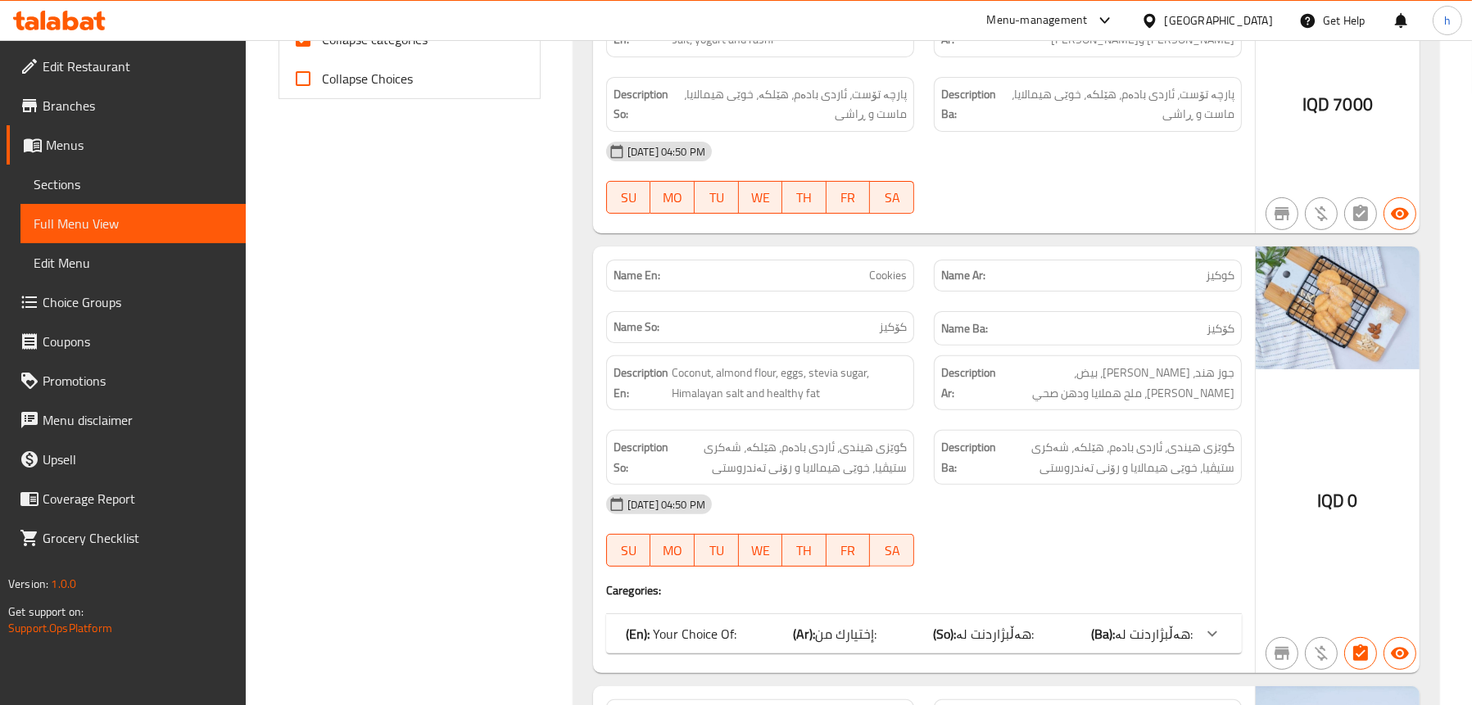
click at [813, 640] on b "(Ar):" at bounding box center [804, 634] width 22 height 25
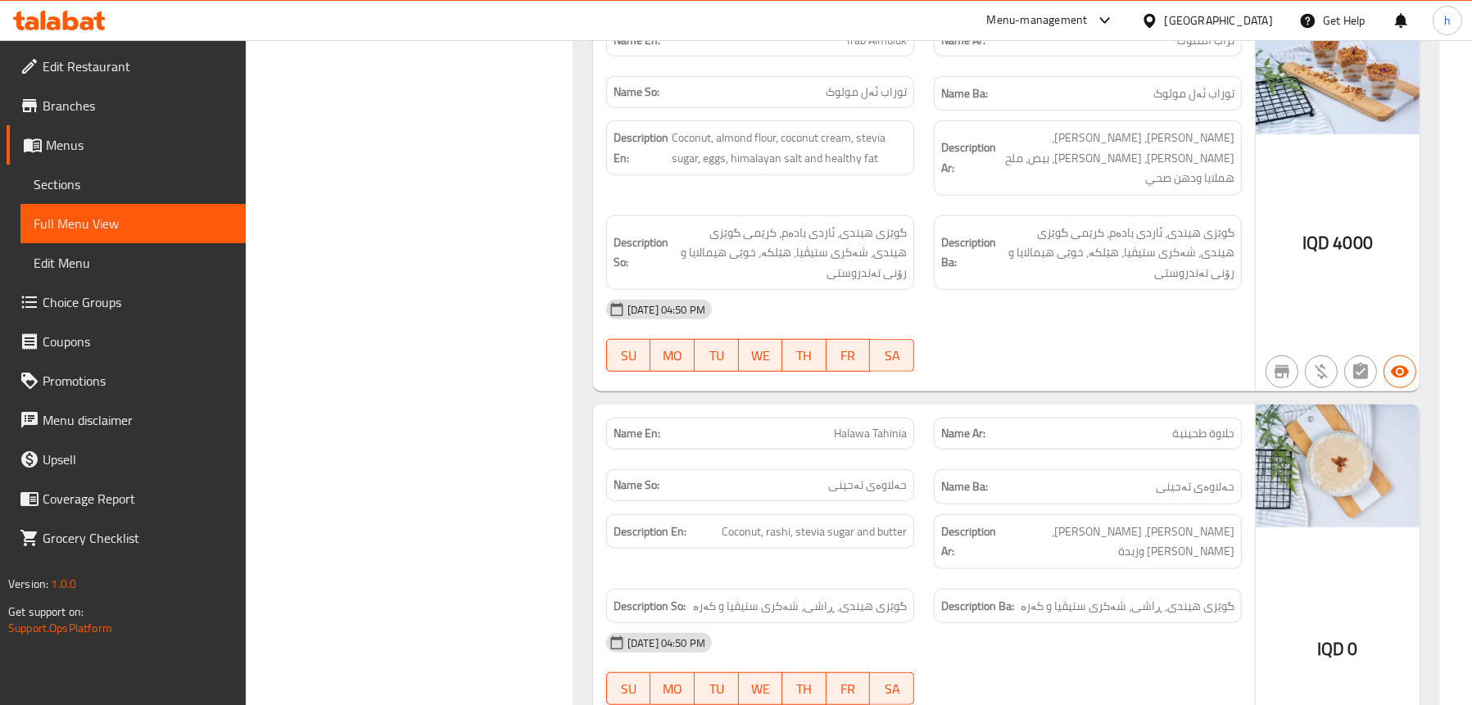
scroll to position [1805, 0]
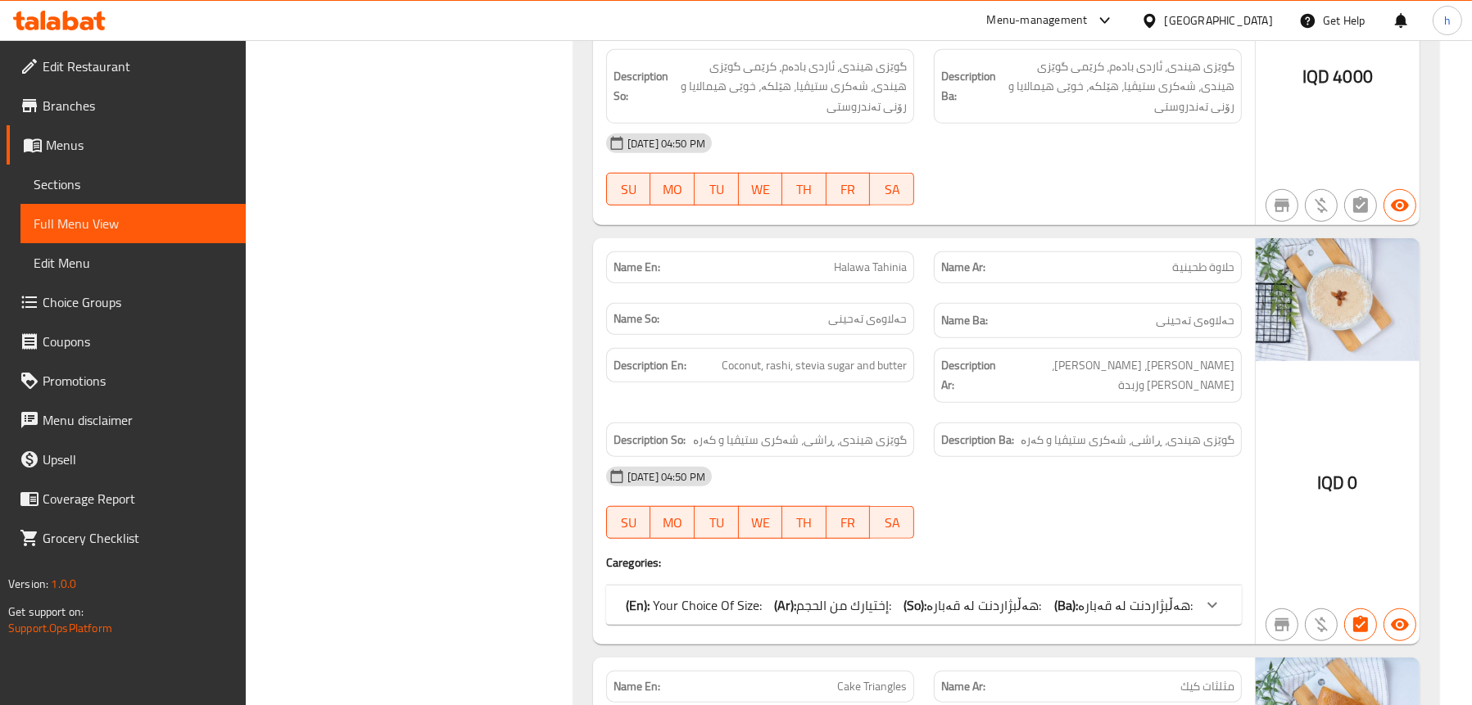
click at [811, 593] on span "إختيارك من الحجم:" at bounding box center [843, 605] width 95 height 25
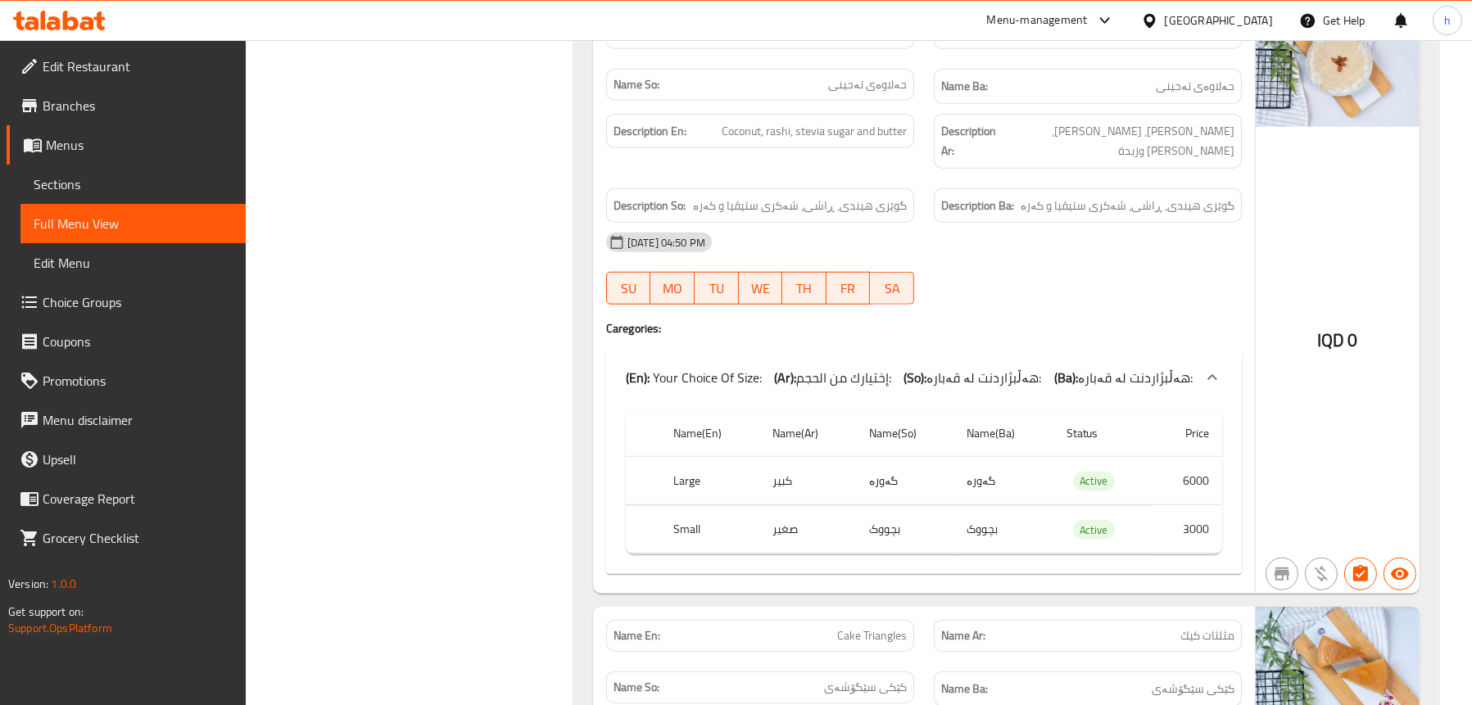
scroll to position [2051, 0]
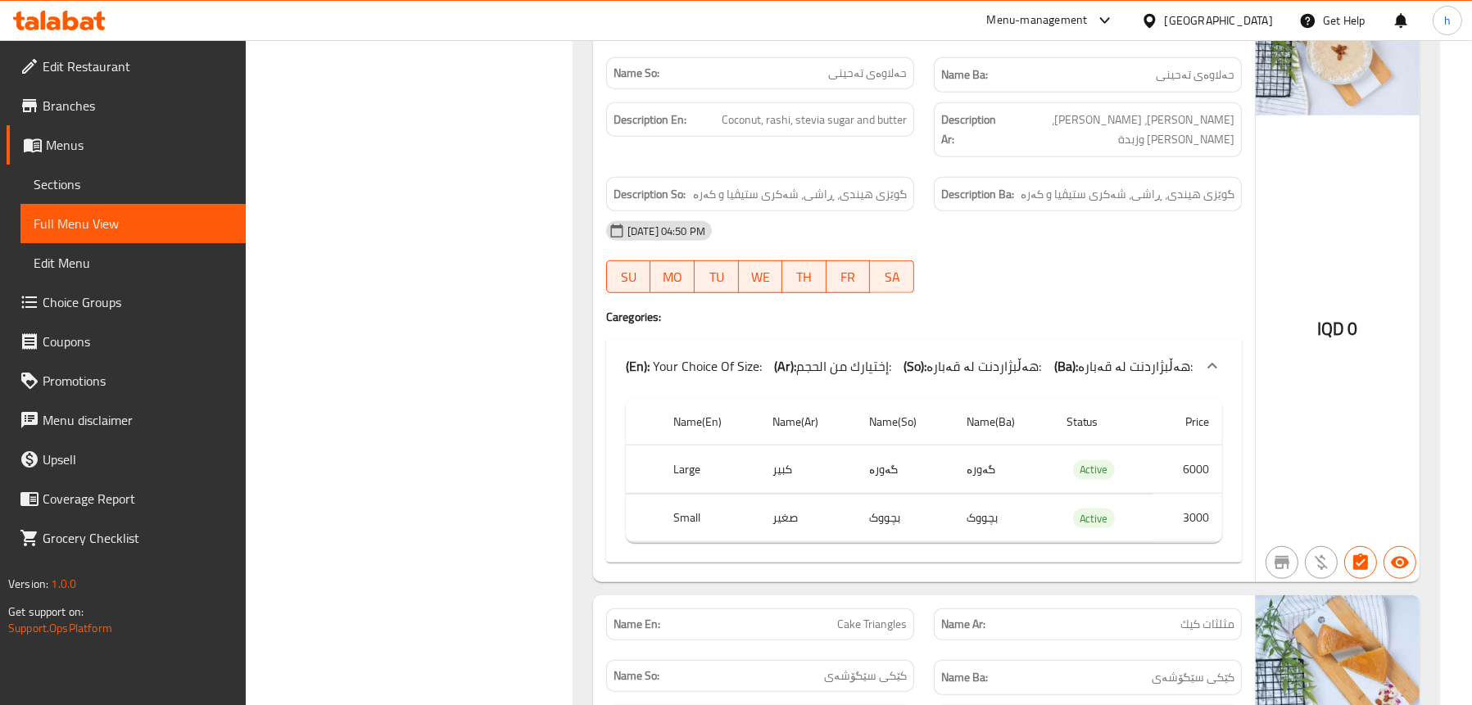
click at [505, 355] on div "Filter Branches Be Healthy, Qadisiyah,Hai Alqadsyah Branches Popular filters Fr…" at bounding box center [416, 100] width 295 height 3880
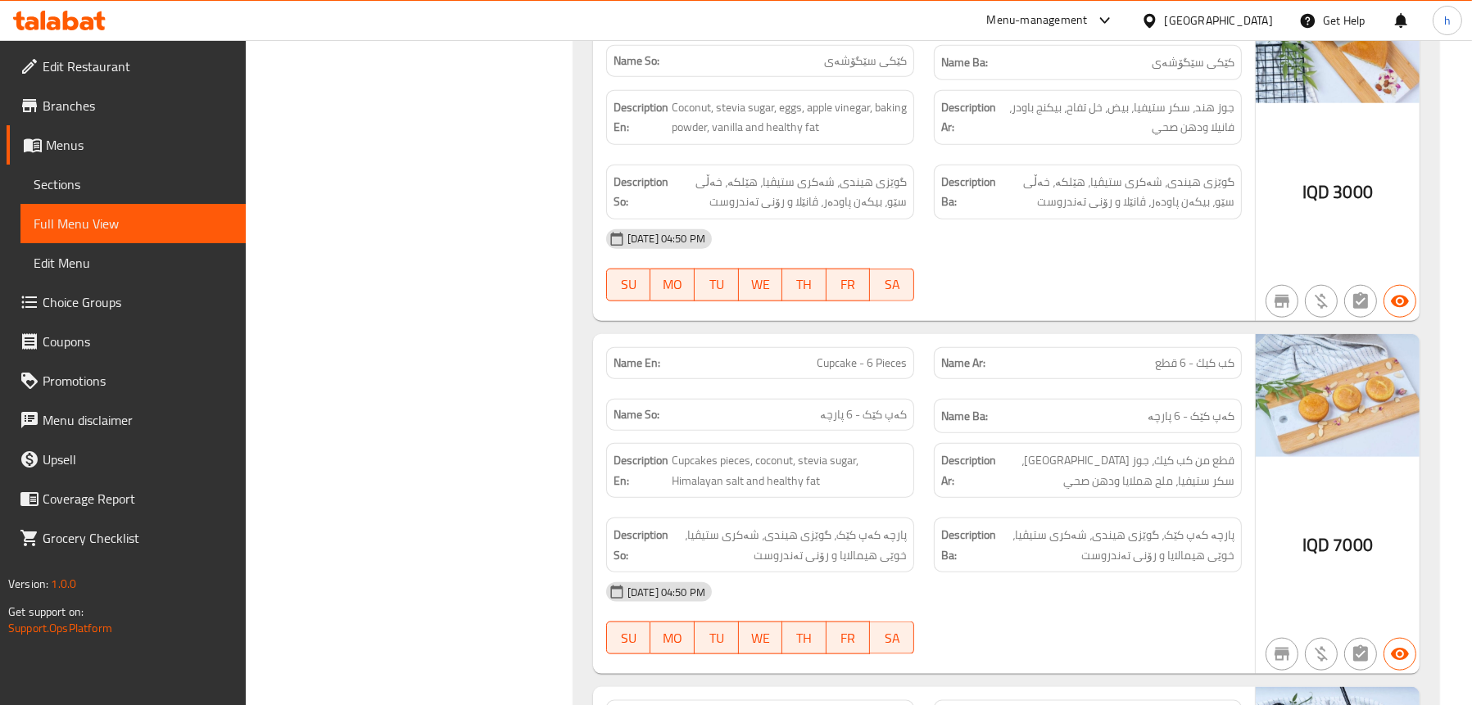
scroll to position [2706, 0]
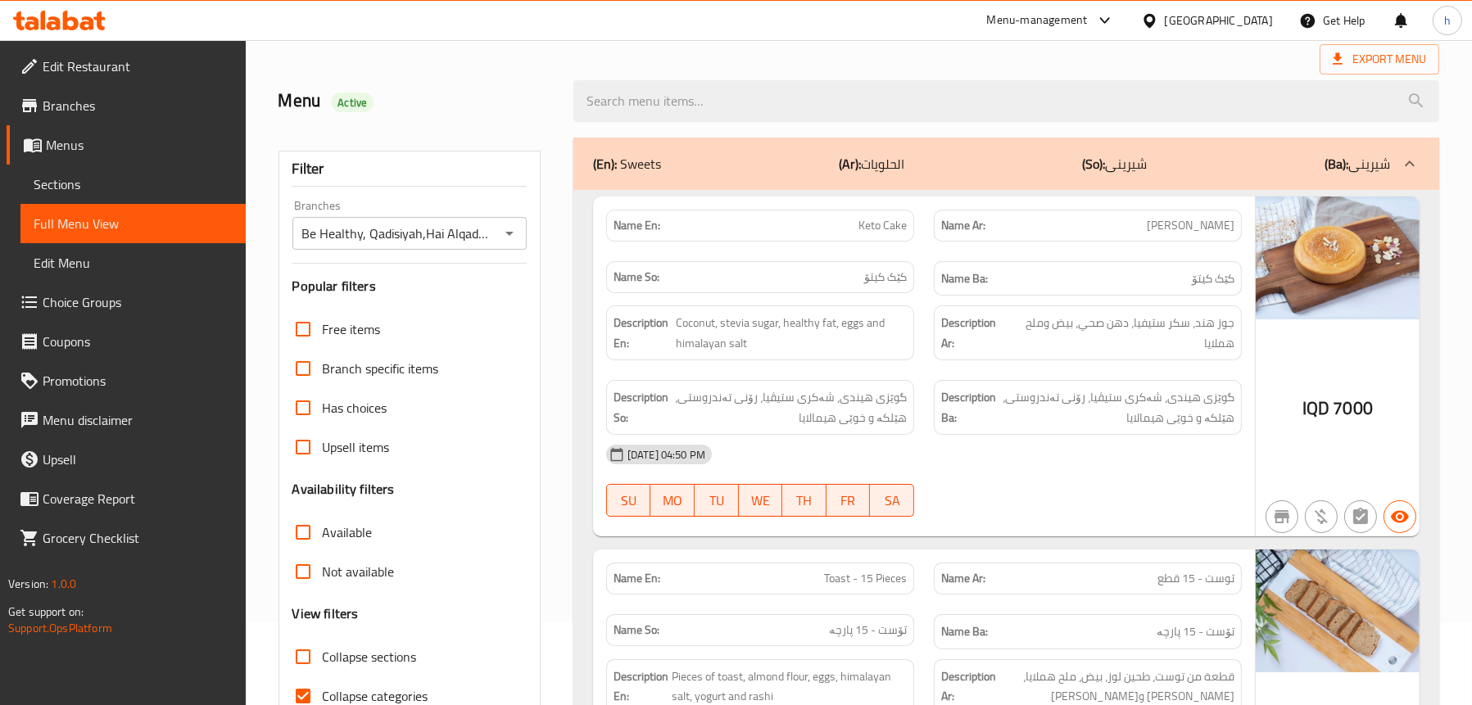
scroll to position [0, 0]
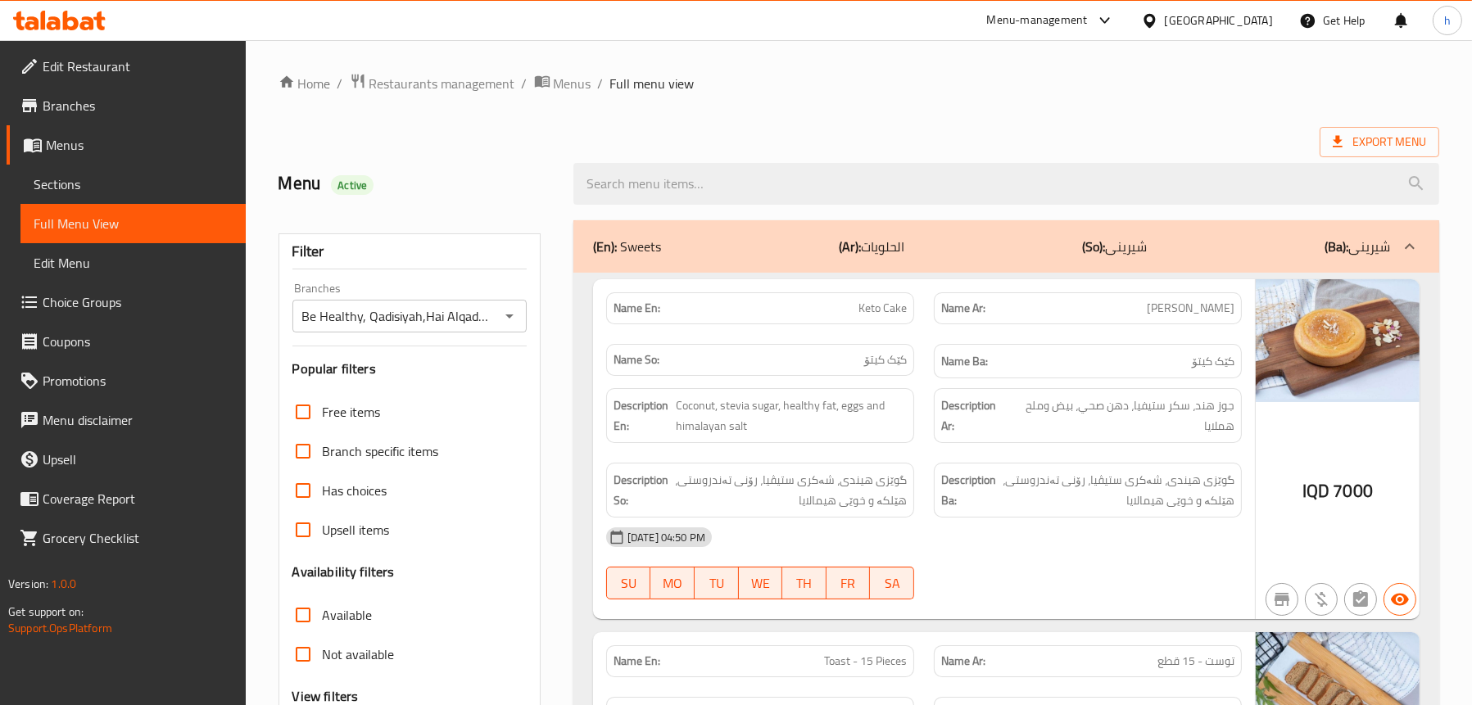
click at [108, 70] on span "Edit Restaurant" at bounding box center [138, 67] width 190 height 20
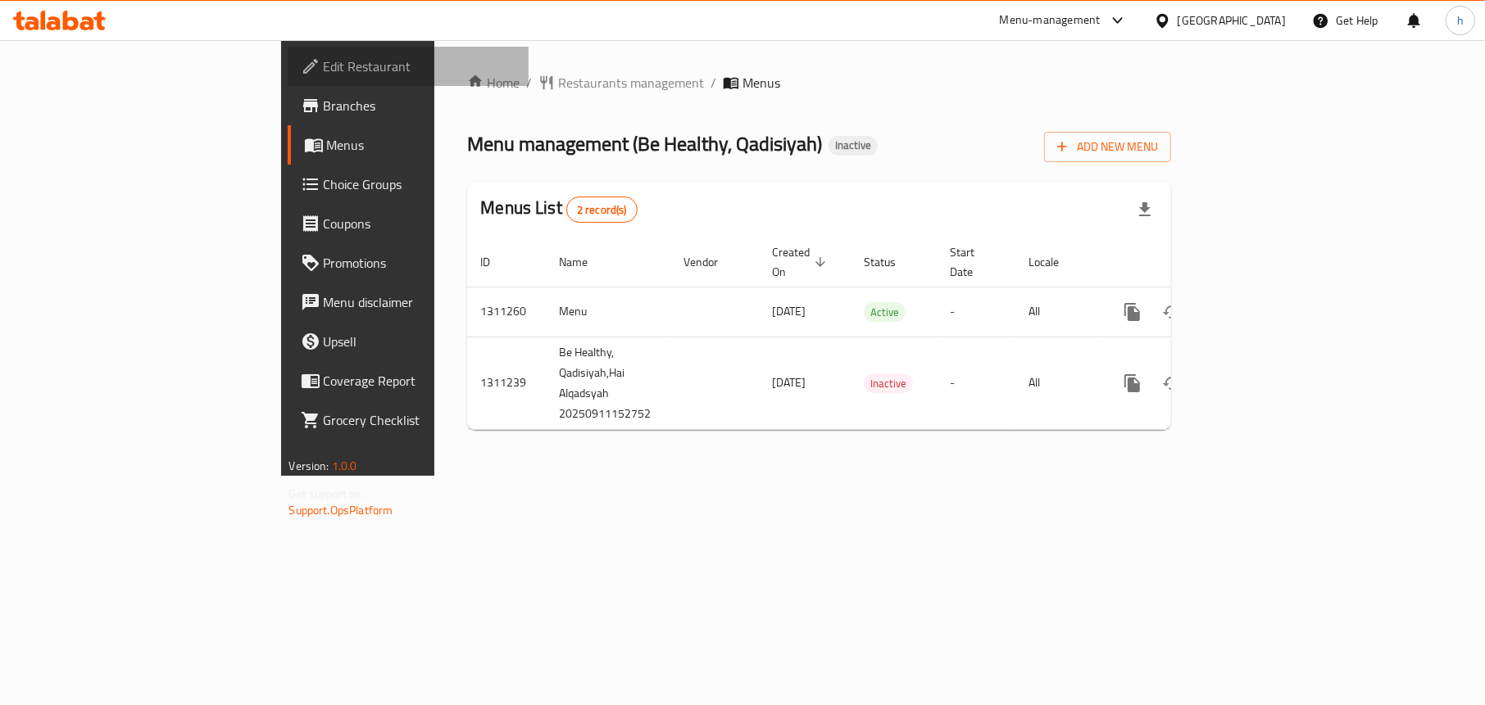
click at [324, 64] on span "Edit Restaurant" at bounding box center [420, 67] width 193 height 20
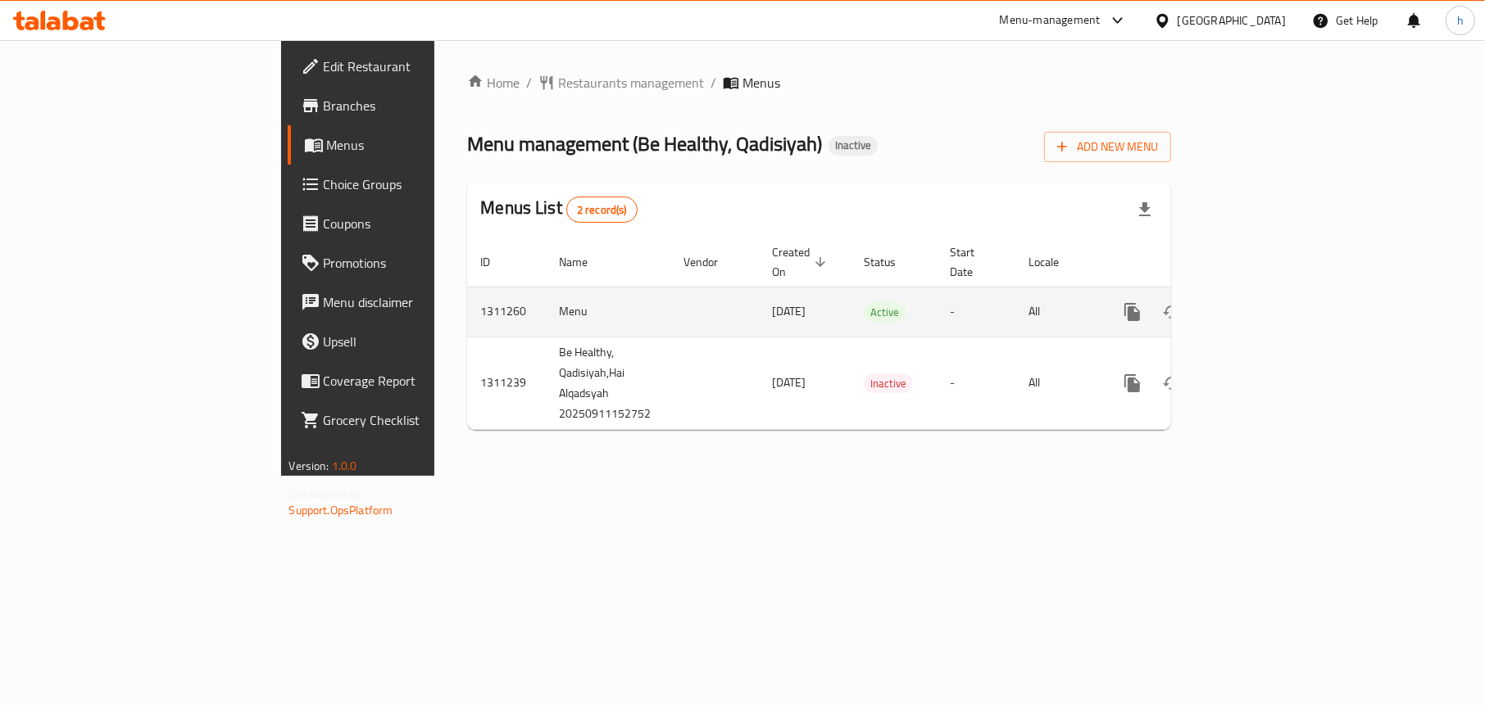
click at [1258, 305] on icon "enhanced table" at bounding box center [1250, 312] width 15 height 15
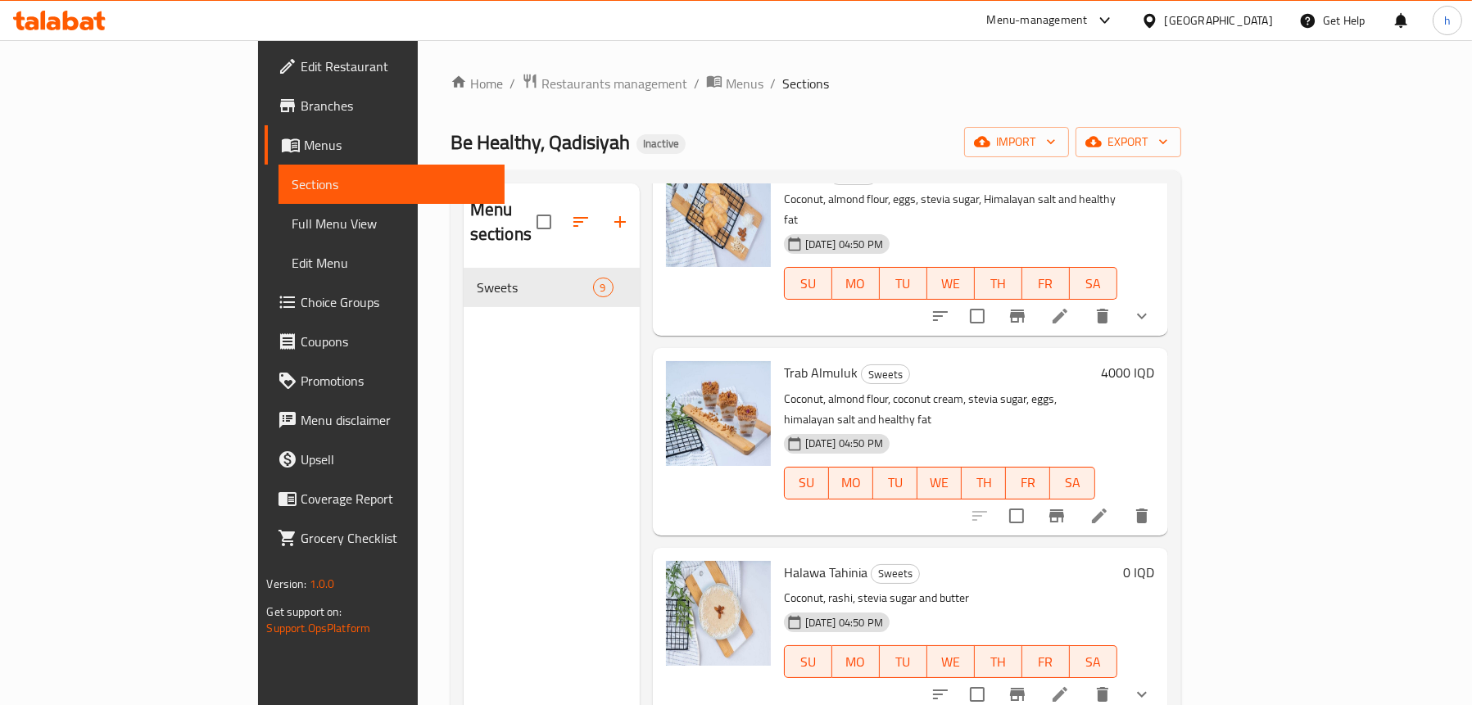
scroll to position [246, 0]
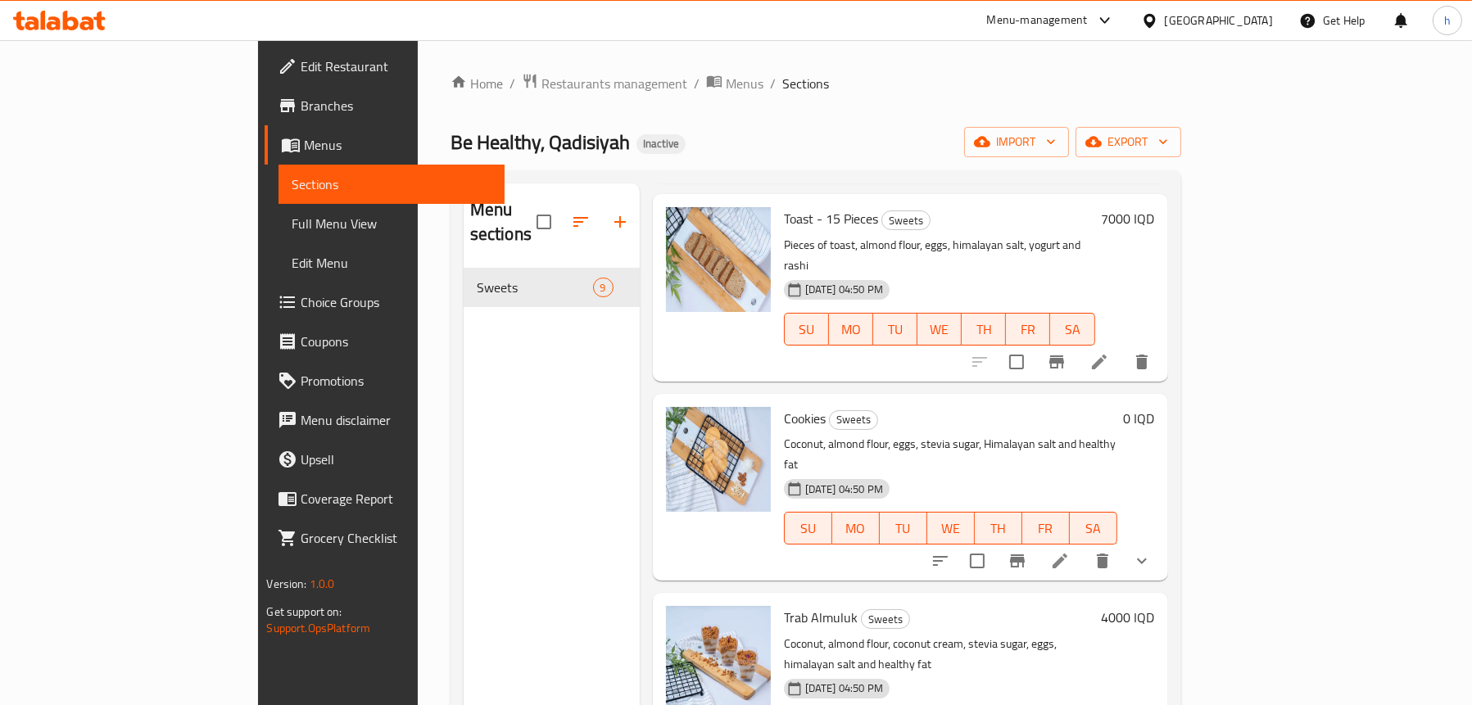
click at [1162, 542] on button "show more" at bounding box center [1142, 561] width 39 height 39
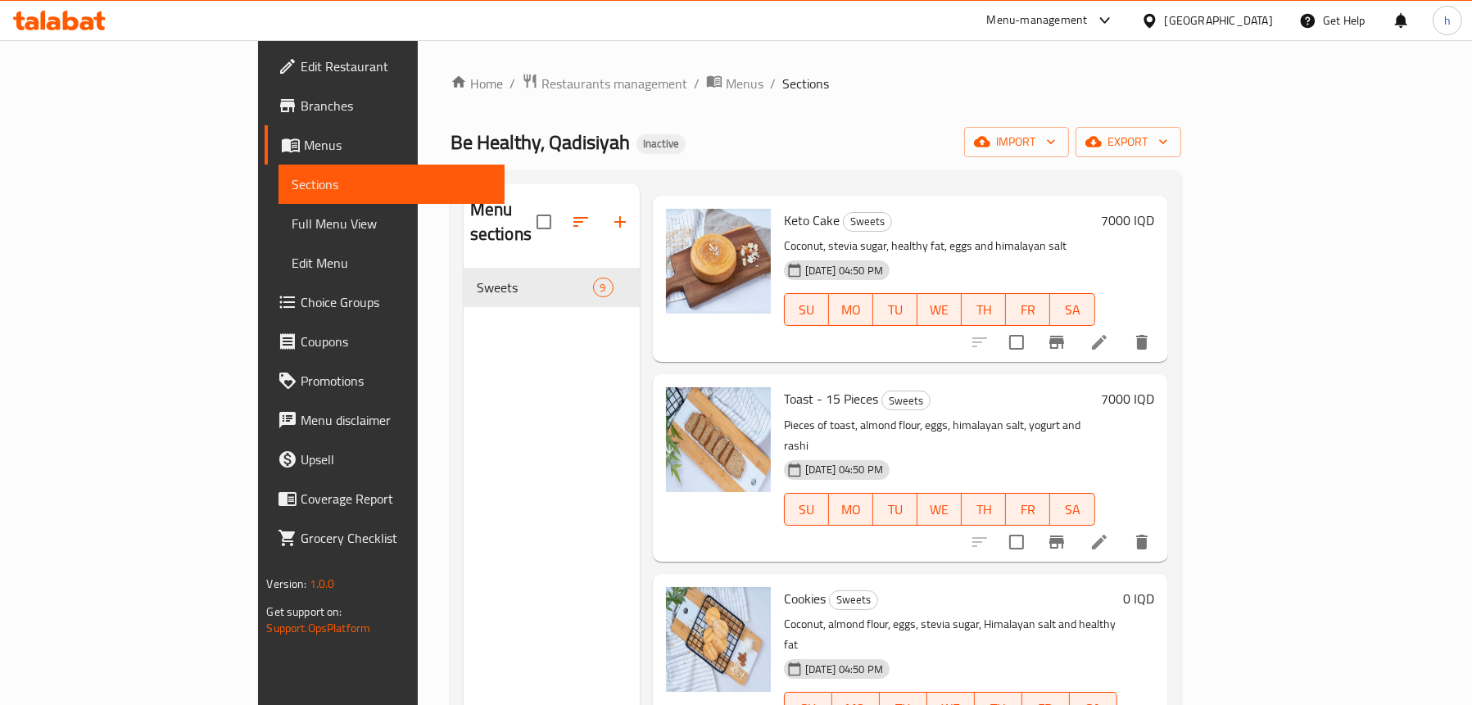
scroll to position [0, 0]
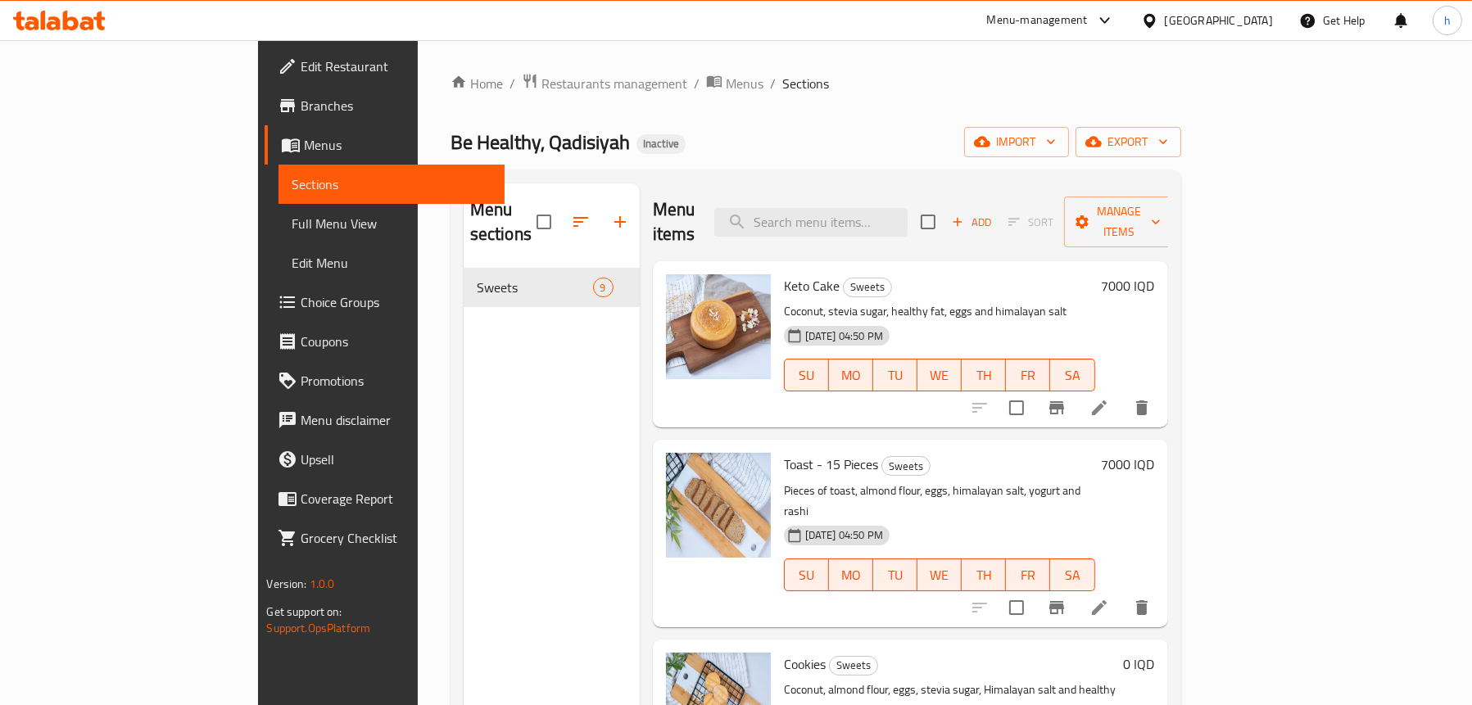
click at [1107, 601] on icon at bounding box center [1099, 608] width 15 height 15
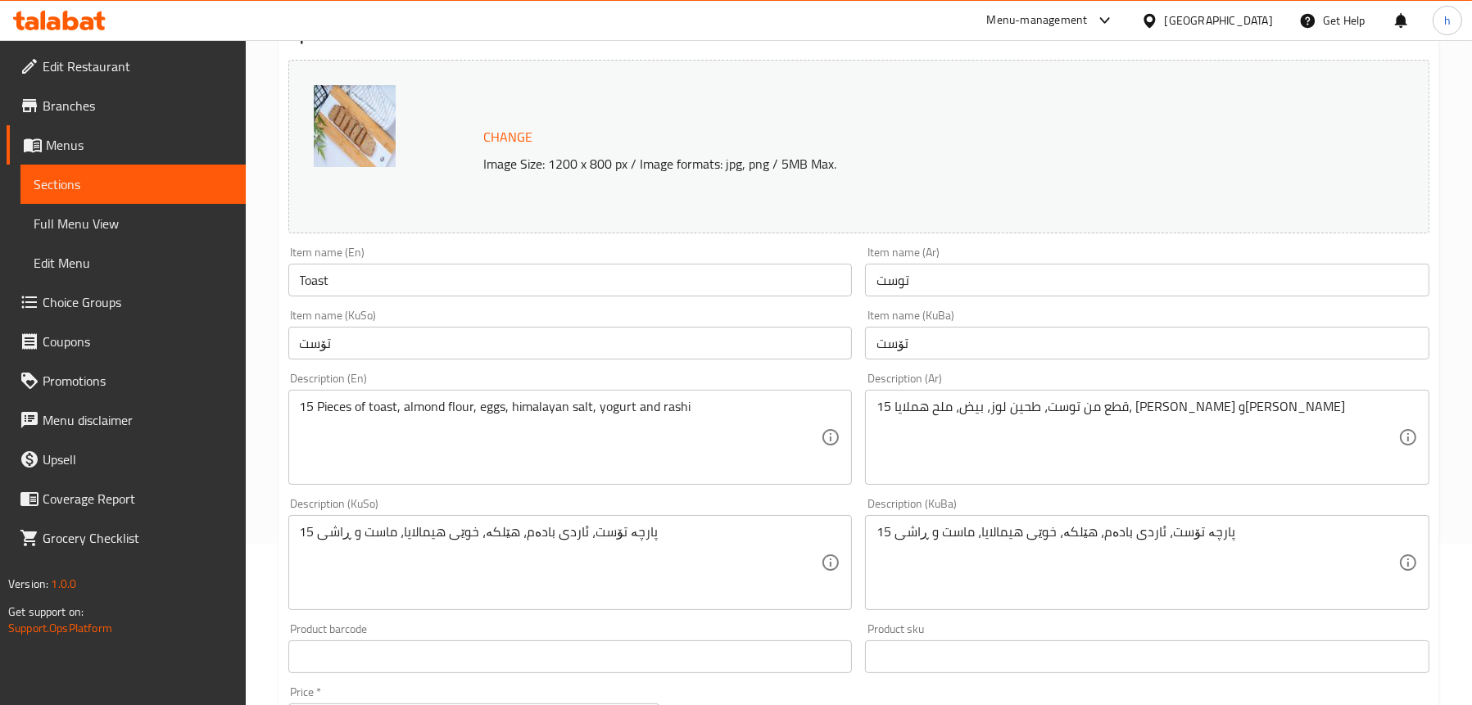
scroll to position [164, 0]
click at [116, 214] on span "Full Menu View" at bounding box center [133, 224] width 199 height 20
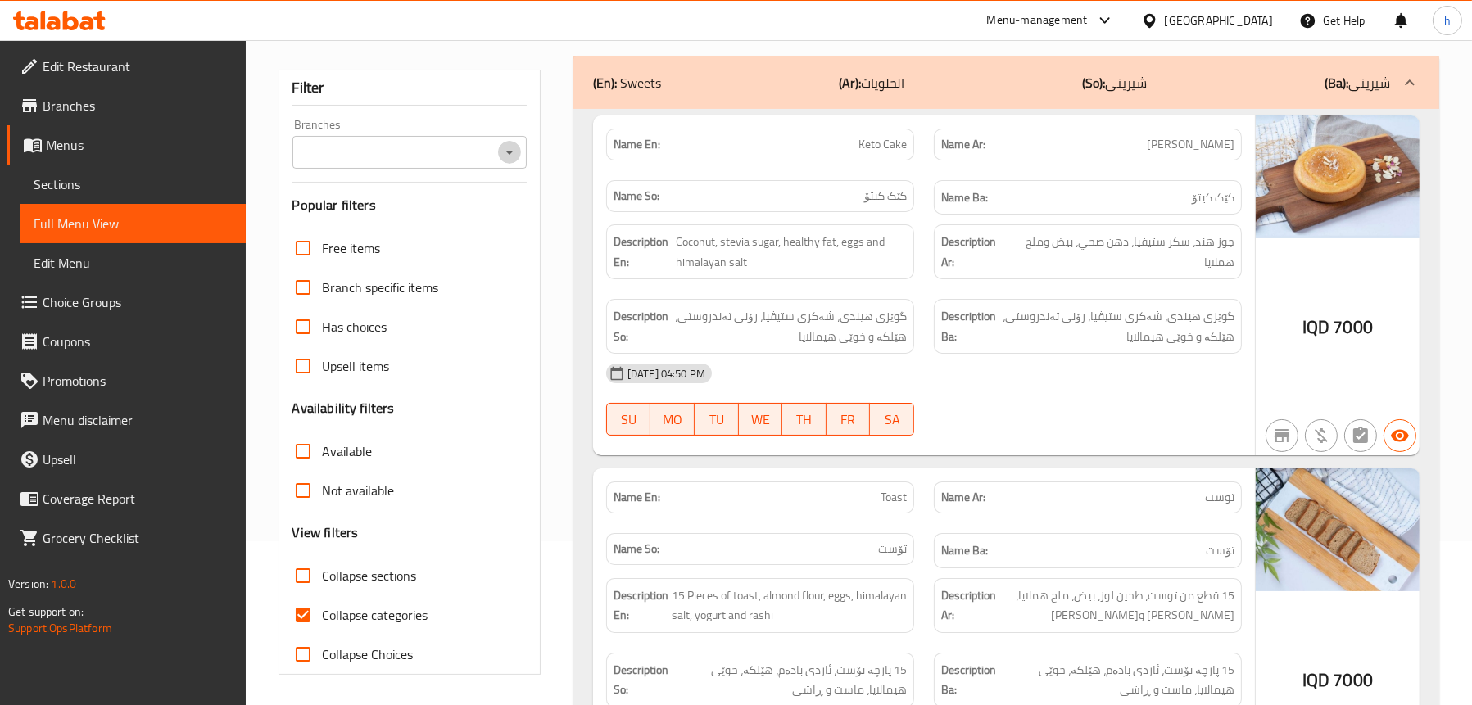
click at [501, 152] on icon "Open" at bounding box center [510, 153] width 20 height 20
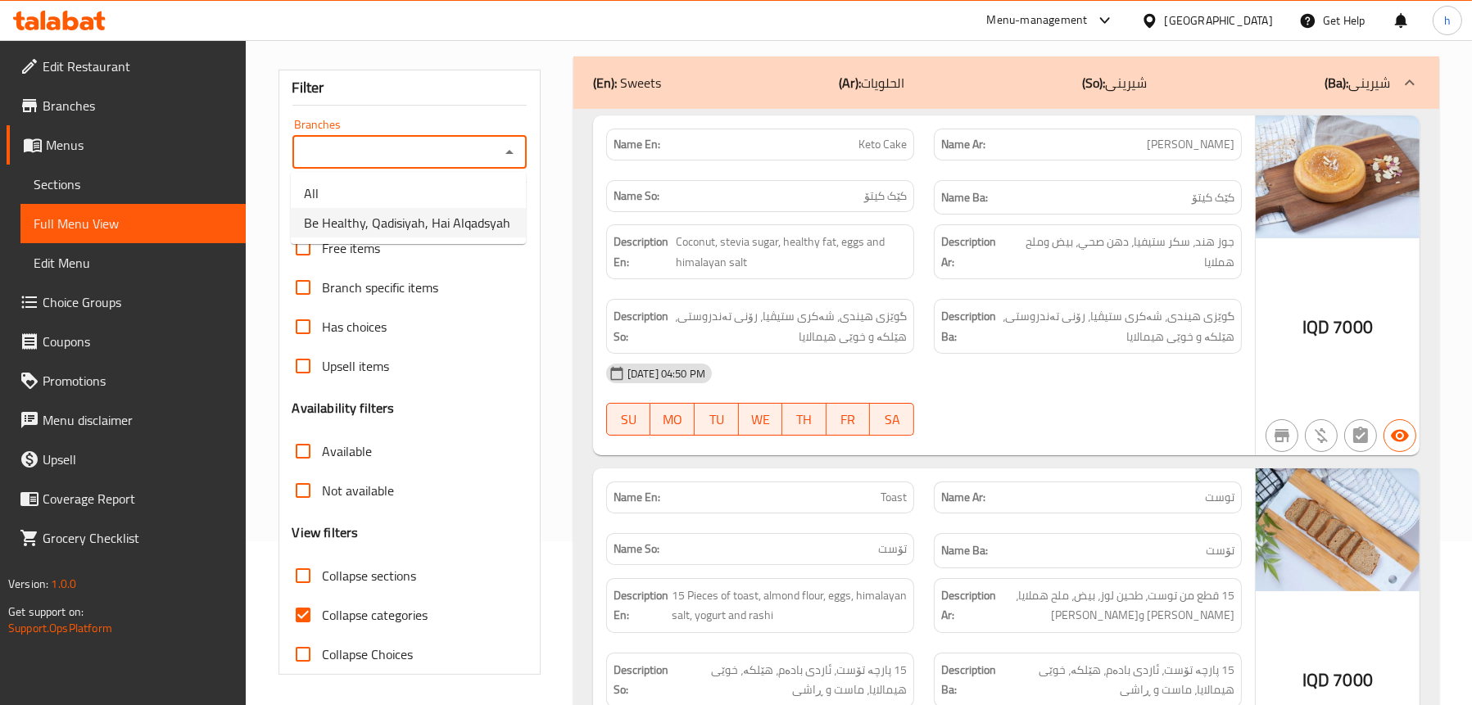
click at [431, 225] on span "Be Healthy, Qadisiyah, Hai Alqadsyah" at bounding box center [407, 223] width 206 height 20
type input "Be Healthy, Qadisiyah, Hai Alqadsyah"
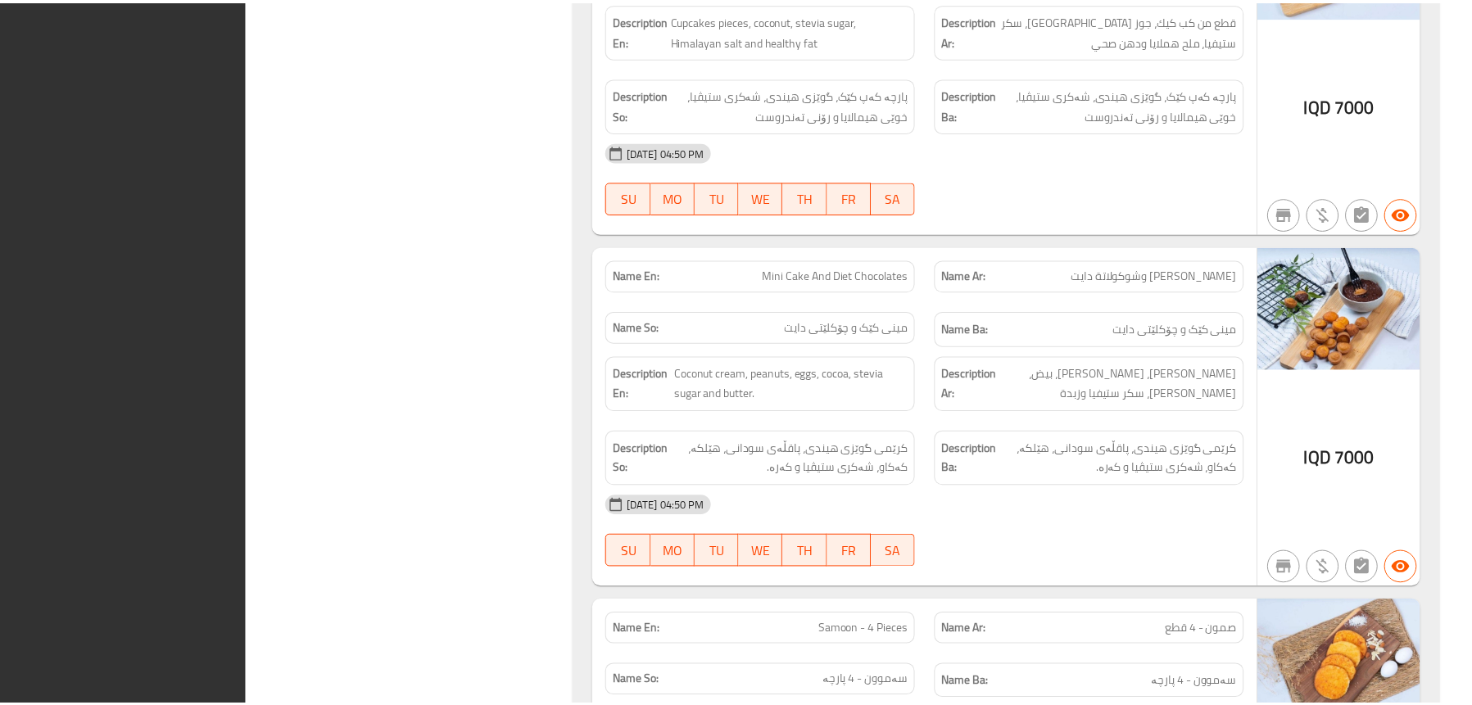
scroll to position [2956, 0]
